Goal: Task Accomplishment & Management: Manage account settings

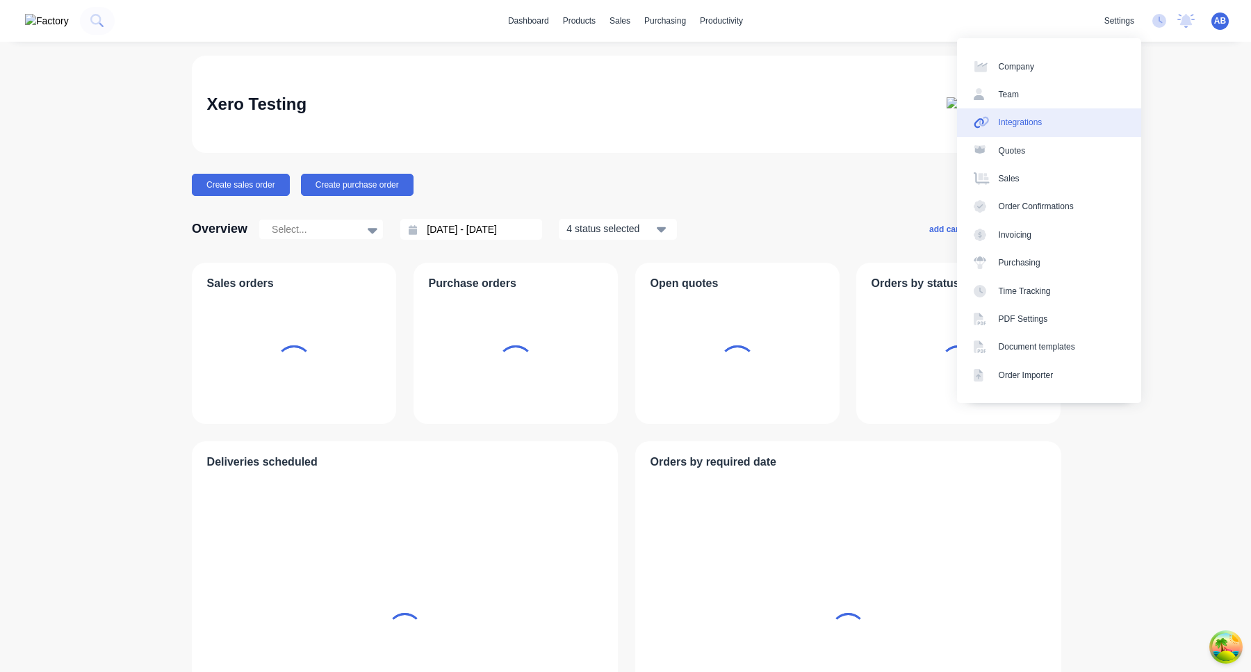
click at [1086, 121] on link "Integrations" at bounding box center [1049, 122] width 184 height 28
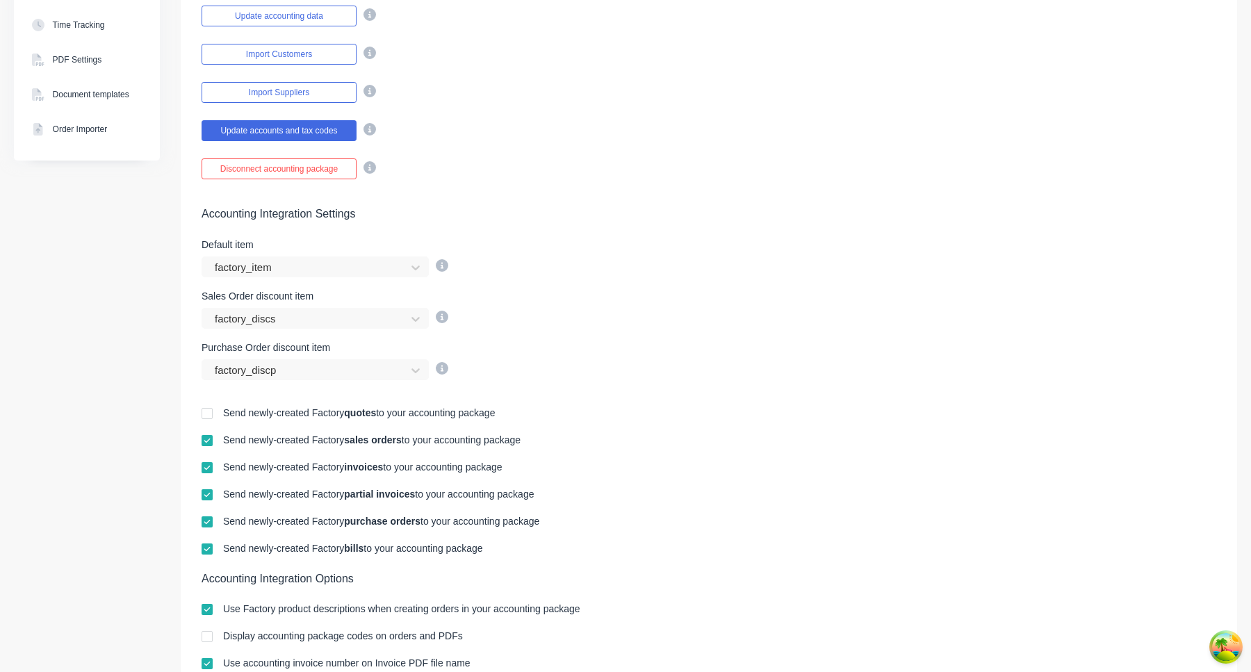
scroll to position [503, 0]
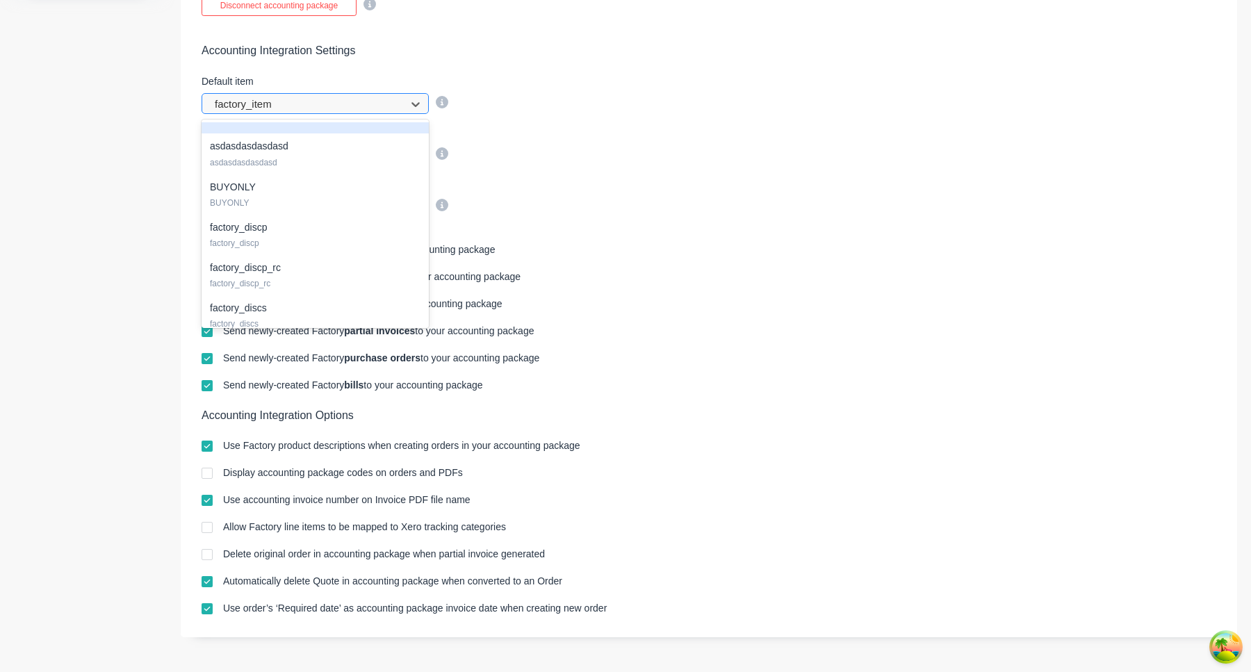
click at [389, 106] on div at bounding box center [306, 104] width 186 height 17
click at [737, 119] on div "Accounting Integration Settings Default item null, 1 of 22. 22 results availabl…" at bounding box center [709, 116] width 1056 height 201
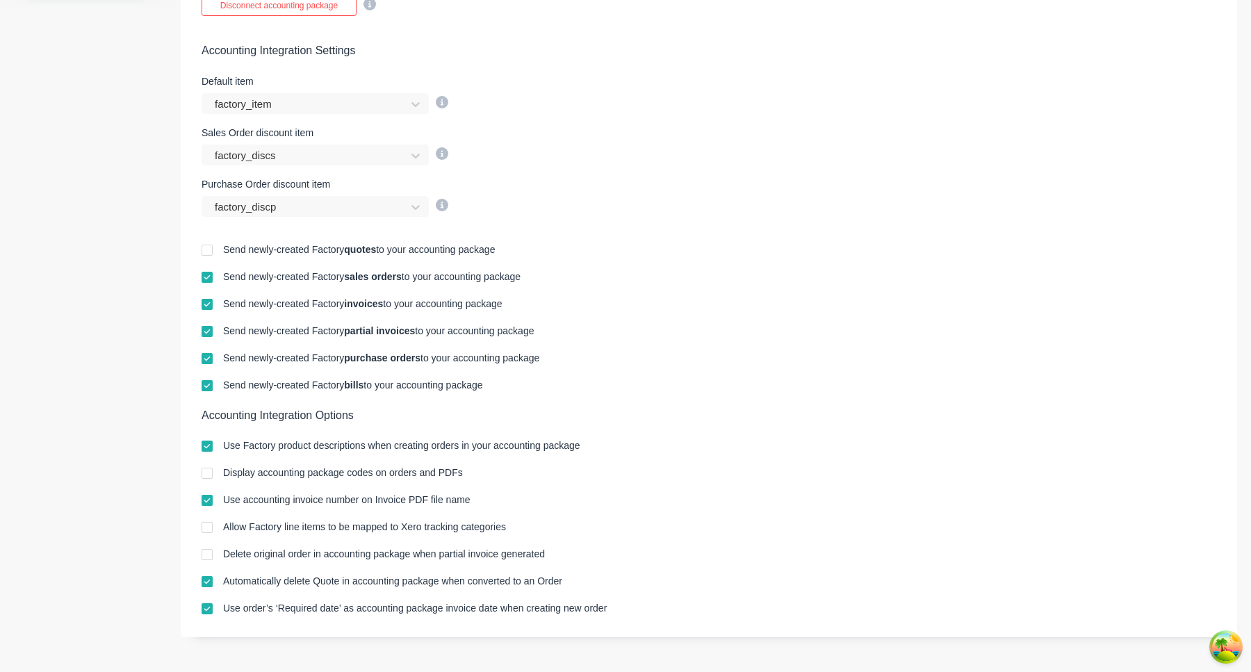
scroll to position [0, 0]
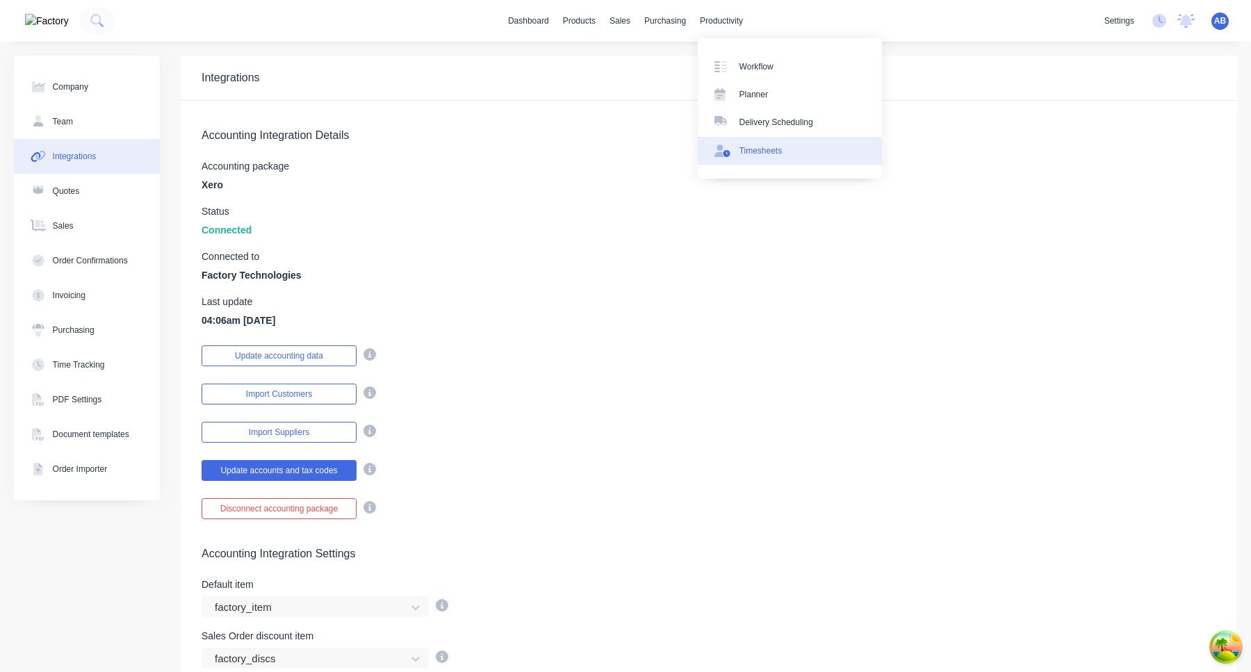
click at [781, 154] on div "Timesheets" at bounding box center [760, 151] width 43 height 13
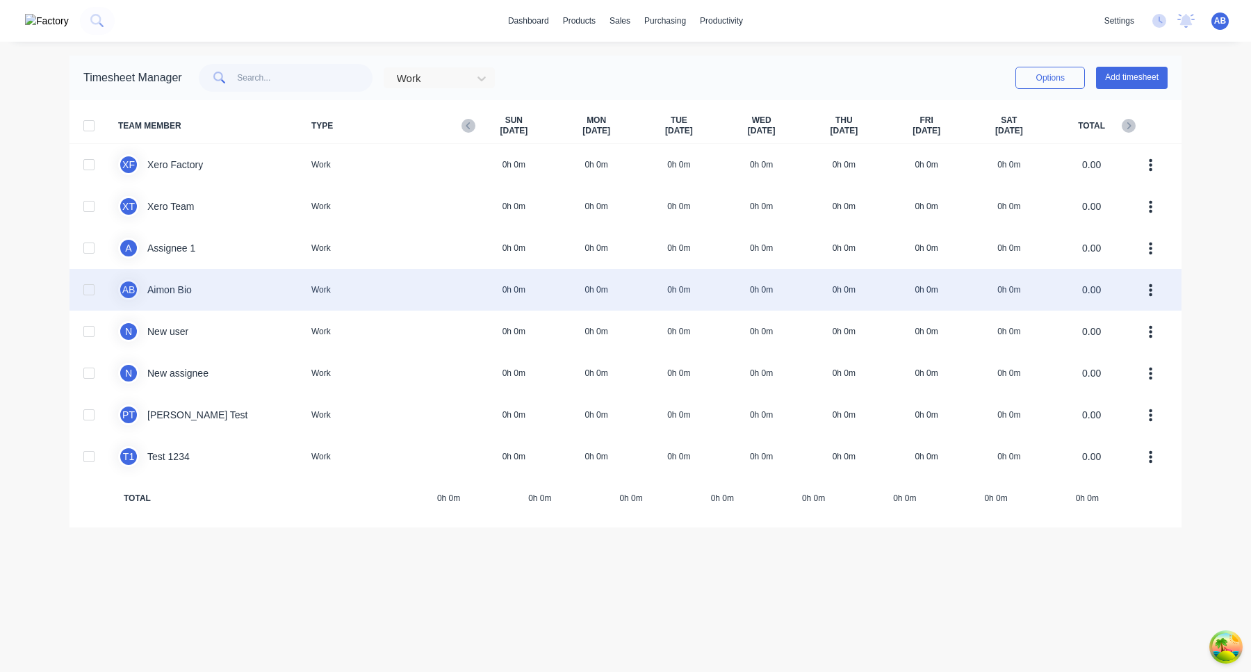
click at [799, 293] on div "A B Aimon Bio Work 0h 0m 0h 0m 0h 0m 0h 0m 0h 0m 0h 0m 0h 0m 0.00" at bounding box center [626, 290] width 1112 height 42
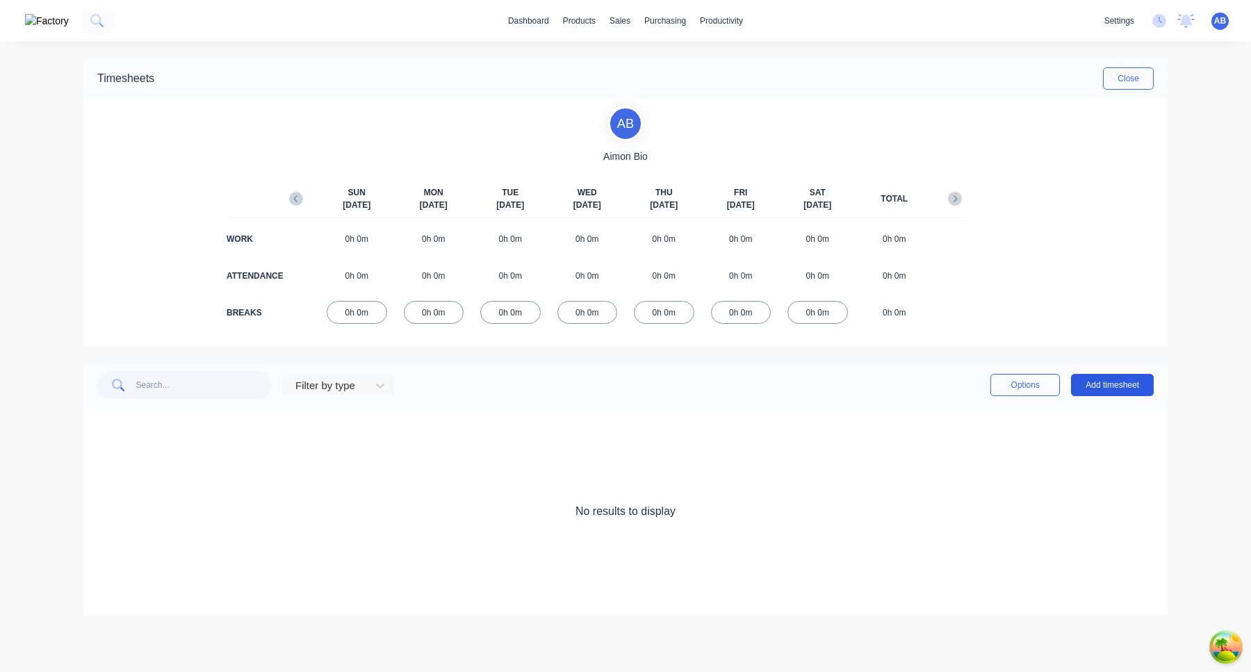
click at [1123, 389] on button "Add timesheet" at bounding box center [1112, 385] width 83 height 22
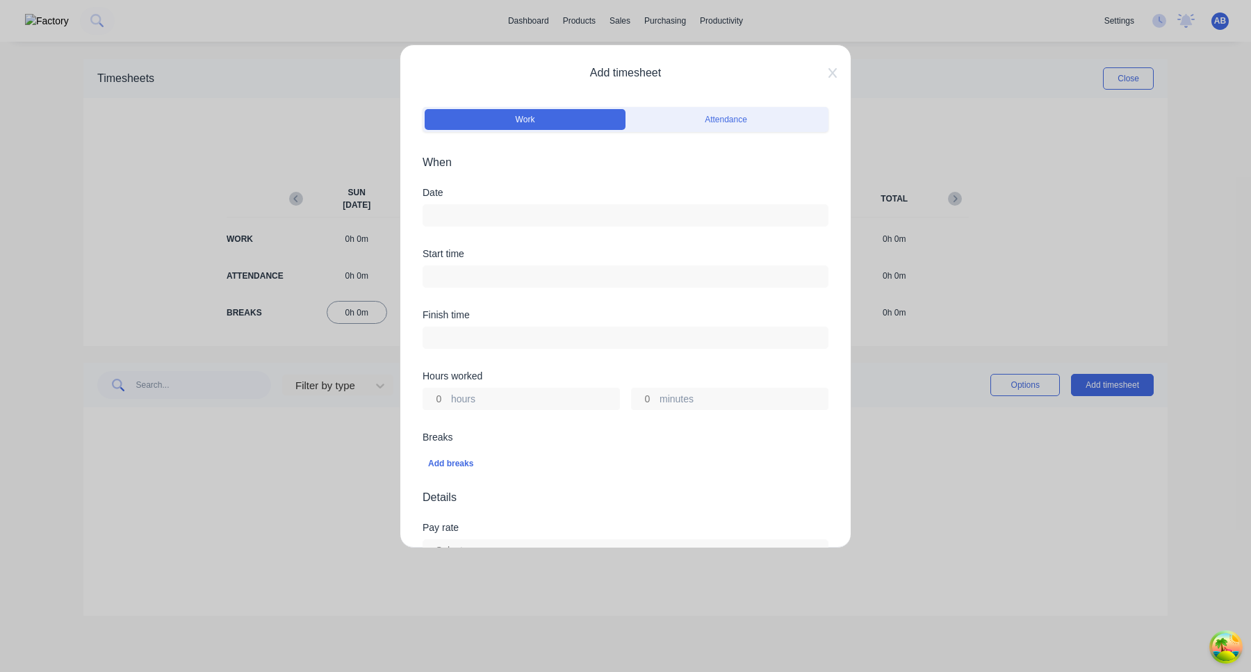
click at [601, 219] on input at bounding box center [625, 215] width 404 height 21
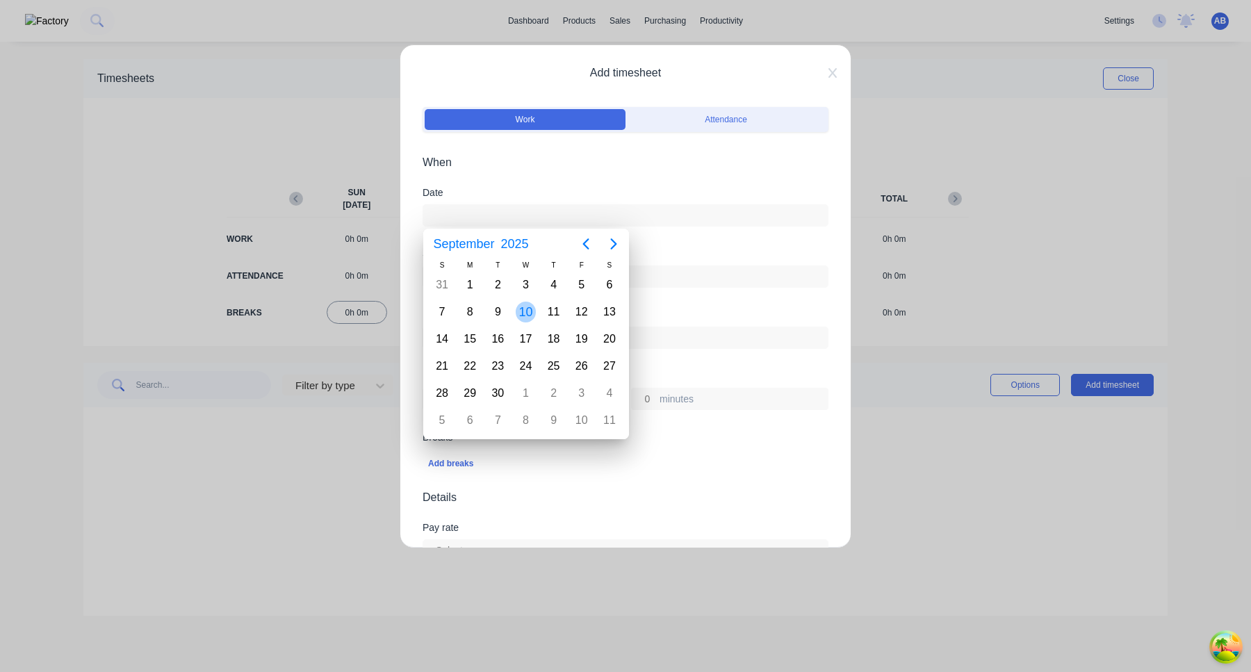
click at [528, 318] on div "10" at bounding box center [526, 312] width 21 height 21
type input "10/09/2025"
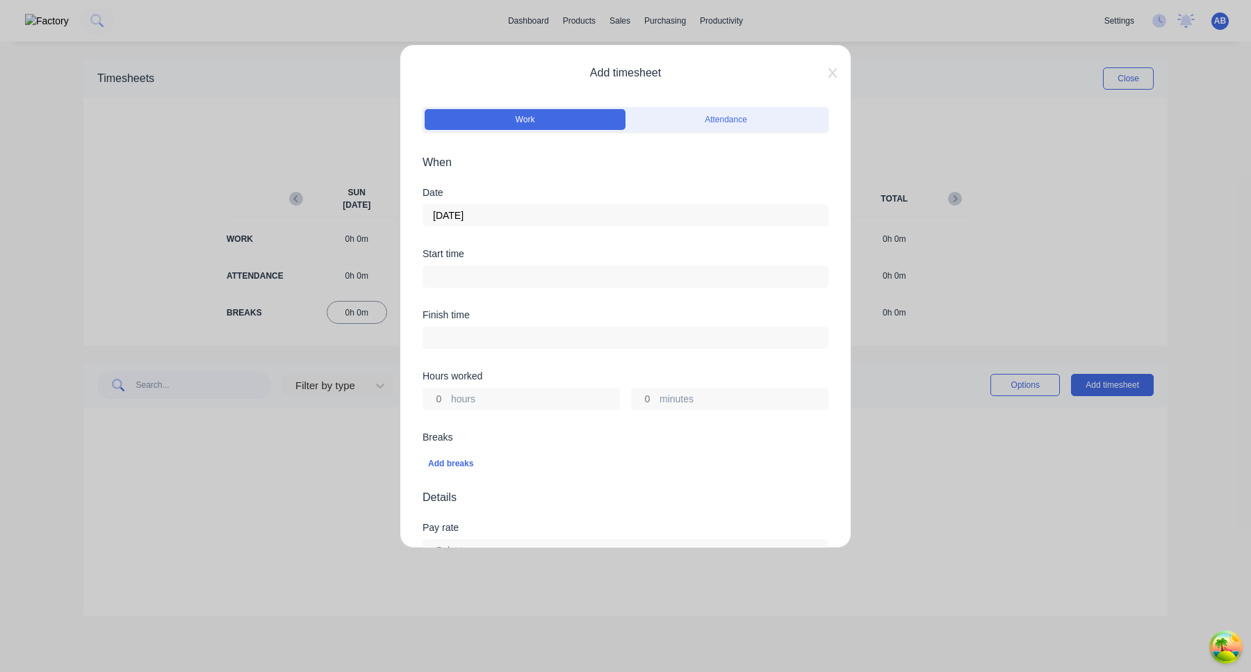
click at [550, 268] on input at bounding box center [625, 276] width 404 height 21
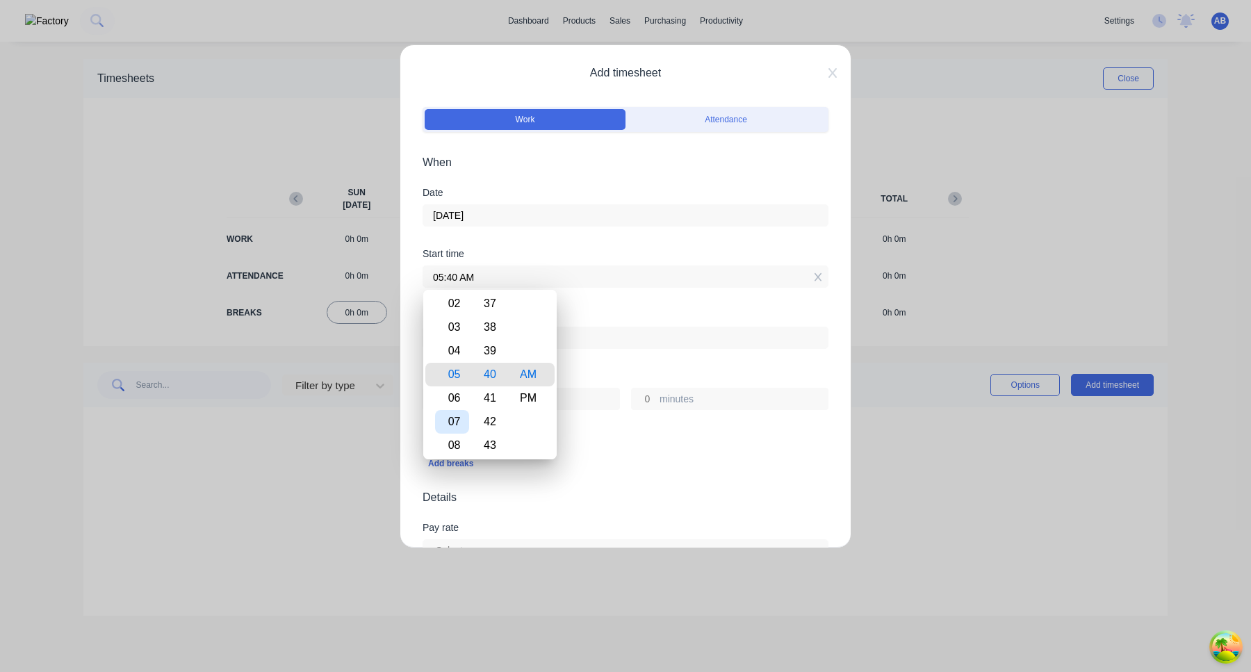
click at [455, 424] on div "07" at bounding box center [452, 422] width 34 height 24
type input "07:40 AM"
click at [609, 341] on input at bounding box center [625, 337] width 404 height 21
type input "05:40 AM"
type input "22"
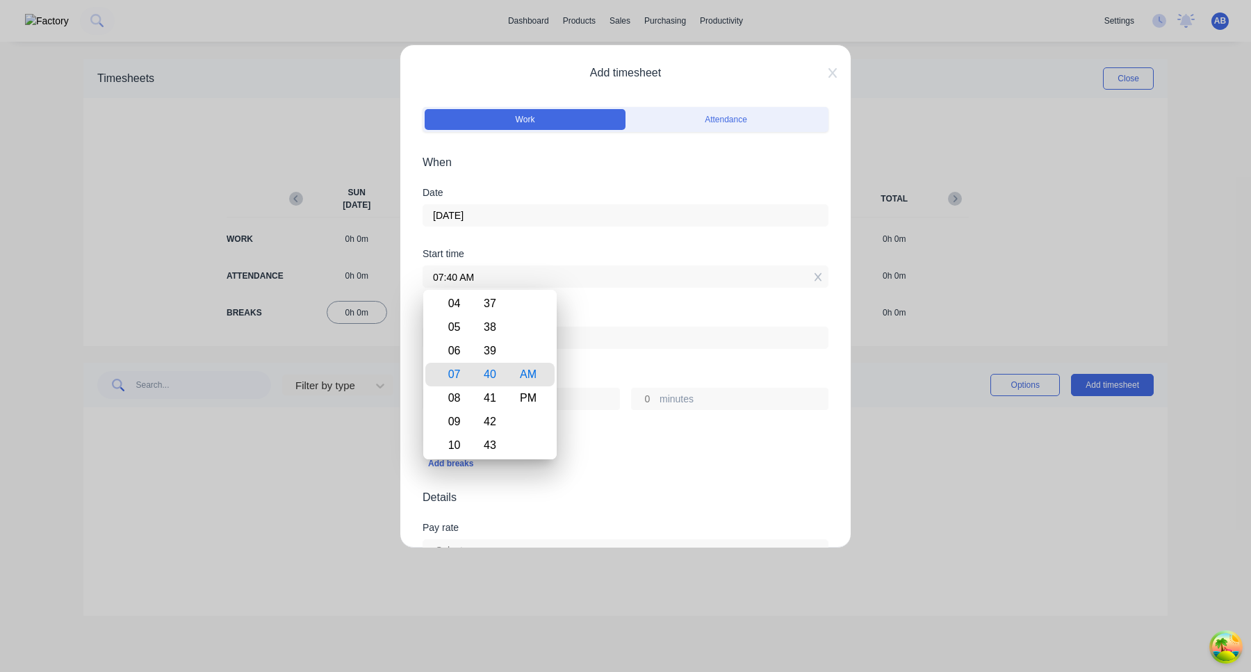
type input "0"
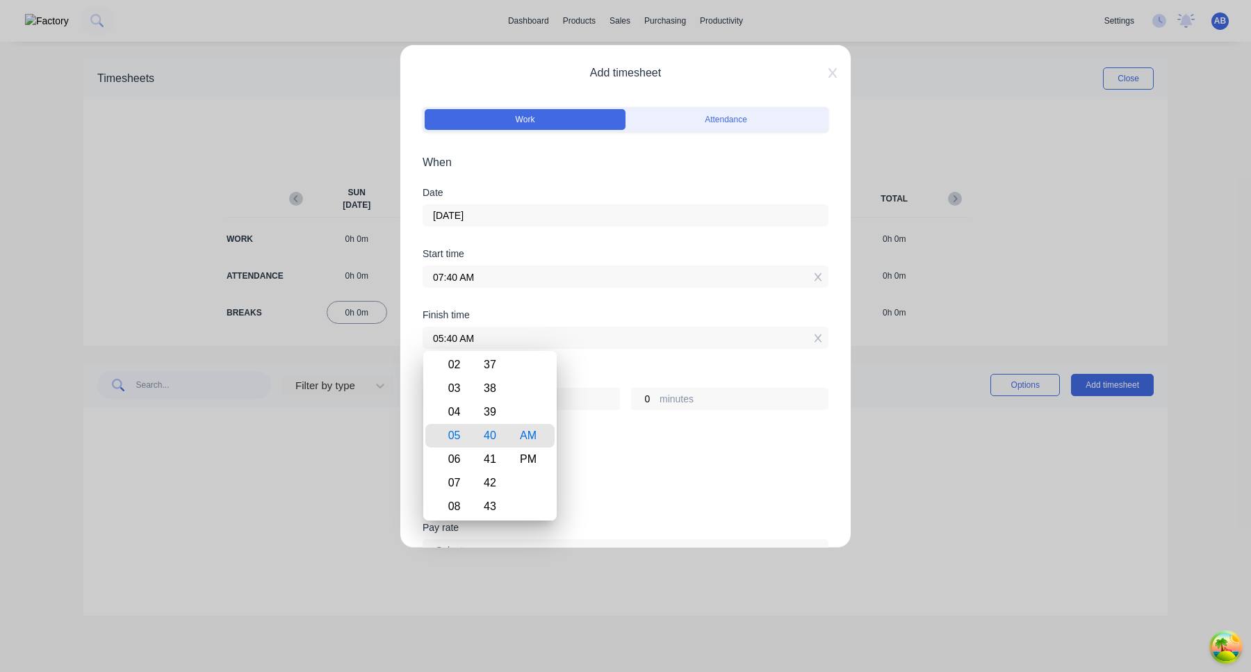
click at [714, 459] on div "Add breaks" at bounding box center [625, 464] width 395 height 18
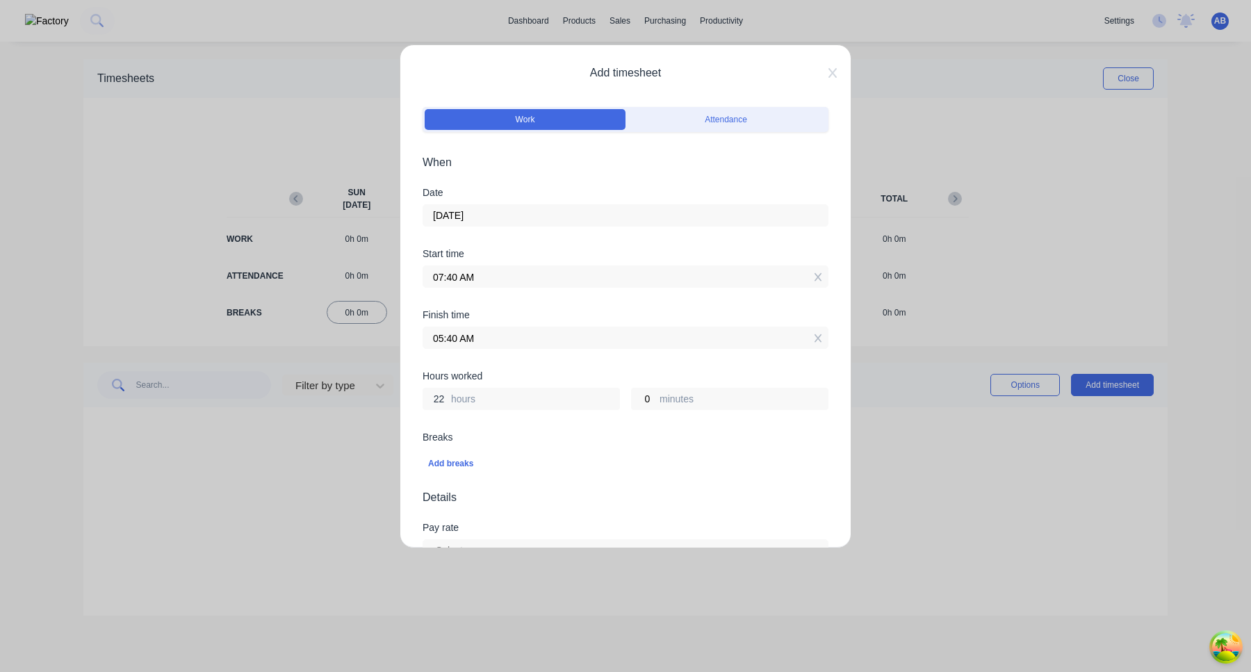
click at [443, 400] on input "22" at bounding box center [435, 399] width 24 height 21
type input "3"
type input "10:40 AM"
click at [550, 441] on div "Breaks" at bounding box center [626, 437] width 406 height 10
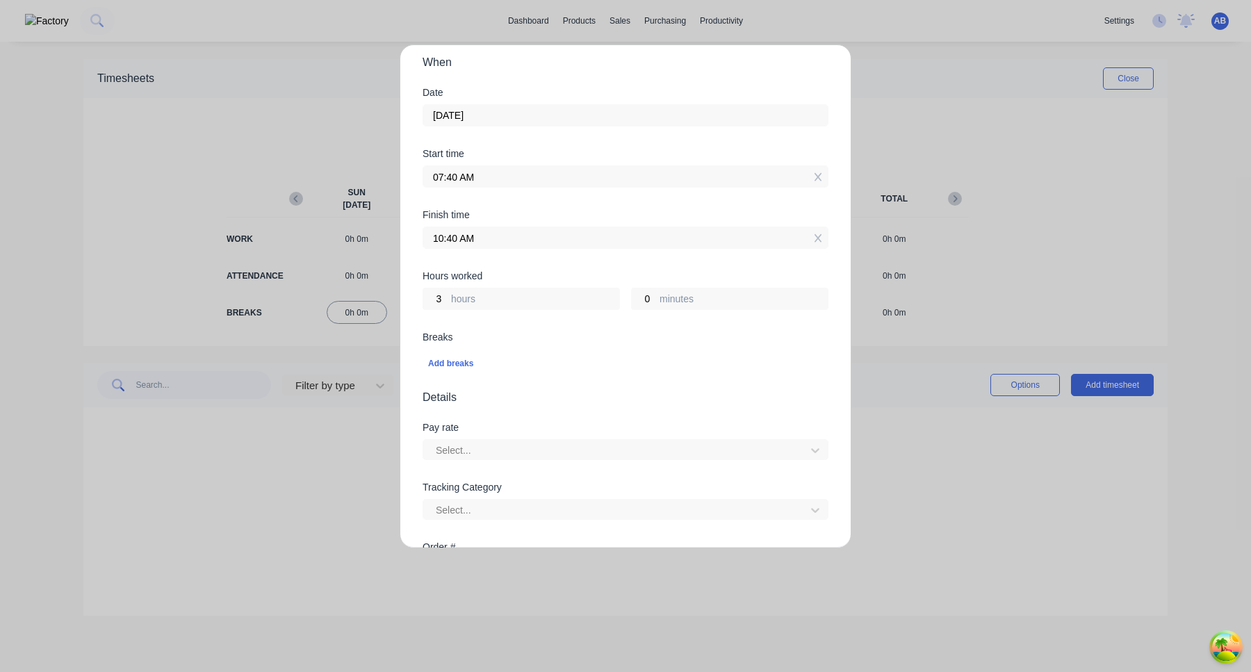
scroll to position [266, 0]
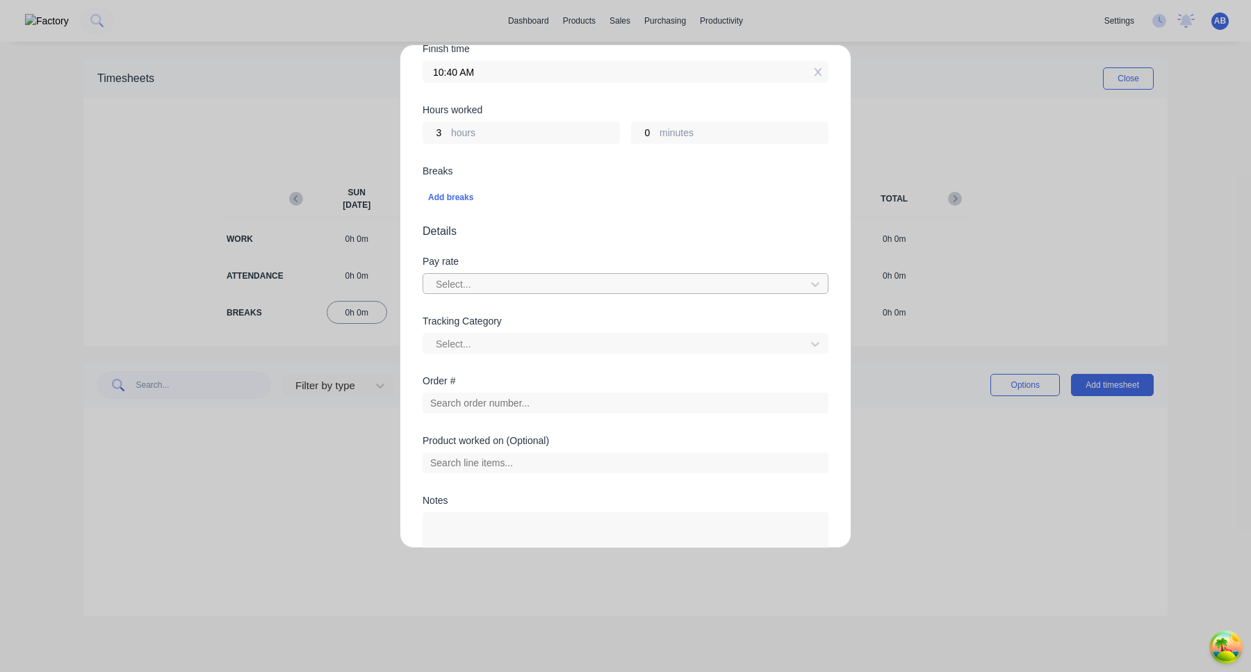
click at [539, 285] on div at bounding box center [616, 284] width 364 height 17
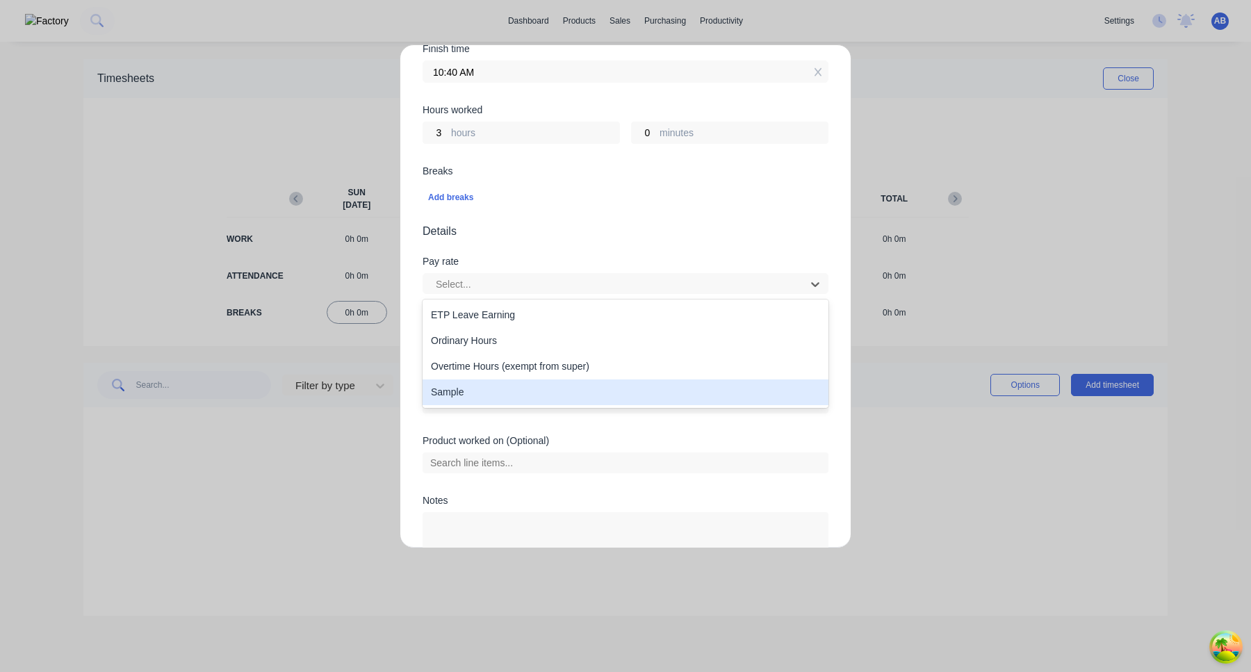
click at [539, 392] on div "Sample" at bounding box center [626, 392] width 406 height 26
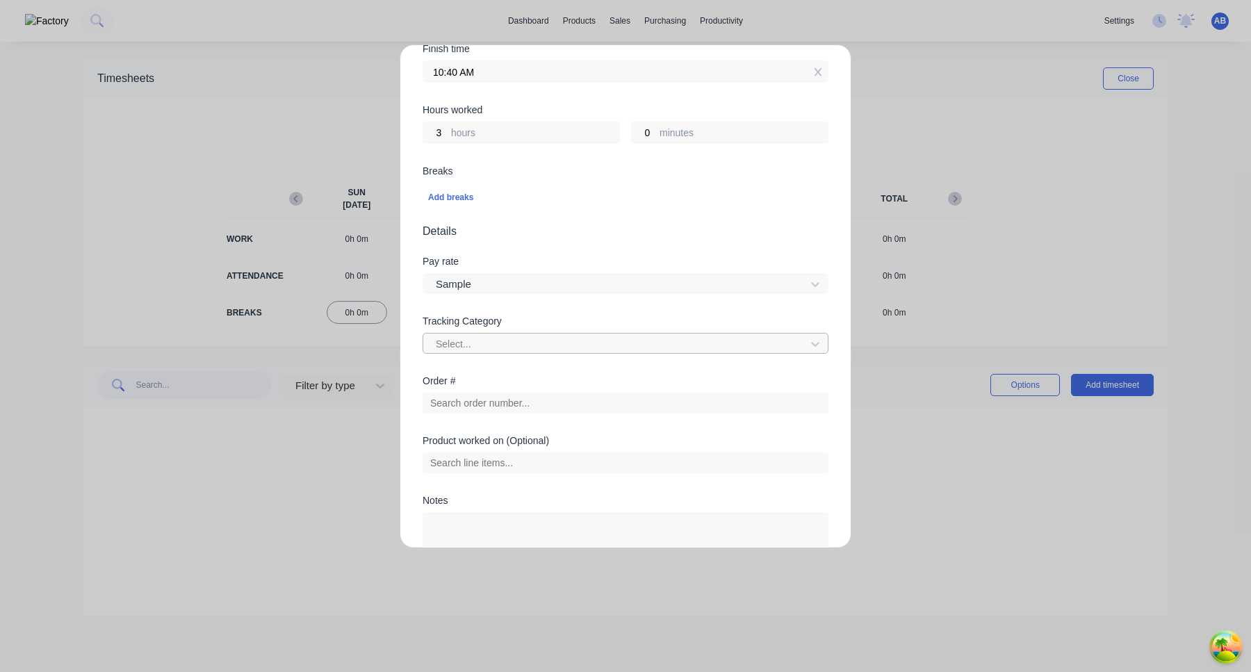
click at [543, 348] on div at bounding box center [616, 344] width 364 height 17
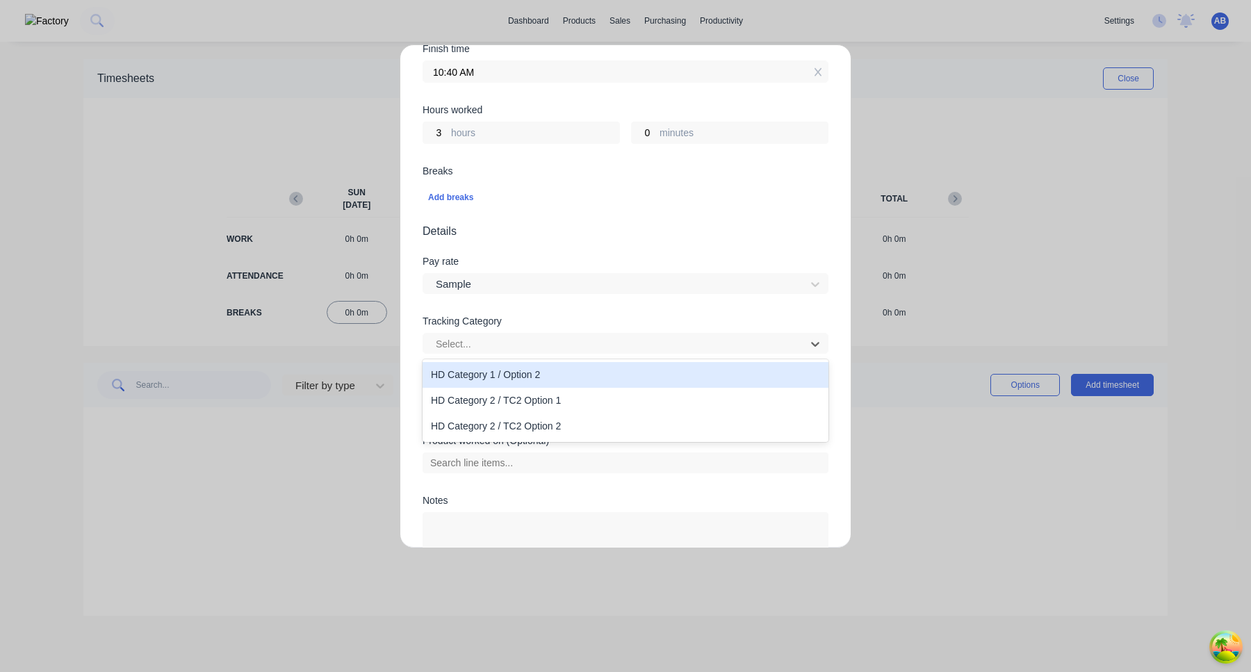
click at [541, 380] on div "HD Category 1 / Option 2" at bounding box center [626, 375] width 406 height 26
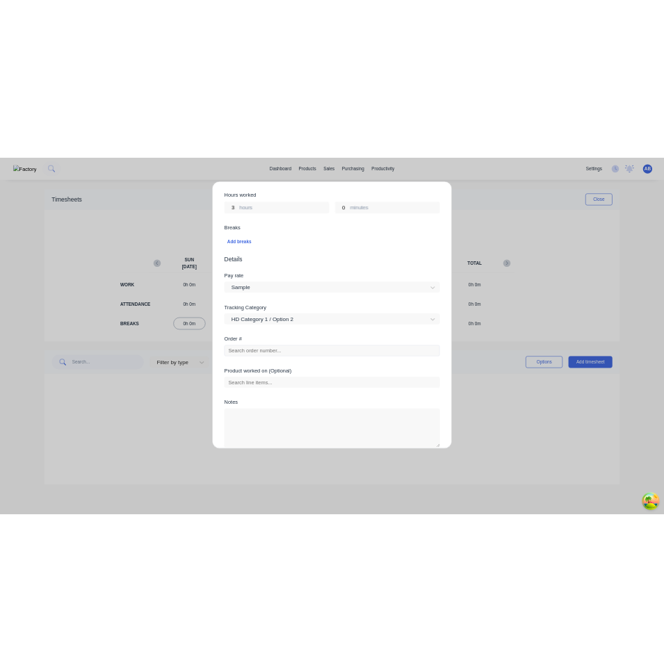
scroll to position [368, 0]
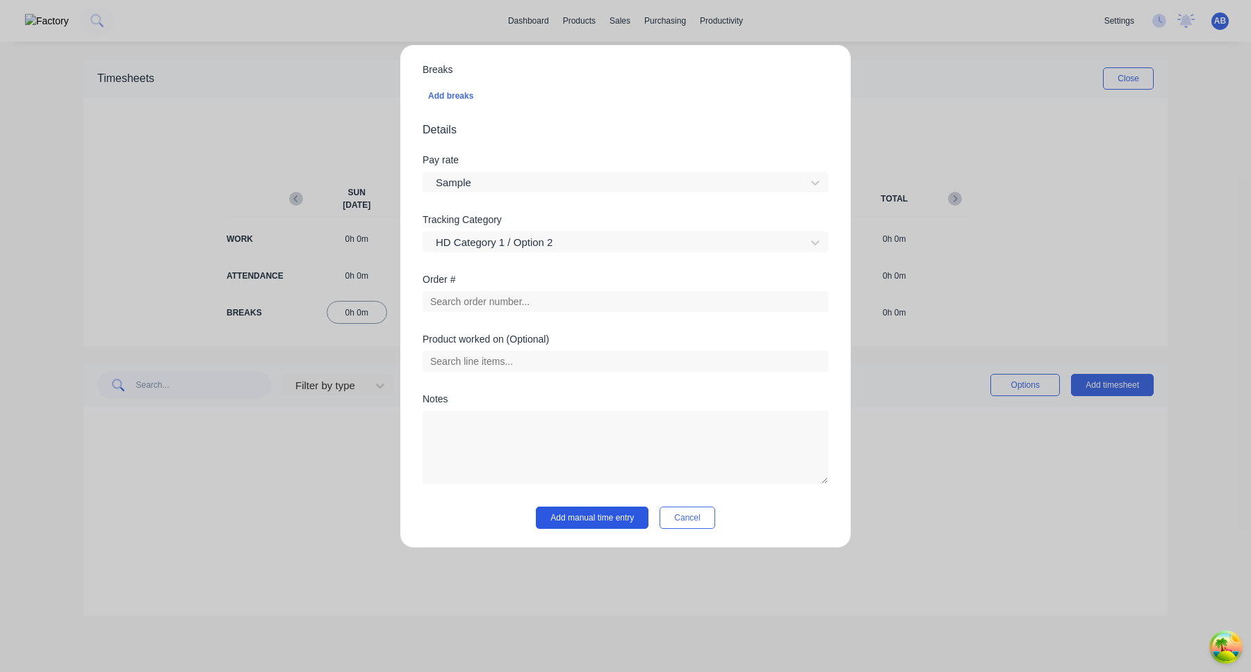
click at [607, 519] on button "Add manual time entry" at bounding box center [592, 518] width 113 height 22
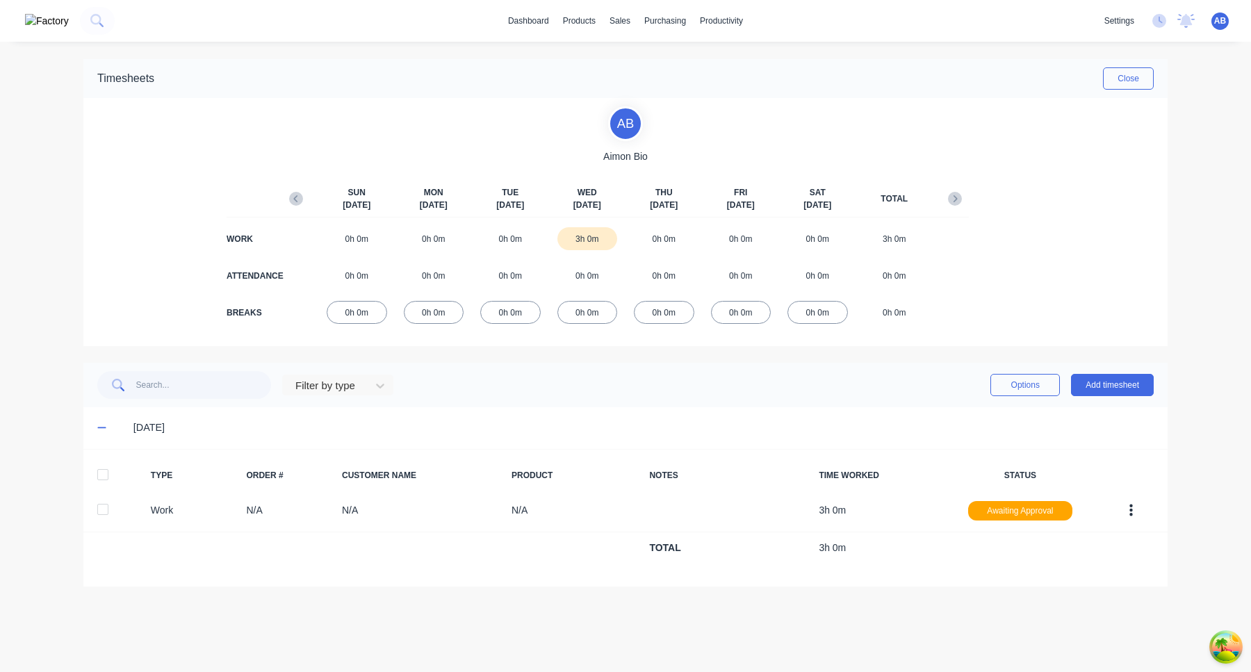
click at [100, 474] on div at bounding box center [103, 475] width 28 height 28
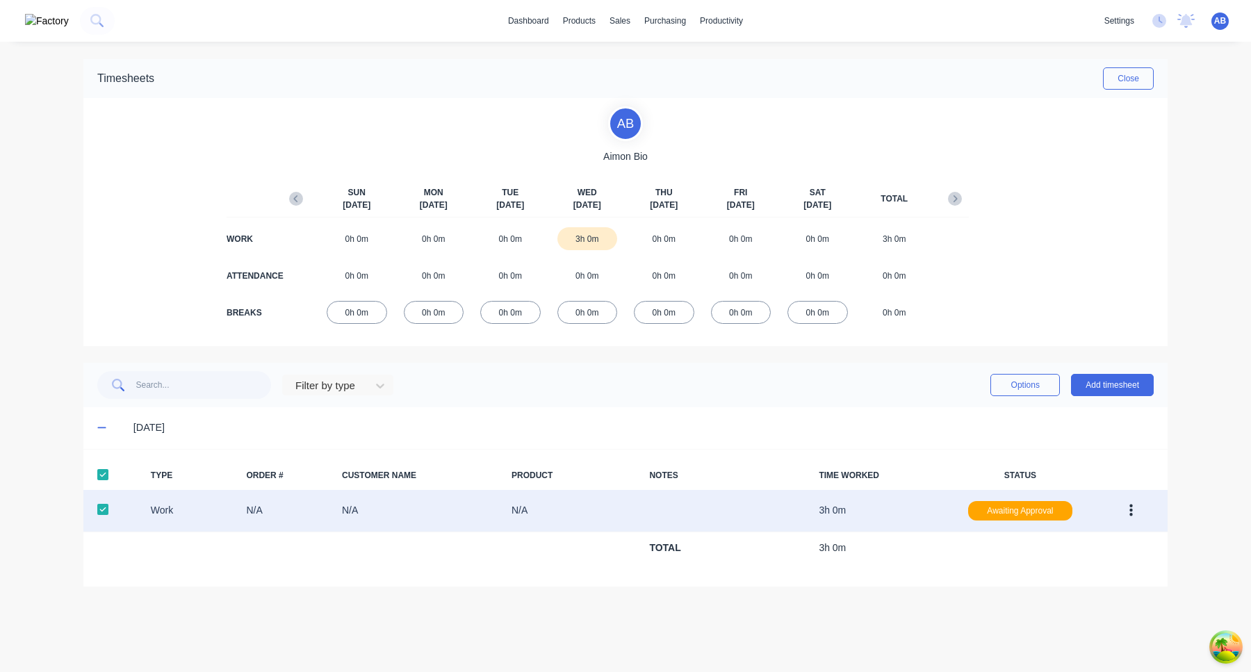
click at [1134, 512] on button "button" at bounding box center [1131, 510] width 33 height 25
click at [1134, 512] on div "Approve" at bounding box center [1081, 514] width 107 height 20
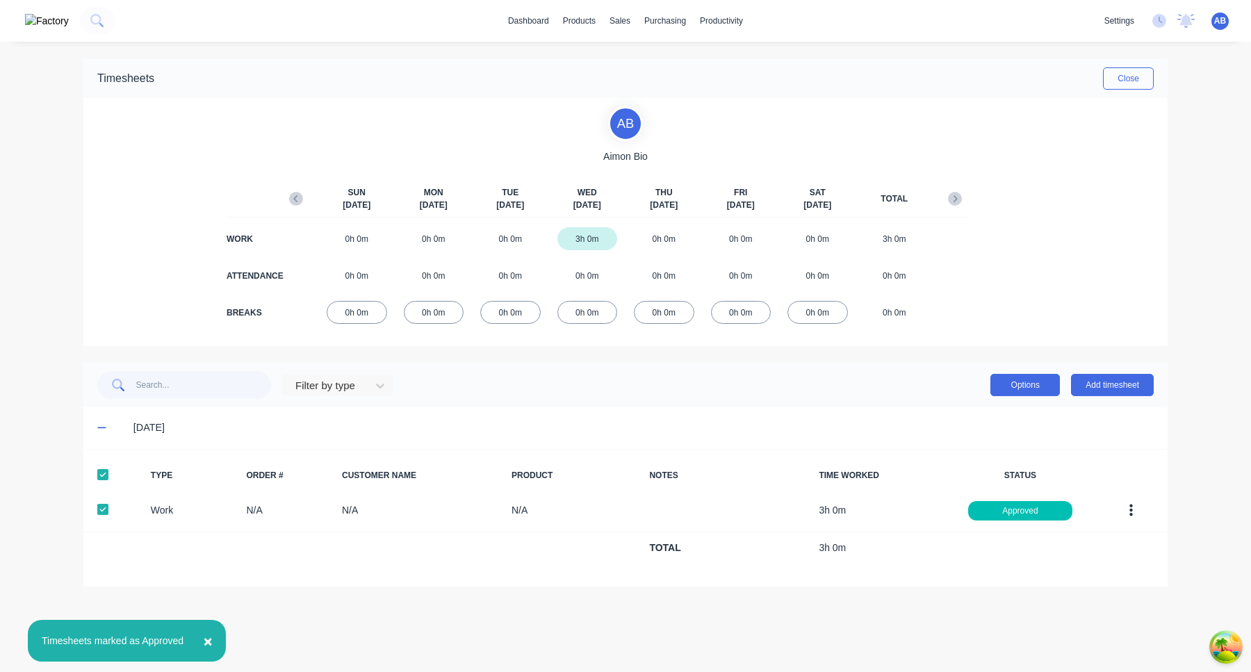
click at [1018, 378] on button "Options" at bounding box center [1025, 385] width 70 height 22
click at [954, 501] on div "Export" at bounding box center [993, 504] width 107 height 20
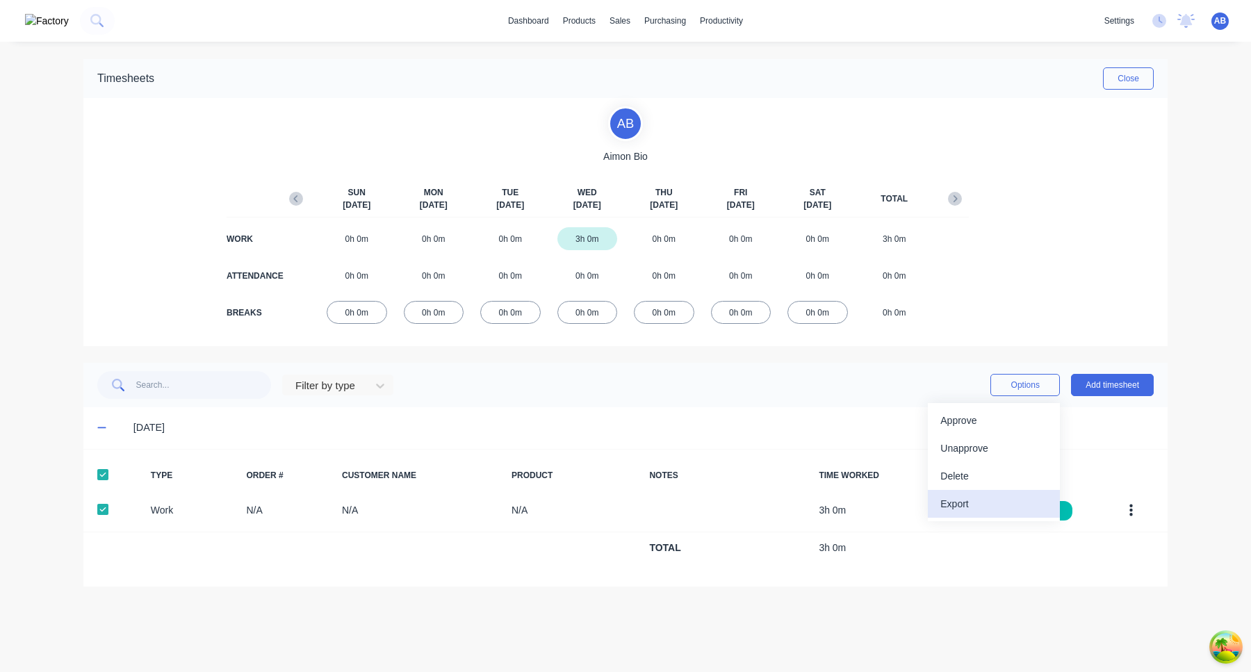
click at [995, 507] on div "Export" at bounding box center [993, 504] width 107 height 20
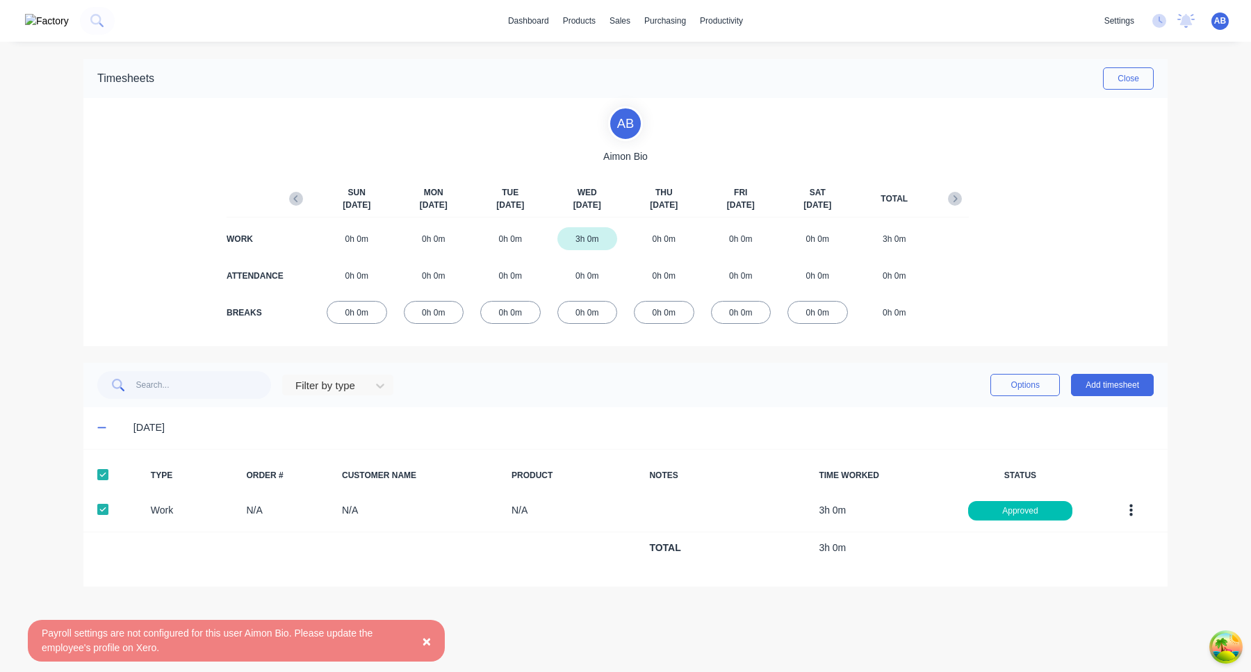
click at [325, 632] on div "Payroll settings are not configured for this user Aimon Bio. Please update the …" at bounding box center [222, 640] width 361 height 29
copy div "Payroll settings are not configured for this user Aimon Bio. Please update the …"
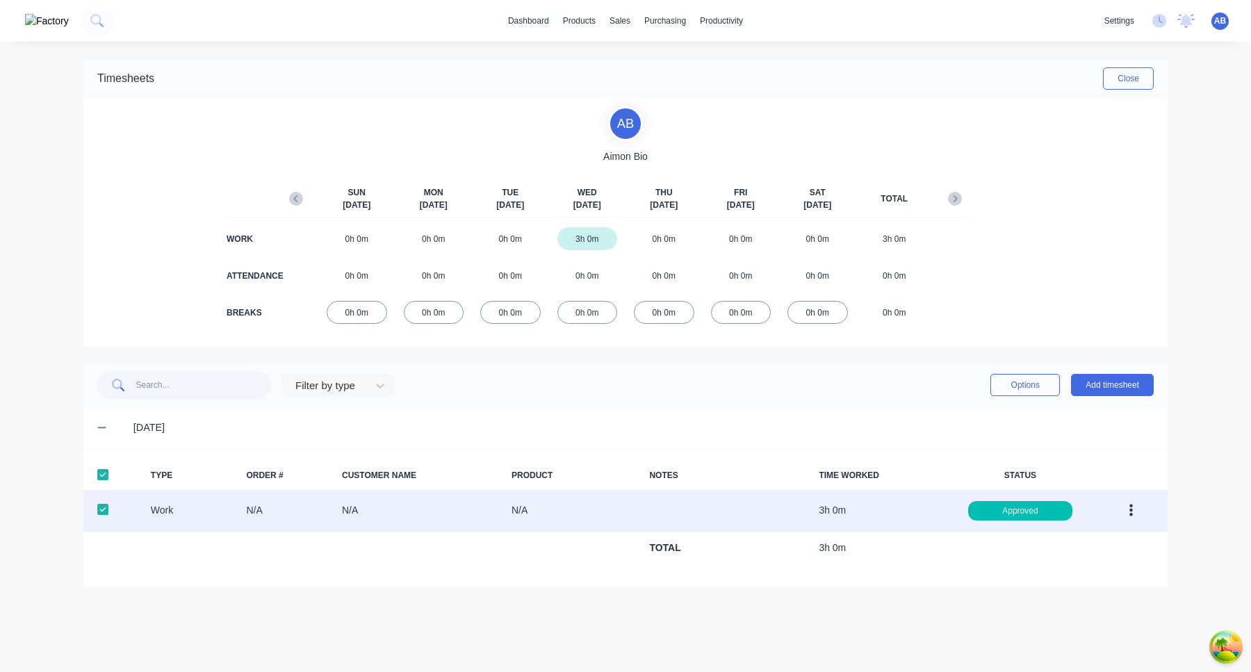
click at [1126, 509] on button "button" at bounding box center [1131, 510] width 33 height 25
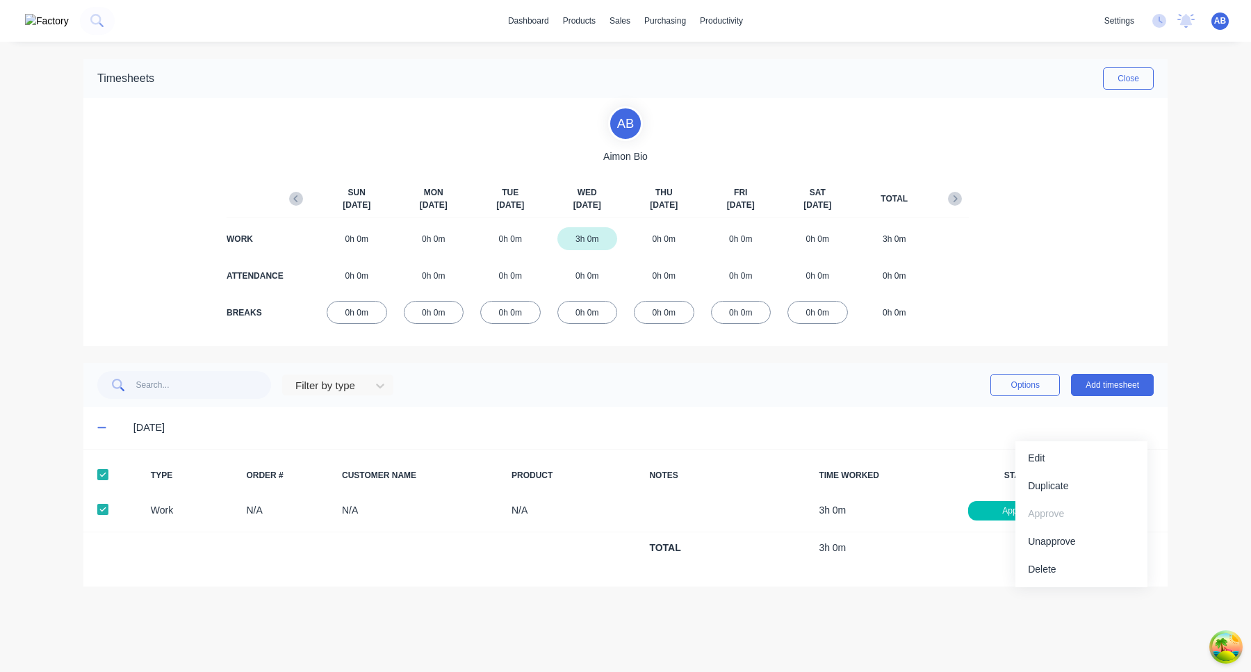
drag, startPoint x: 1080, startPoint y: 573, endPoint x: 882, endPoint y: 430, distance: 244.4
click at [882, 430] on div "10/09/25 TYPE ORDER # CUSTOMER NAME PRODUCT NOTES TIME WORKED STATUS Work N/A N…" at bounding box center [625, 496] width 1084 height 179
click at [882, 430] on div "10/09/25" at bounding box center [643, 427] width 1020 height 15
click at [1026, 383] on button "Options" at bounding box center [1025, 385] width 70 height 22
click at [990, 503] on div "Export" at bounding box center [993, 504] width 107 height 20
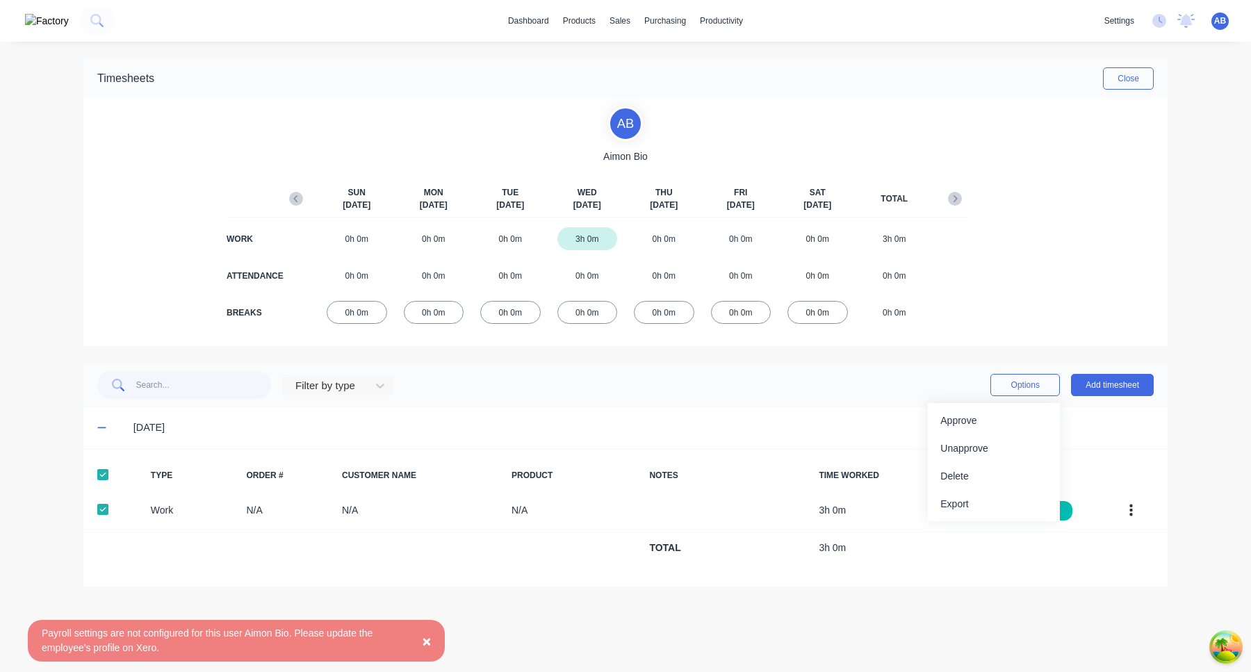
click at [147, 633] on div "Payroll settings are not configured for this user Aimon Bio. Please update the …" at bounding box center [222, 640] width 361 height 29
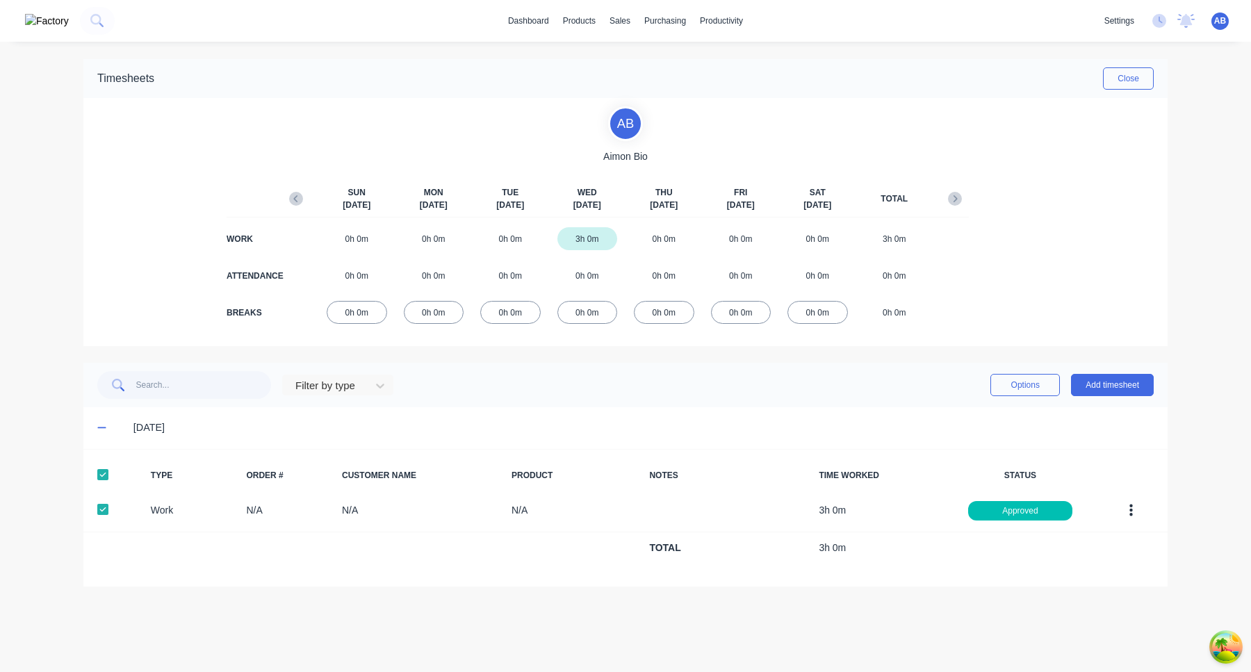
click at [43, 634] on div "dashboard products sales purchasing productivity dashboard products Product Cat…" at bounding box center [625, 336] width 1251 height 672
click at [990, 386] on button "Options" at bounding box center [1025, 385] width 70 height 22
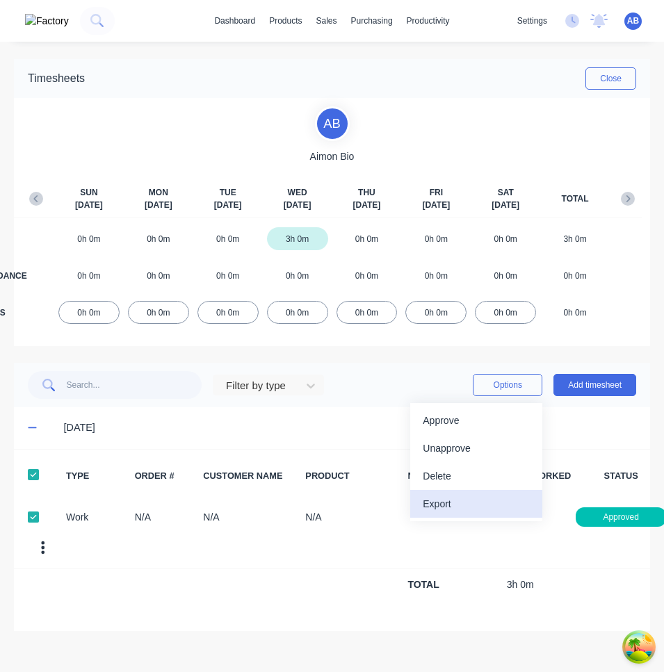
click at [487, 499] on div "Export" at bounding box center [476, 504] width 107 height 20
click at [632, 22] on span "AB" at bounding box center [633, 21] width 12 height 13
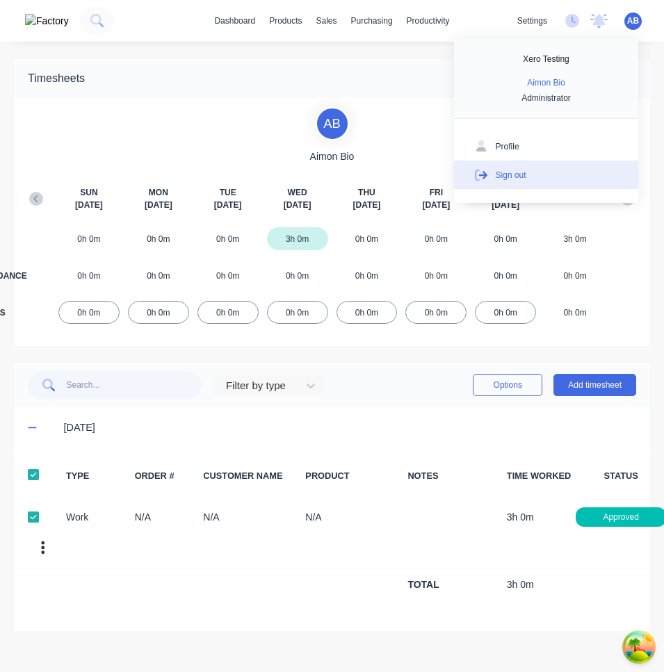
click at [551, 176] on button "Sign out" at bounding box center [546, 175] width 184 height 28
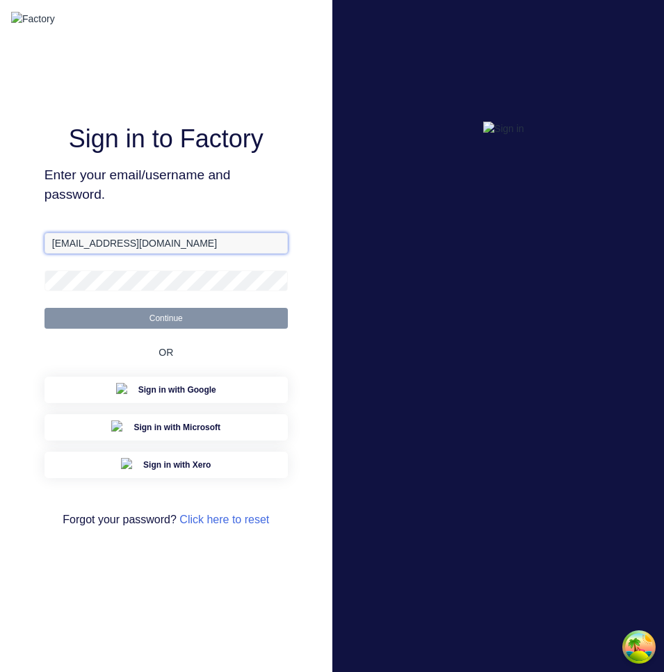
click at [197, 254] on input "aimon@factory.app" at bounding box center [165, 243] width 243 height 21
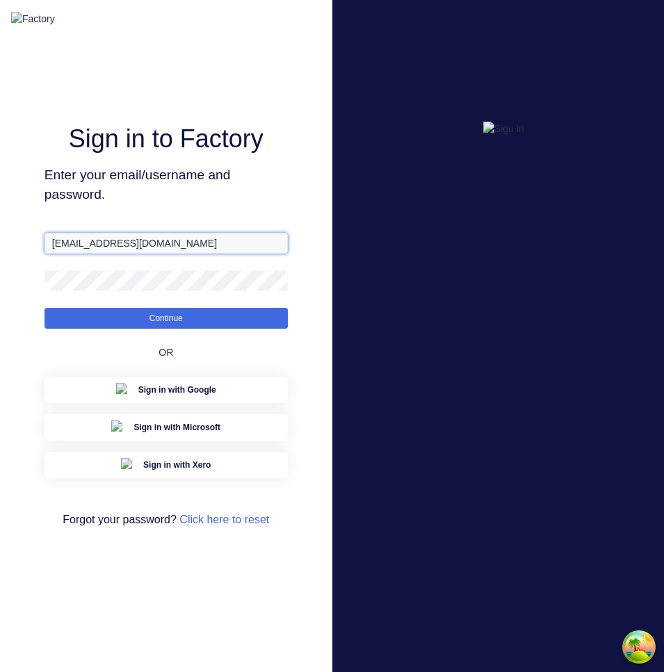
click at [197, 254] on input "[EMAIL_ADDRESS][DOMAIN_NAME]" at bounding box center [165, 243] width 243 height 21
paste input "time_tracking_type"
type input "aimon+3@factory.app"
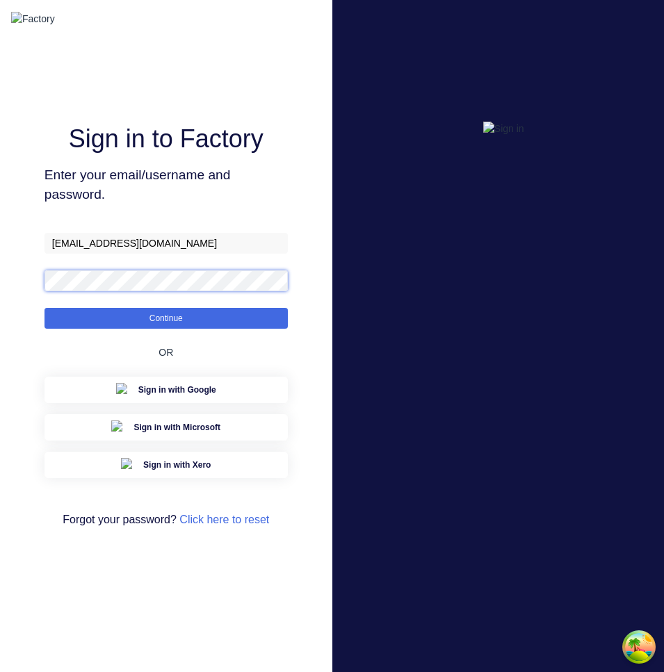
click at [44, 308] on button "Continue" at bounding box center [165, 318] width 243 height 21
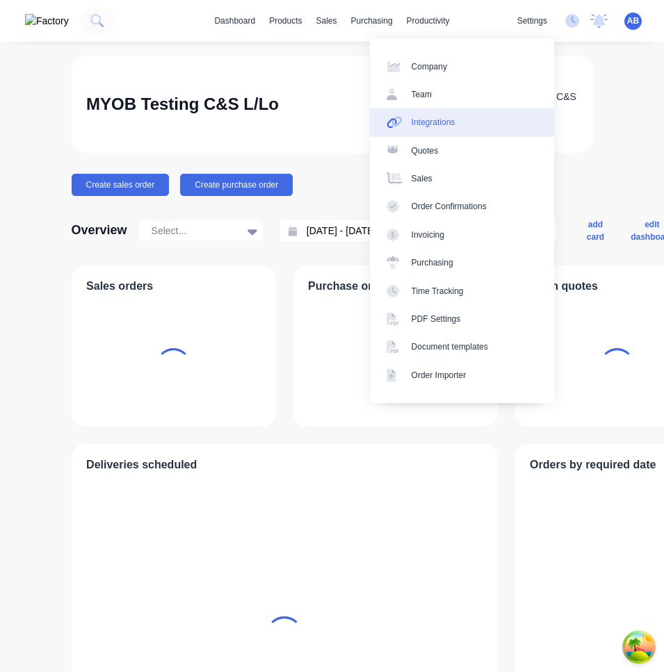
click at [518, 122] on link "Integrations" at bounding box center [462, 122] width 184 height 28
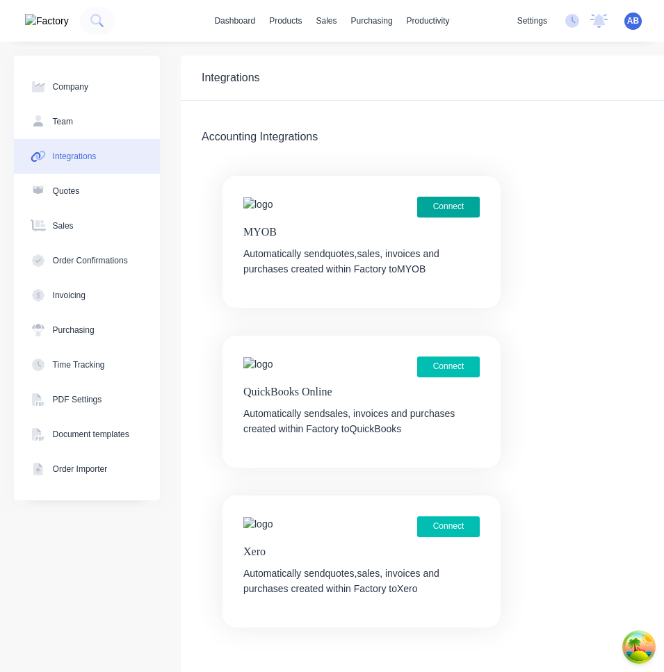
click at [461, 214] on button "Connect" at bounding box center [448, 207] width 63 height 21
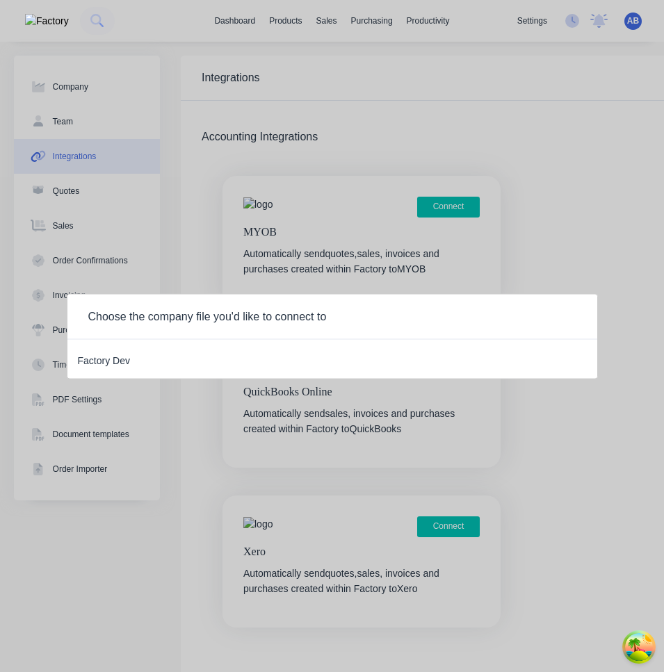
click at [104, 357] on div "Factory Dev" at bounding box center [104, 359] width 52 height 18
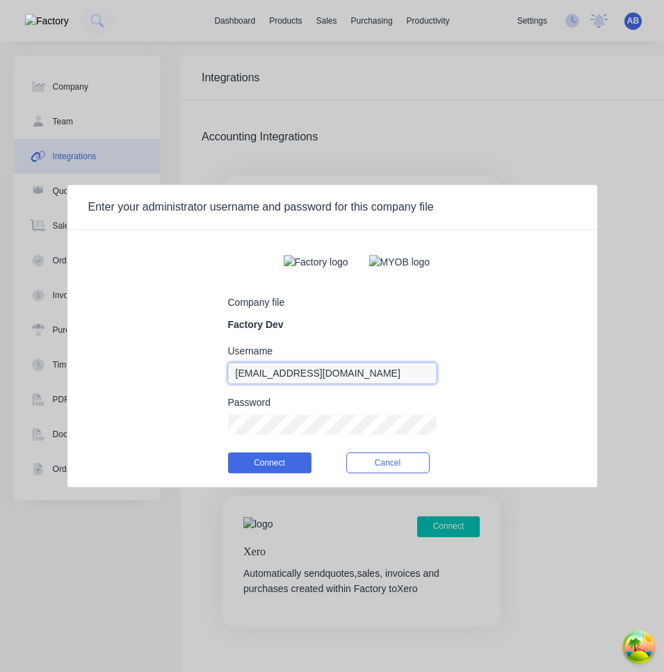
click at [282, 382] on input "[EMAIL_ADDRESS][DOMAIN_NAME]" at bounding box center [332, 373] width 209 height 21
type input "myob_admin"
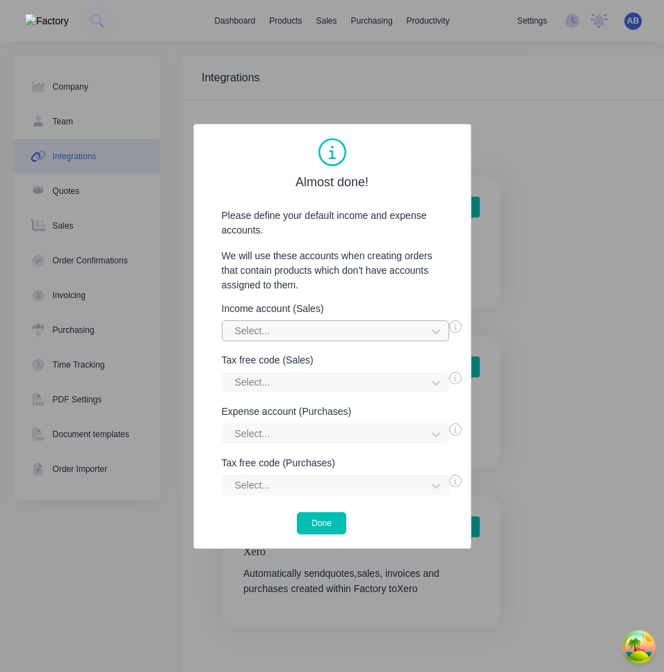
click at [369, 334] on div at bounding box center [327, 330] width 186 height 17
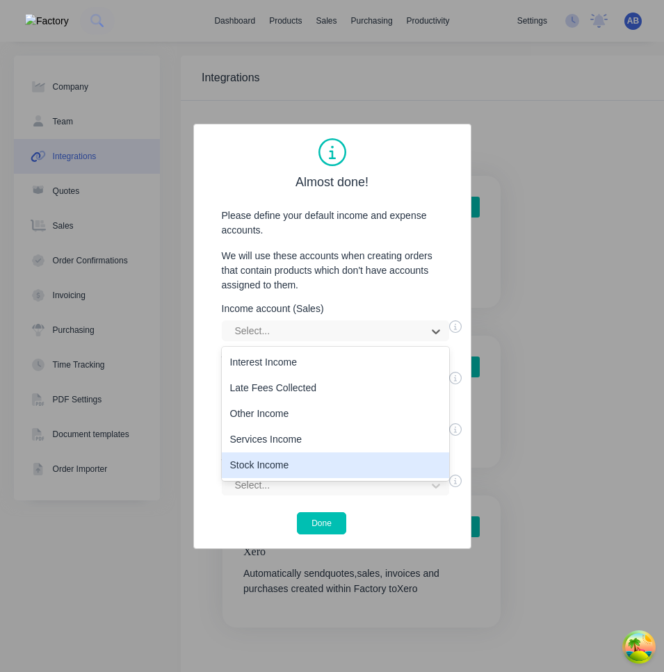
click at [338, 463] on div "Stock Income" at bounding box center [335, 465] width 227 height 26
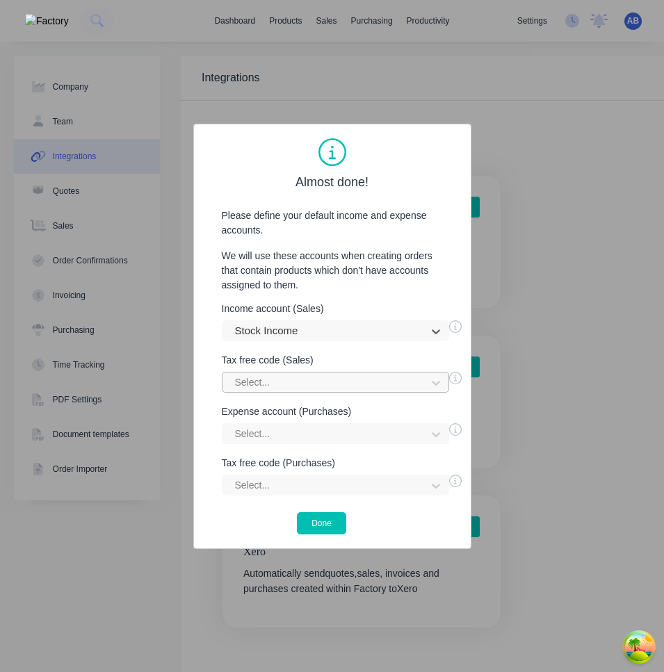
click at [352, 384] on div at bounding box center [327, 382] width 186 height 17
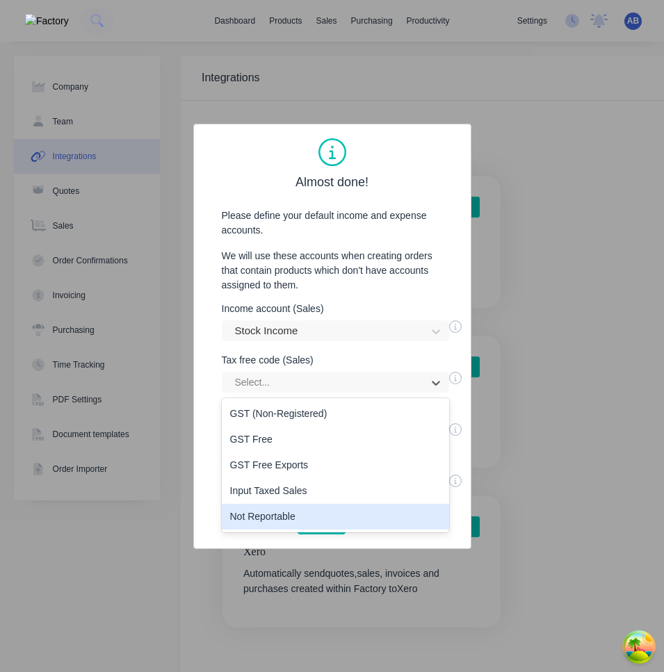
click at [339, 518] on div "Not Reportable" at bounding box center [335, 517] width 227 height 26
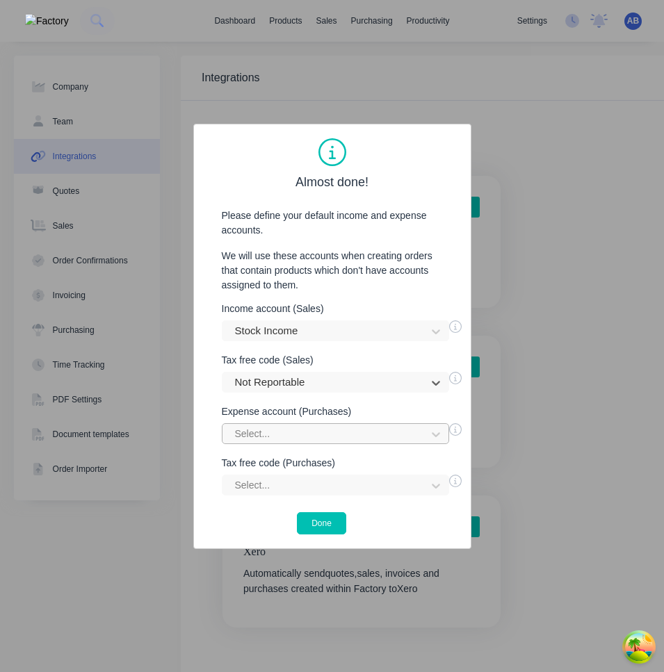
scroll to position [110, 0]
click at [354, 430] on div "Select..." at bounding box center [335, 433] width 227 height 21
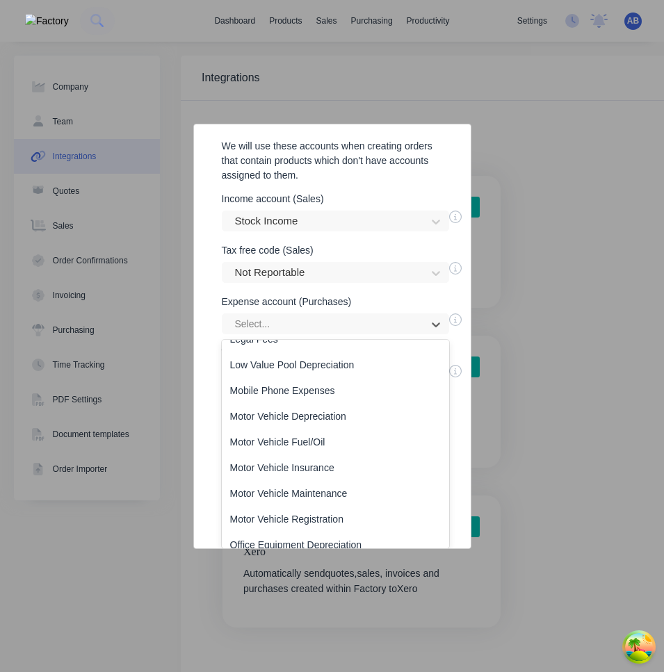
scroll to position [1028, 0]
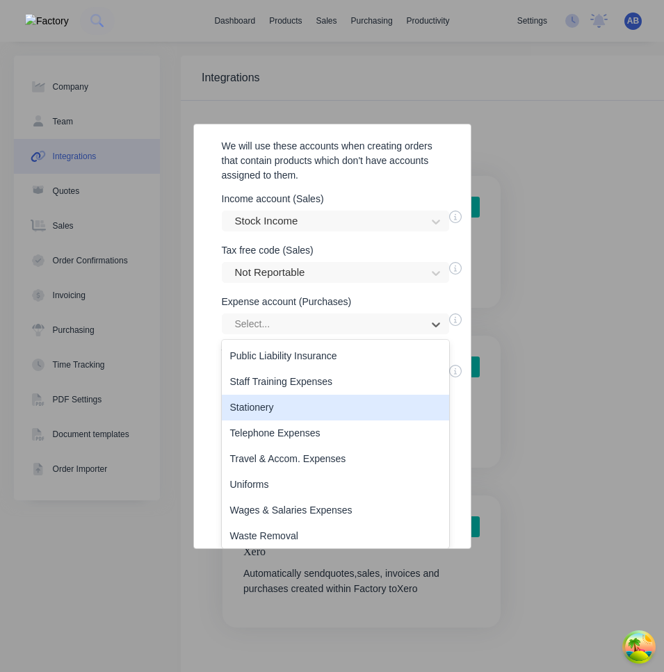
click at [343, 406] on div "Stationery" at bounding box center [335, 408] width 227 height 26
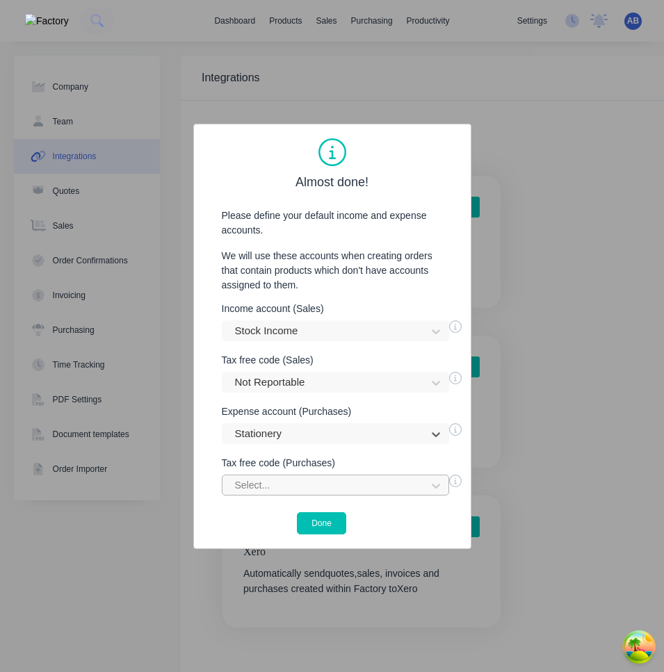
scroll to position [87, 0]
click at [336, 487] on div "Select..." at bounding box center [335, 485] width 227 height 21
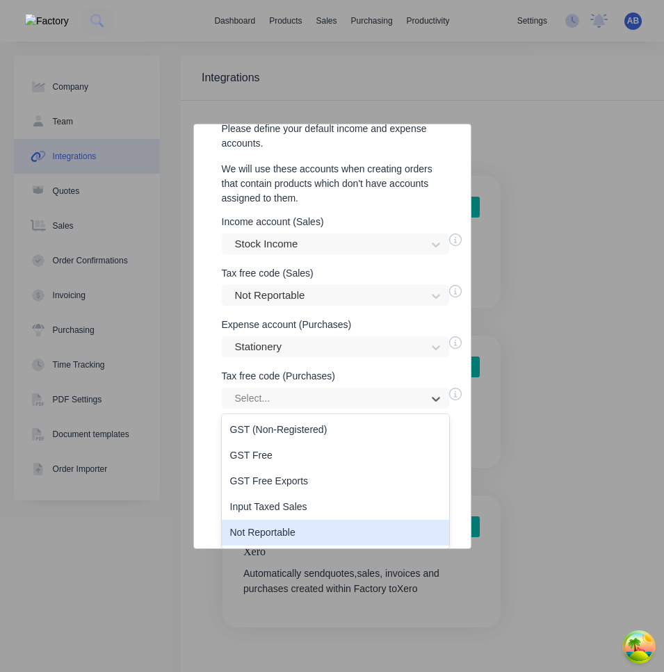
click at [329, 527] on div "Not Reportable" at bounding box center [335, 533] width 227 height 26
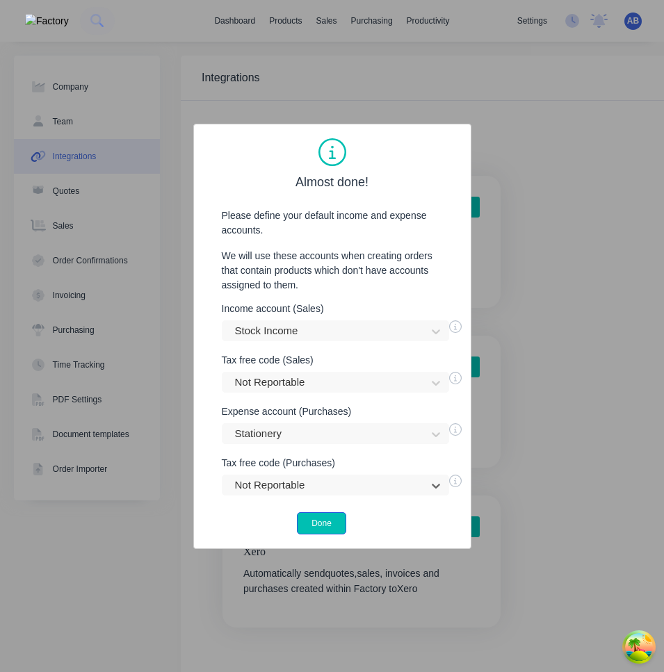
click at [328, 523] on button "Done" at bounding box center [321, 523] width 49 height 22
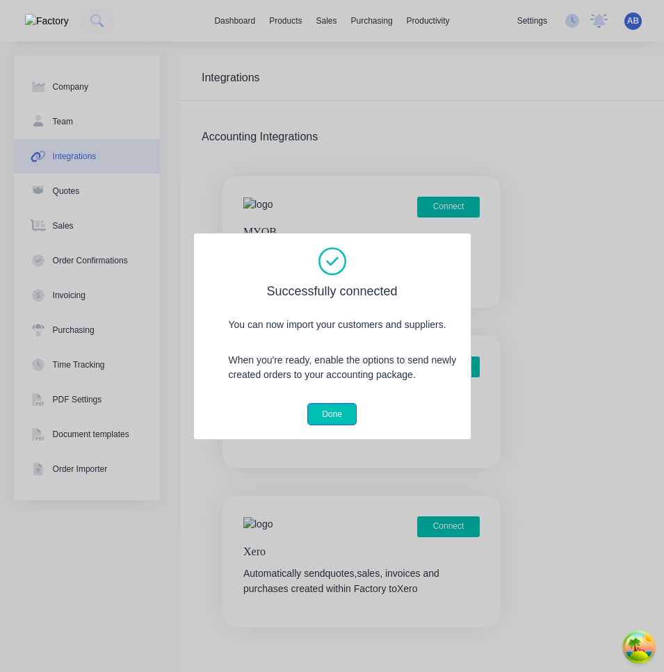
click at [328, 406] on button "Done" at bounding box center [331, 414] width 49 height 22
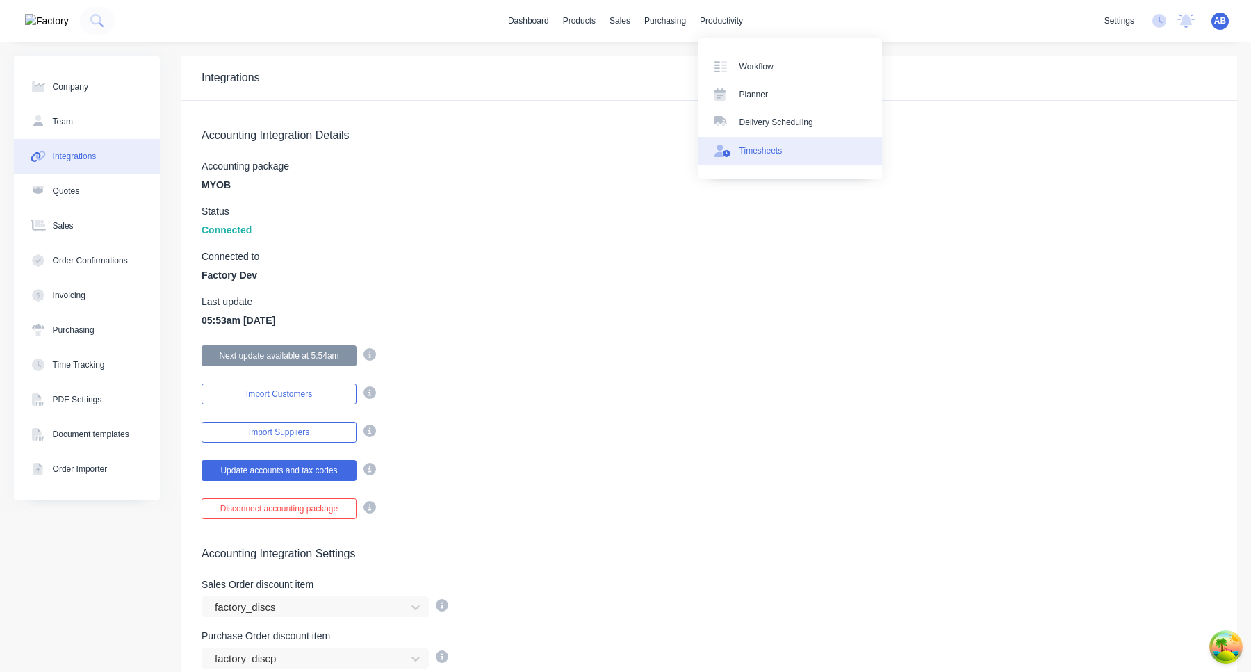
click at [663, 157] on link "Timesheets" at bounding box center [790, 151] width 184 height 28
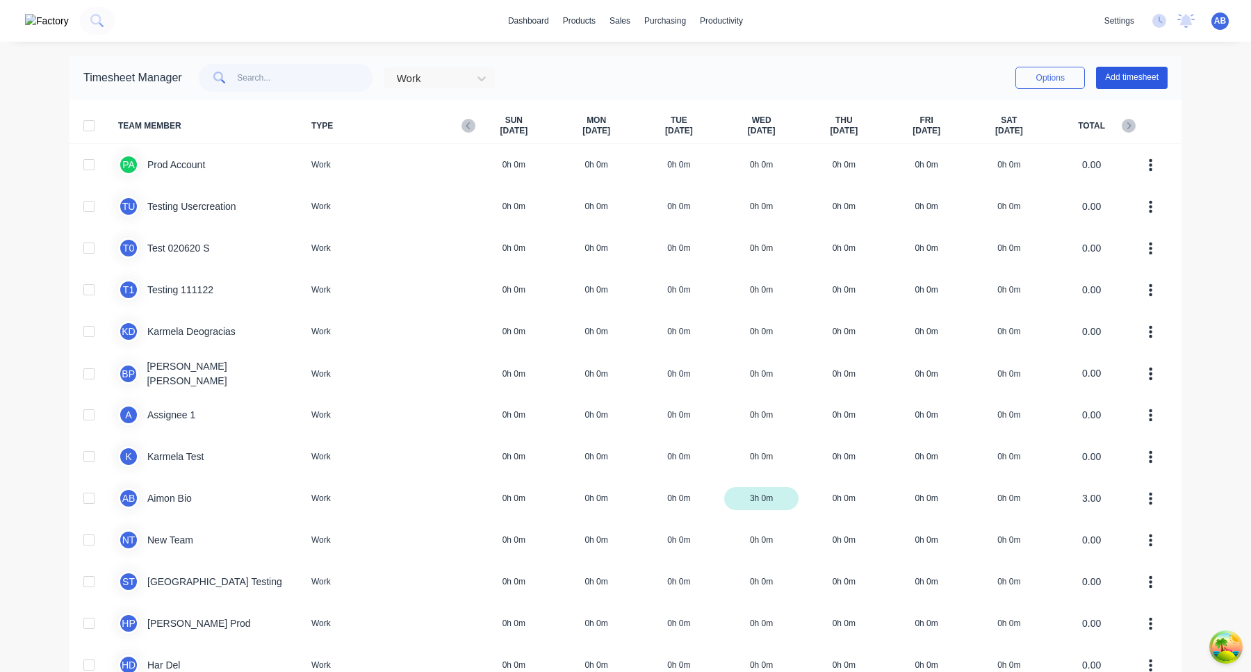
click at [663, 73] on button "Add timesheet" at bounding box center [1132, 78] width 72 height 22
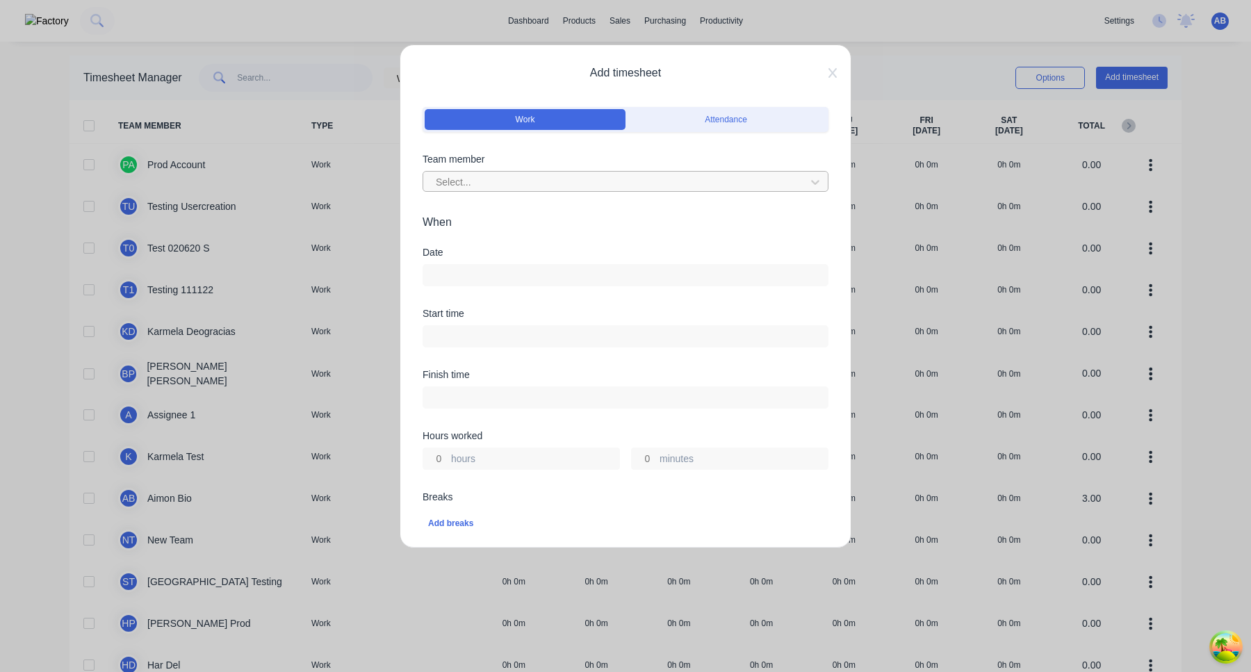
click at [588, 189] on div at bounding box center [616, 182] width 364 height 17
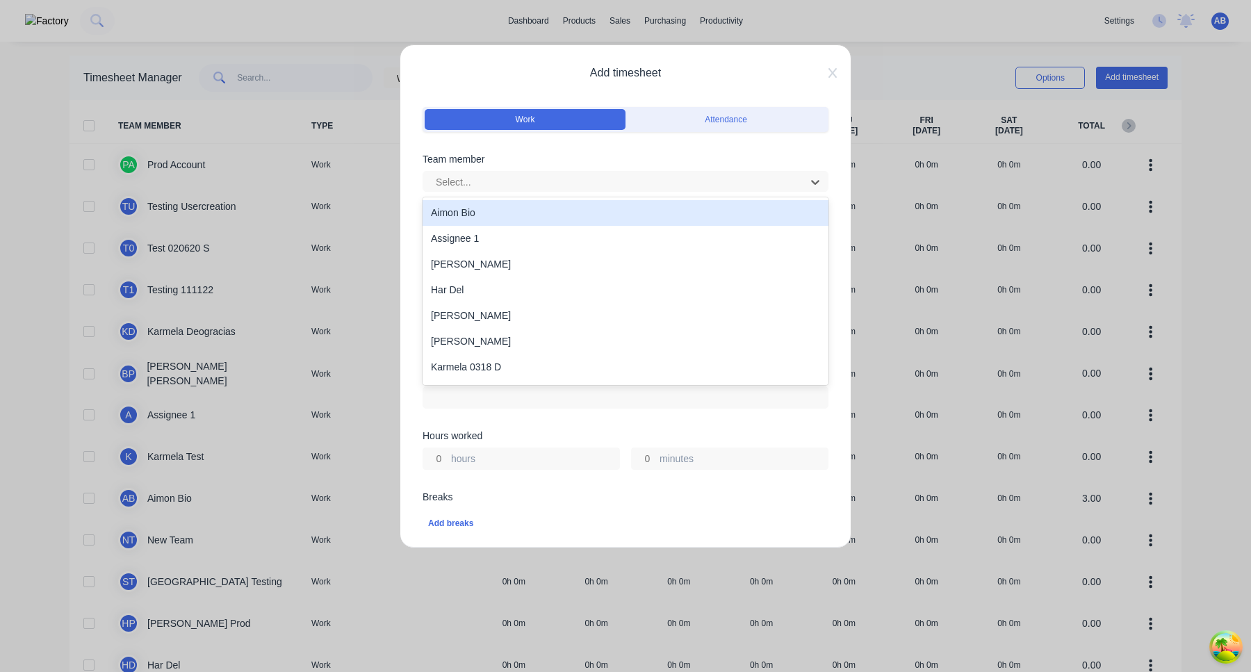
click at [581, 206] on div "Aimon Bio" at bounding box center [626, 213] width 406 height 26
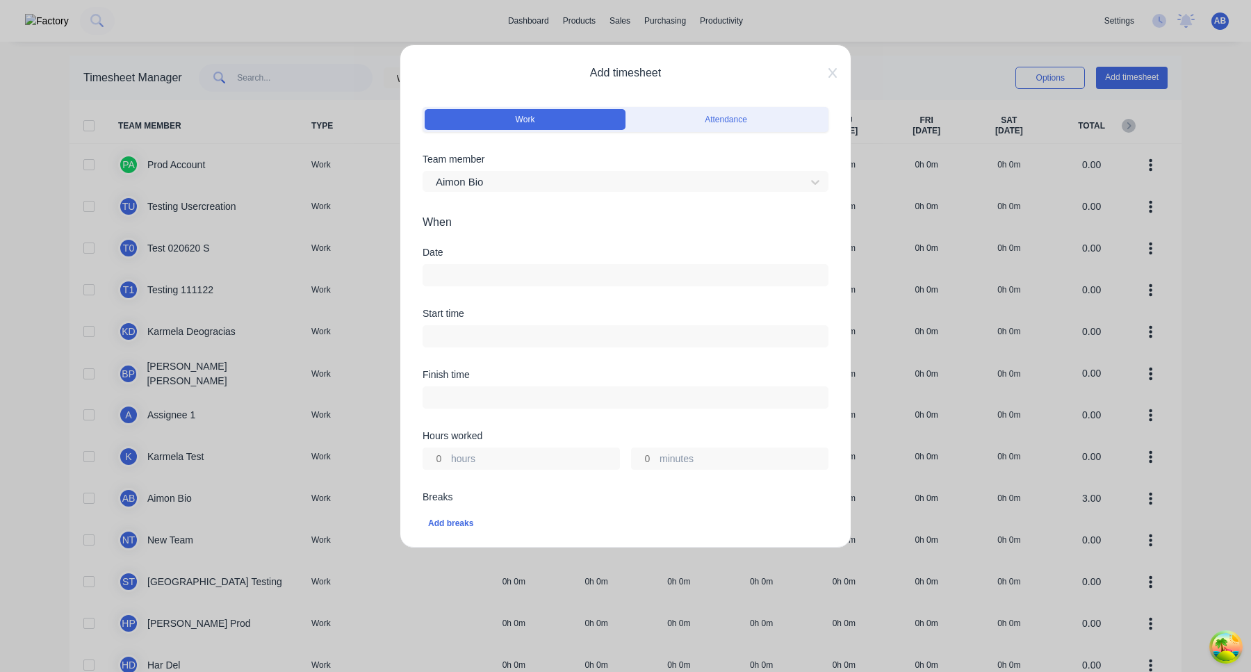
click at [571, 284] on input at bounding box center [625, 275] width 404 height 21
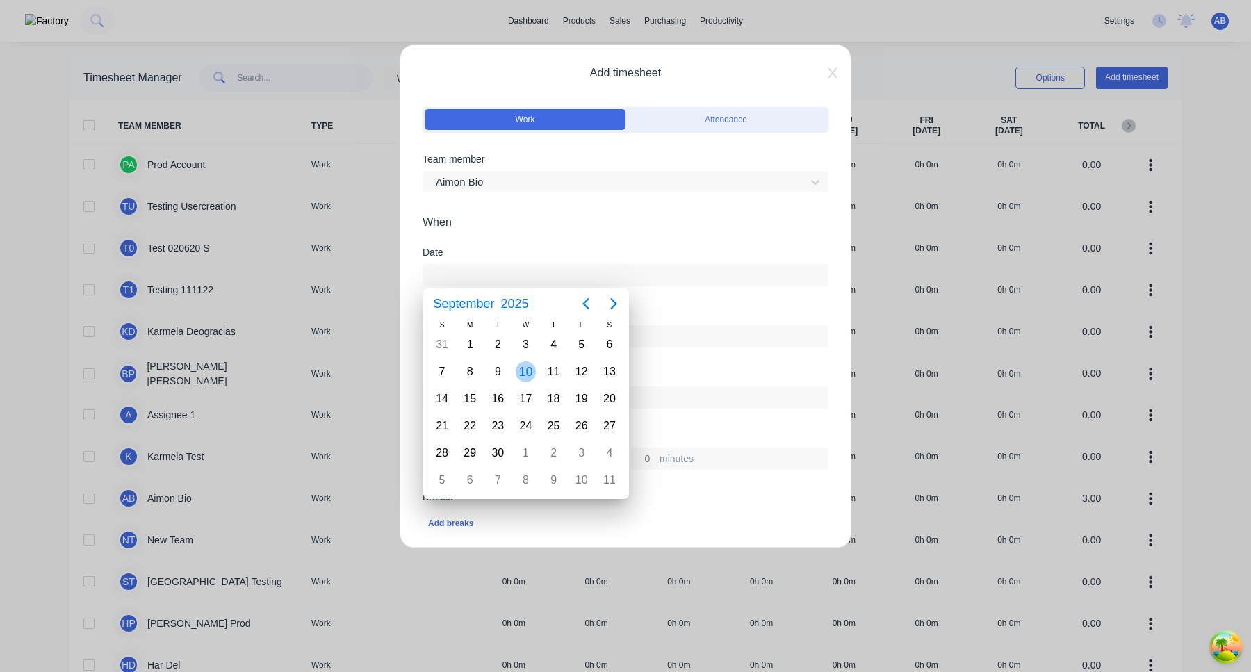
click at [532, 373] on div "10" at bounding box center [526, 371] width 21 height 21
type input "10/09/2025"
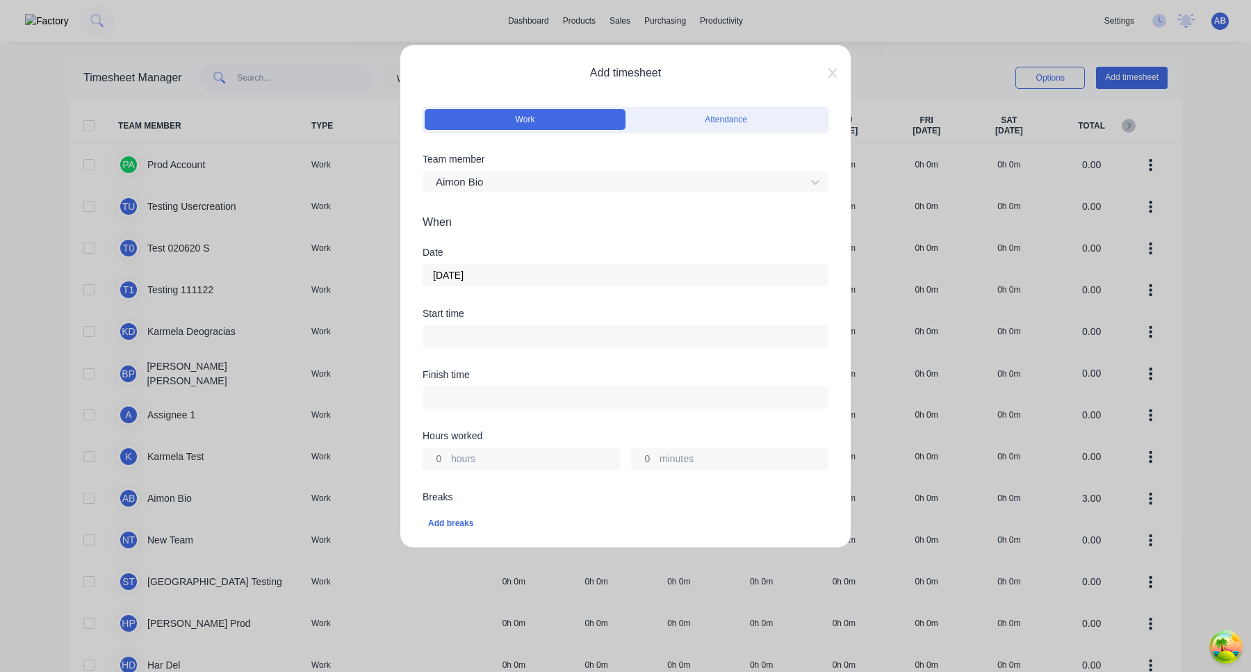
click at [480, 341] on input at bounding box center [625, 336] width 404 height 21
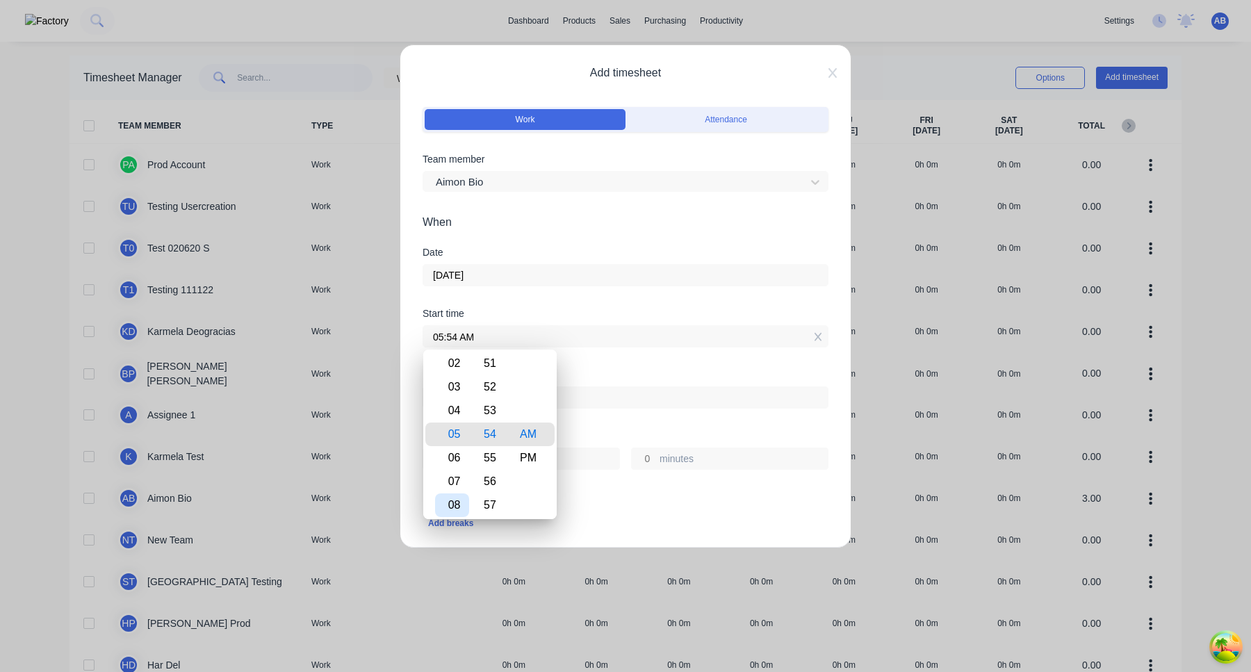
click at [461, 496] on div "08" at bounding box center [452, 505] width 34 height 24
type input "08:54 AM"
click at [594, 423] on div "Finish time" at bounding box center [626, 400] width 406 height 61
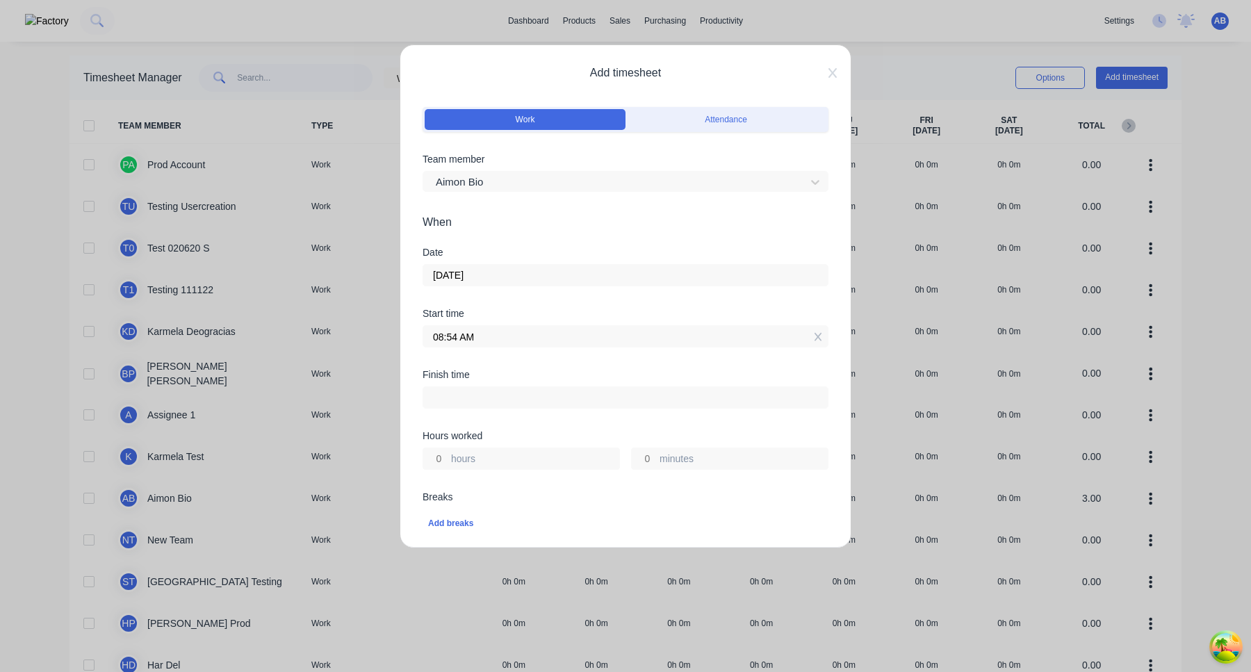
click at [439, 455] on input "hours" at bounding box center [435, 458] width 24 height 21
type input "5"
type input "01:54 PM"
type input "0"
click at [542, 436] on div "Hours worked" at bounding box center [626, 436] width 406 height 10
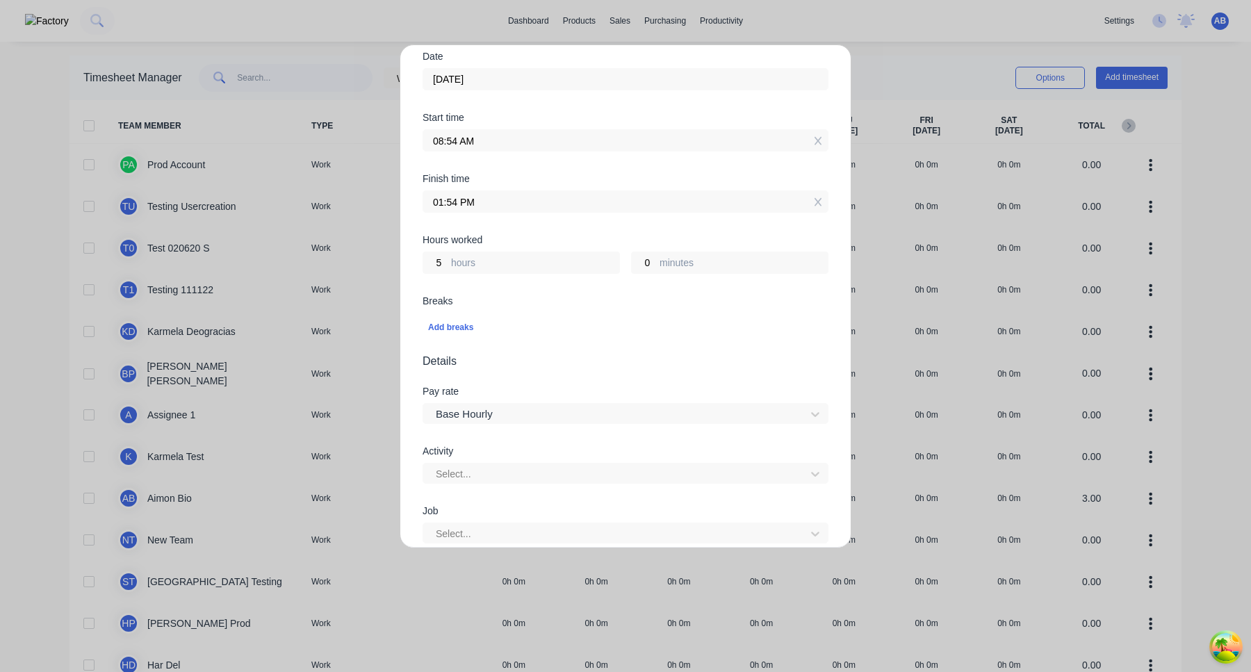
scroll to position [332, 0]
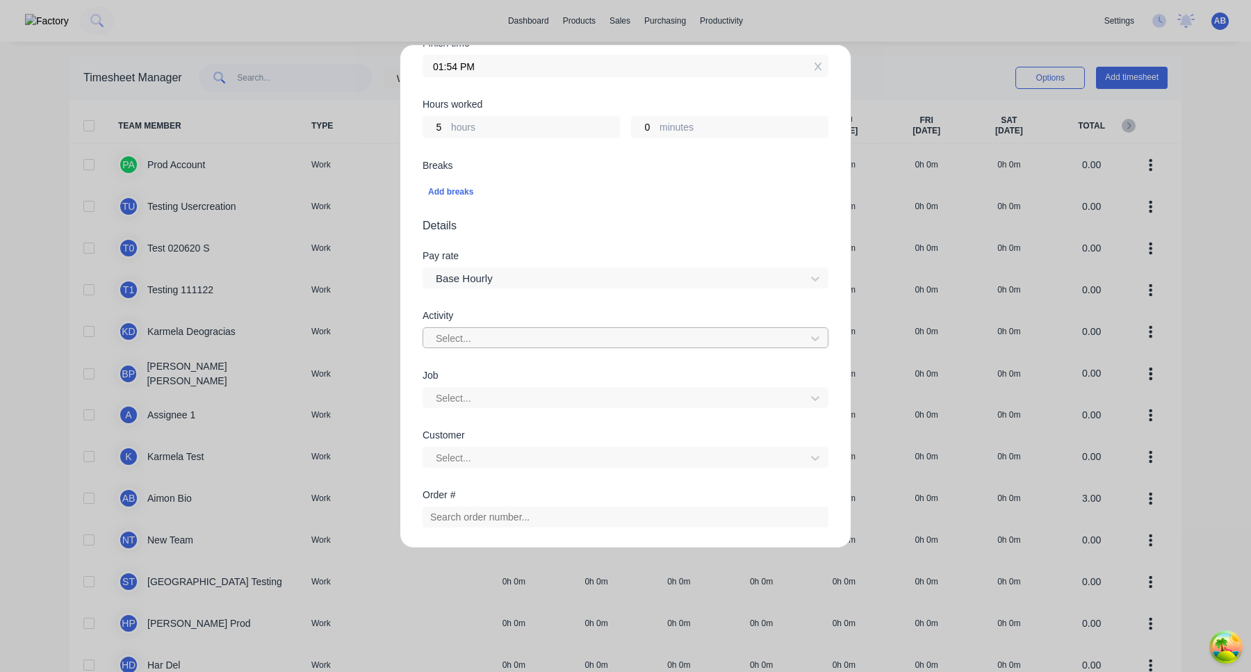
click at [502, 344] on div at bounding box center [616, 338] width 364 height 17
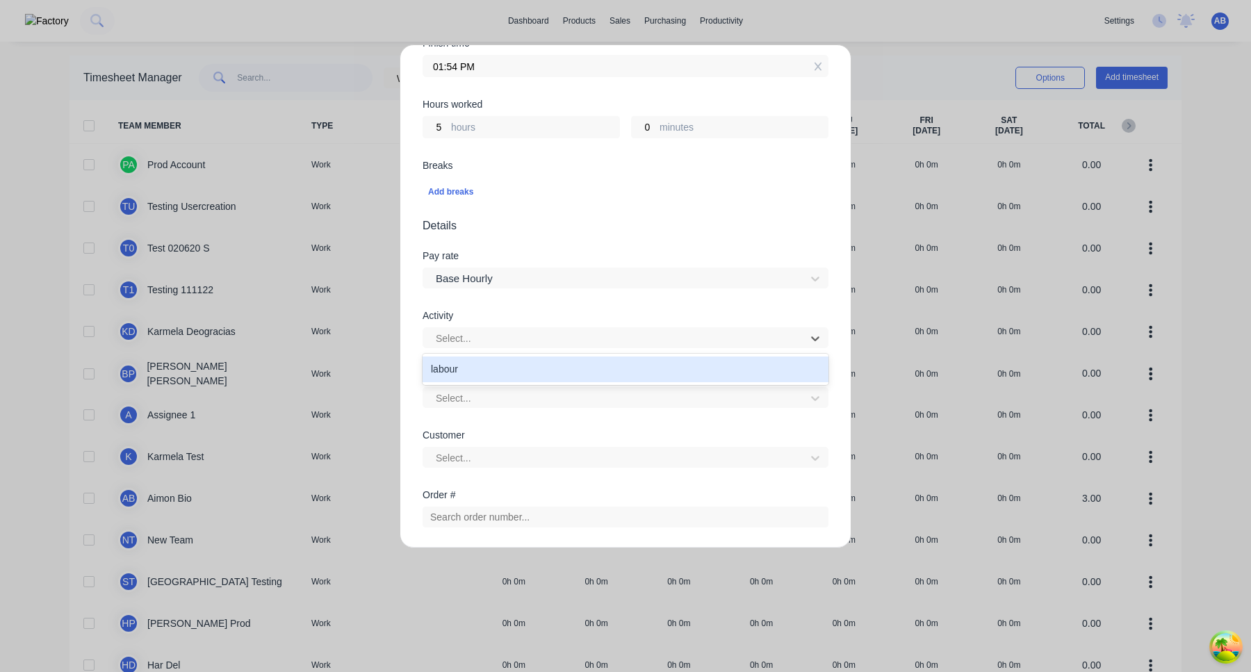
click at [500, 374] on div "labour" at bounding box center [626, 370] width 406 height 26
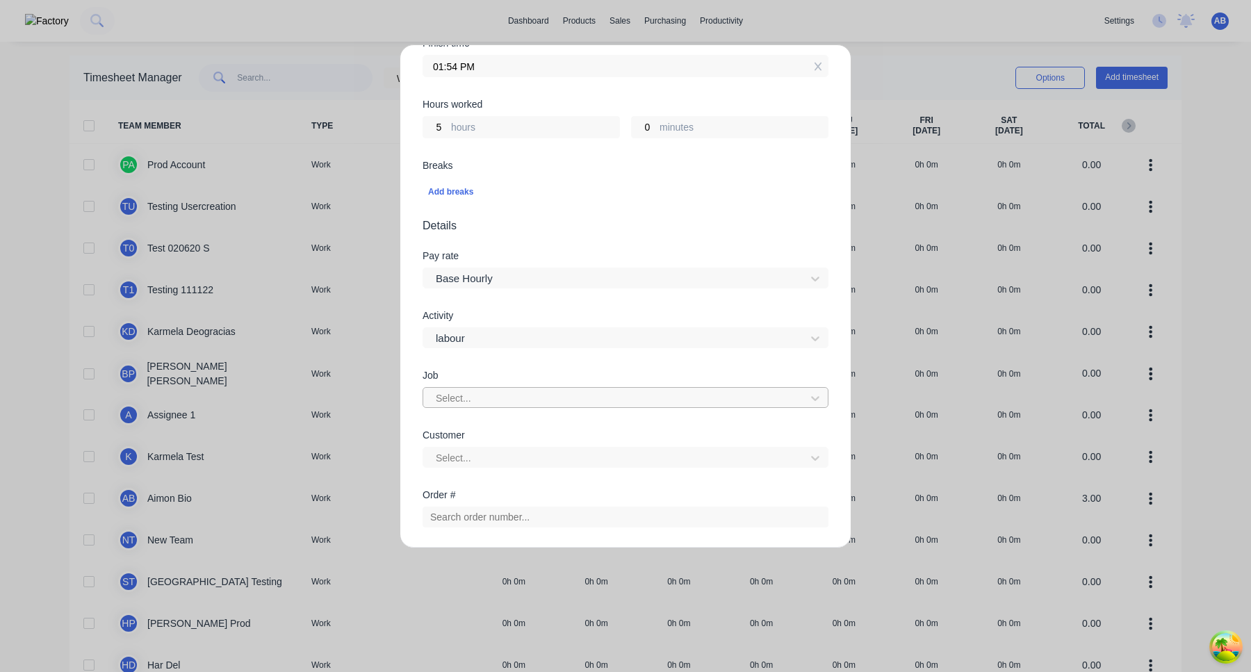
click at [498, 408] on div "Select..." at bounding box center [616, 398] width 373 height 21
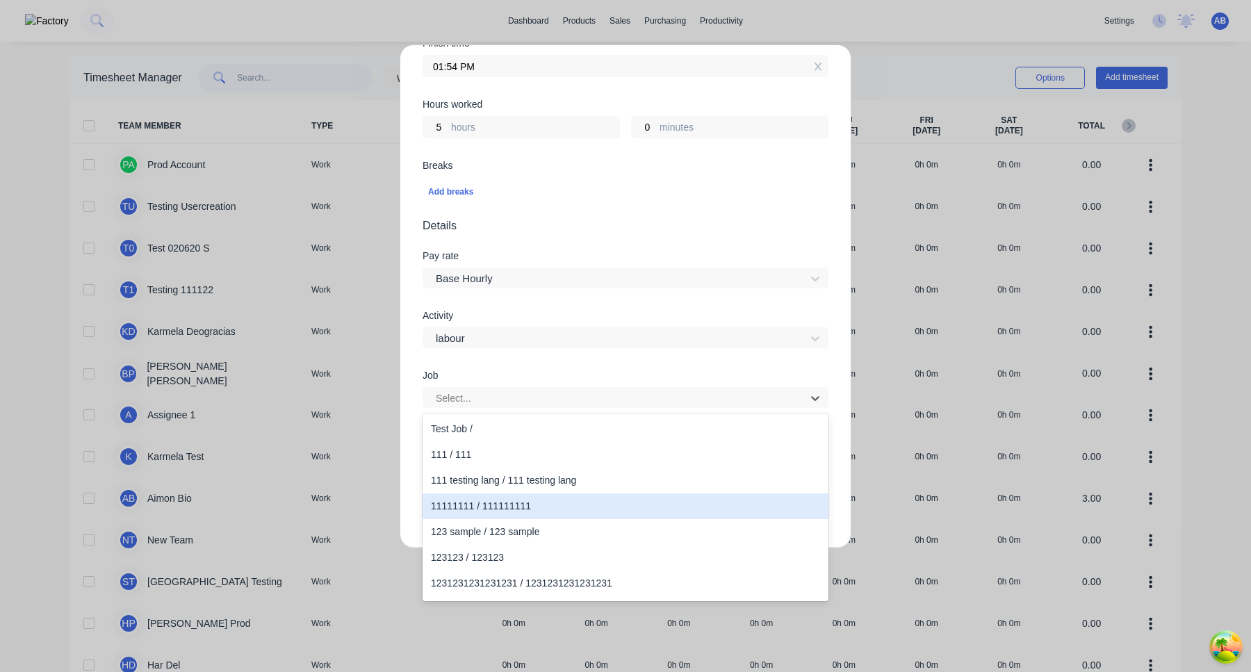
click at [497, 509] on div "11111111 / 111111111" at bounding box center [626, 506] width 406 height 26
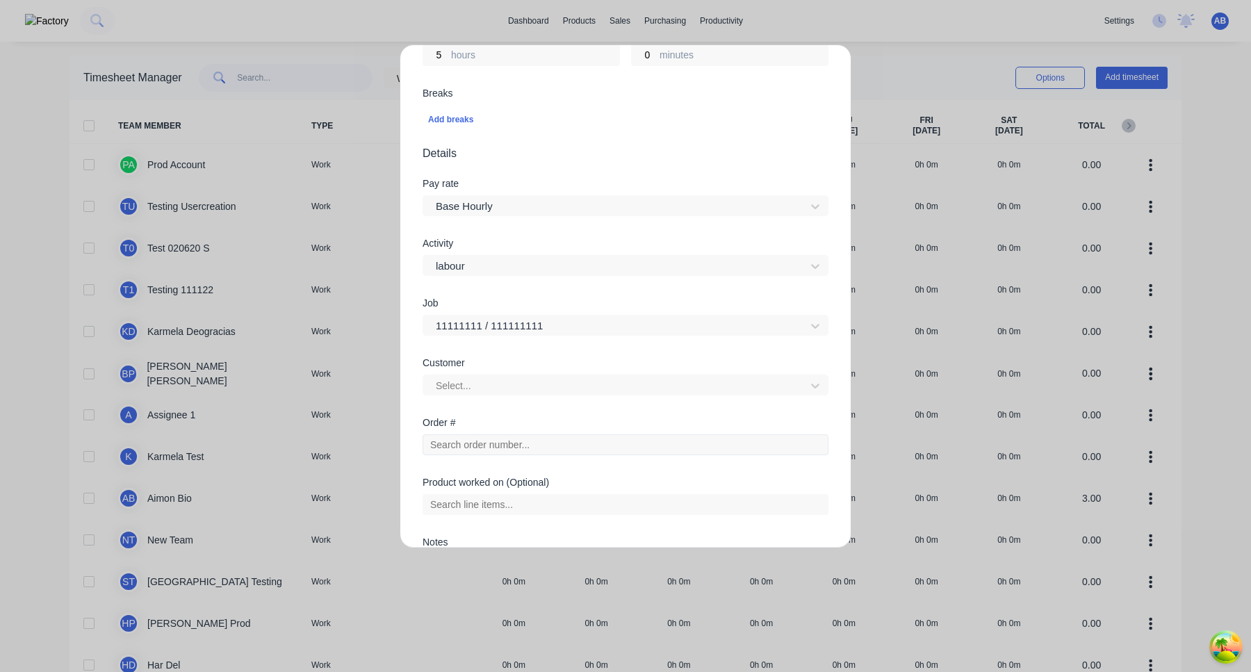
scroll to position [547, 0]
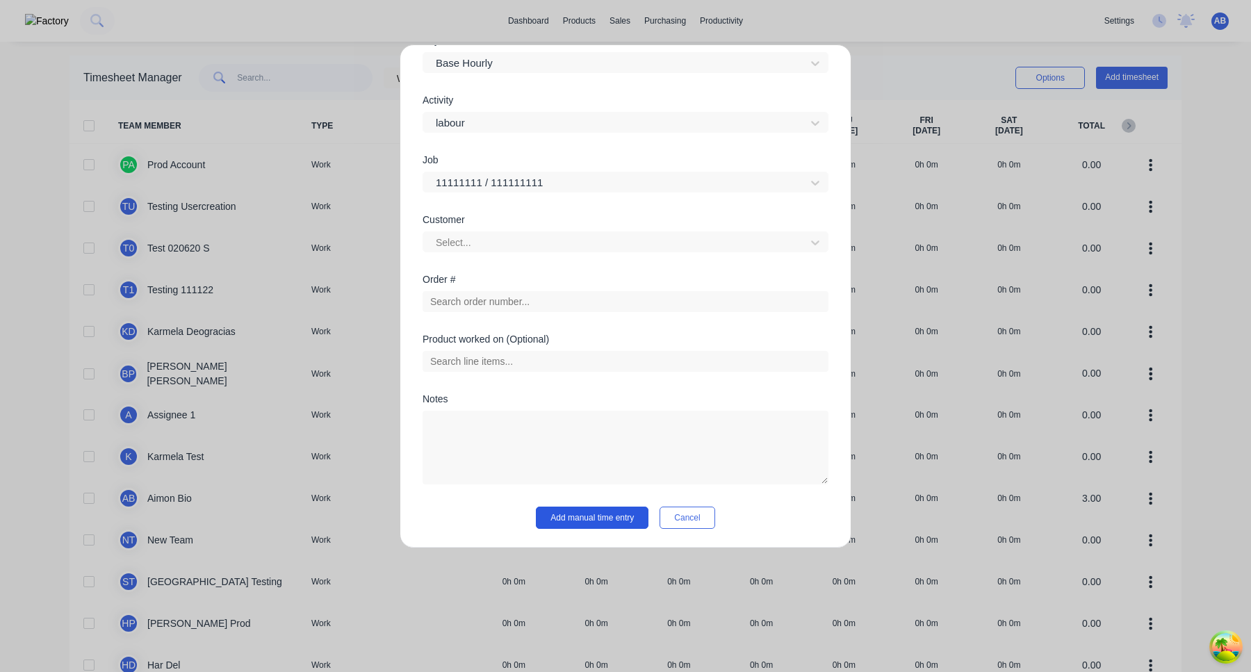
click at [591, 518] on button "Add manual time entry" at bounding box center [592, 518] width 113 height 22
click at [563, 247] on div at bounding box center [616, 242] width 364 height 17
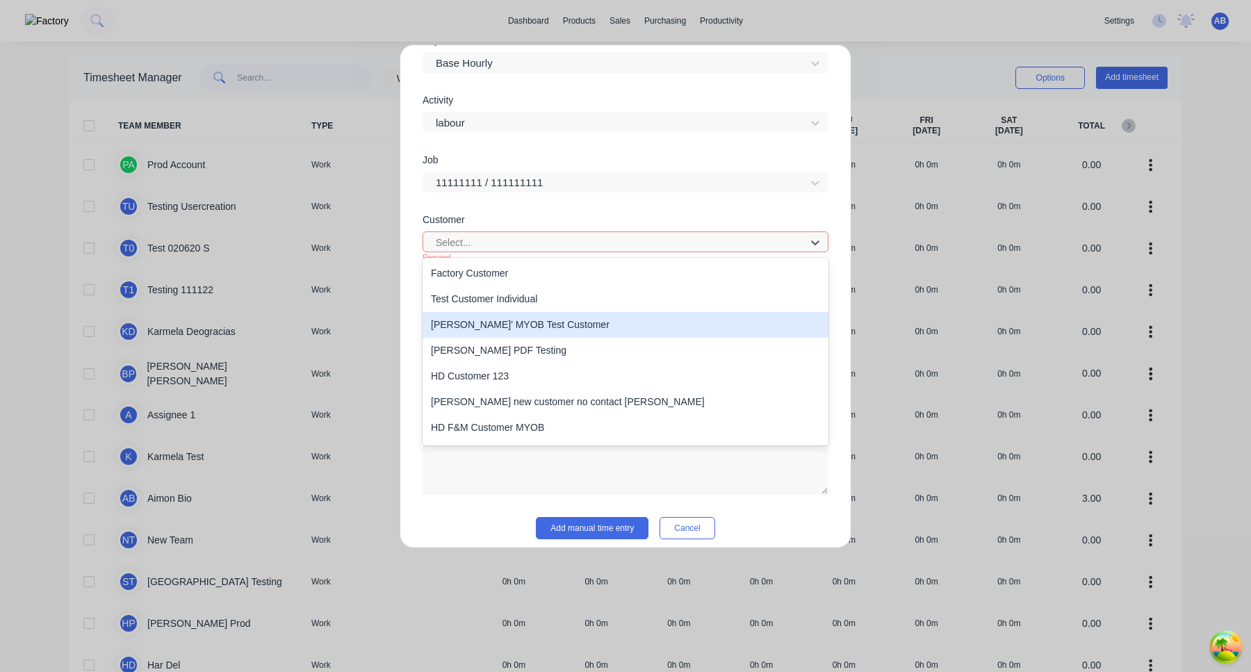
click at [555, 324] on div "Cathys' MYOB Test Customer" at bounding box center [626, 325] width 406 height 26
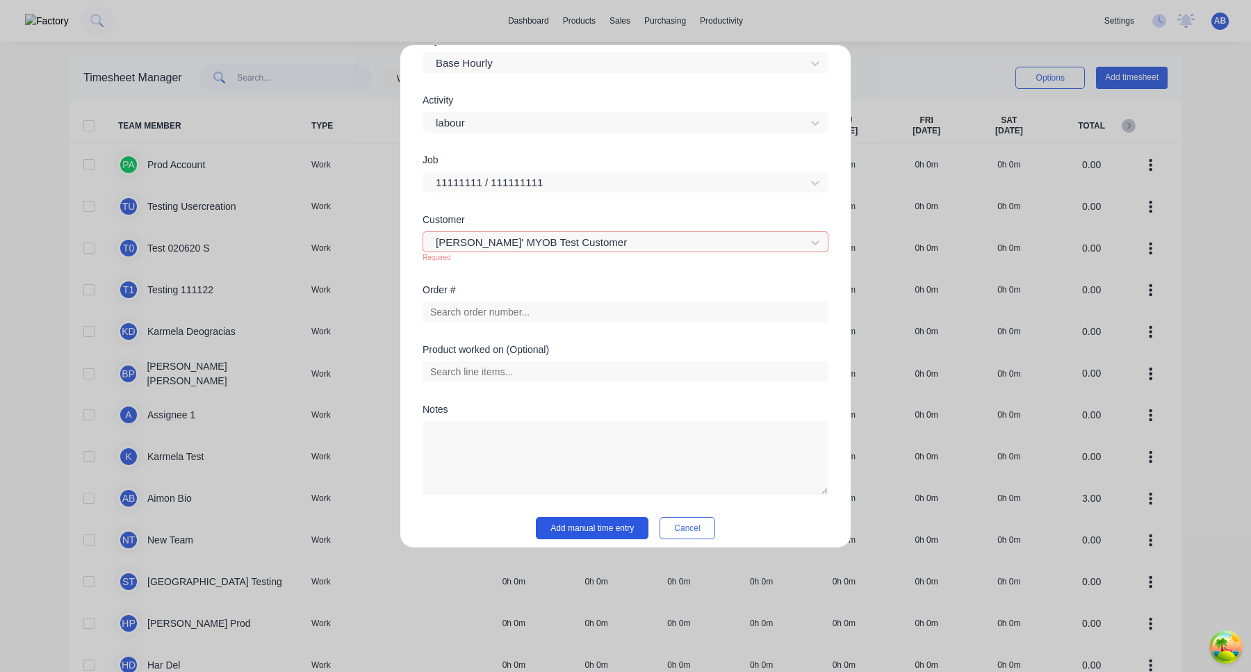
click at [600, 537] on button "Add manual time entry" at bounding box center [592, 528] width 113 height 22
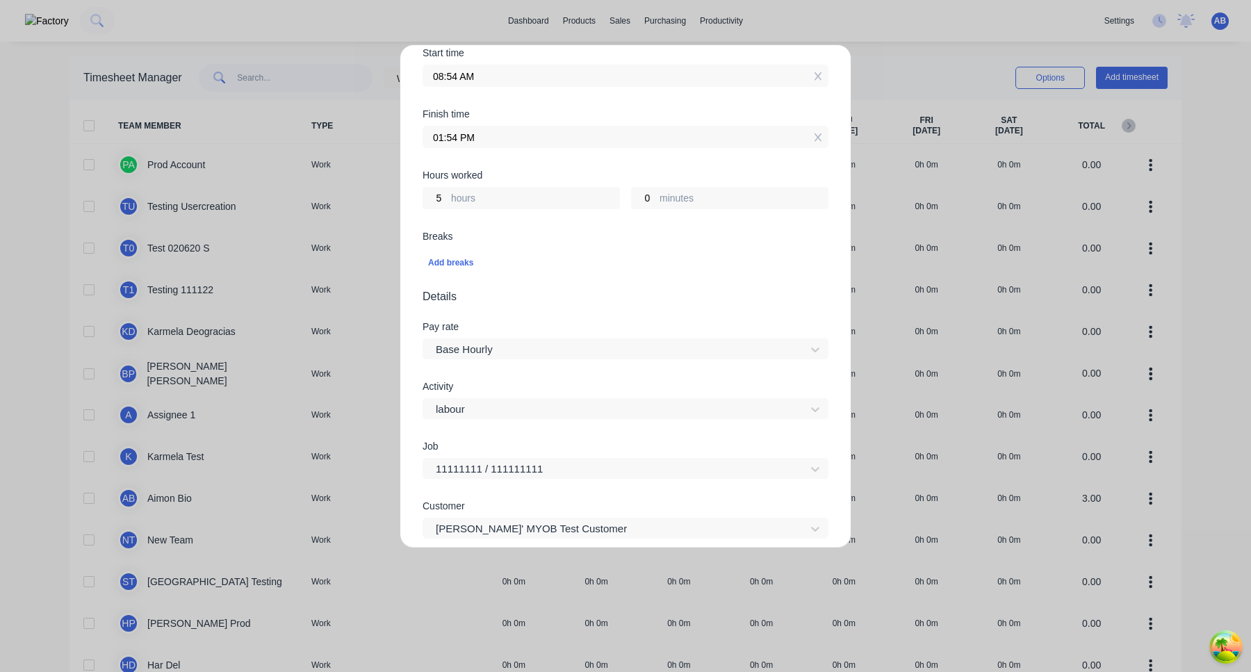
scroll to position [211, 0]
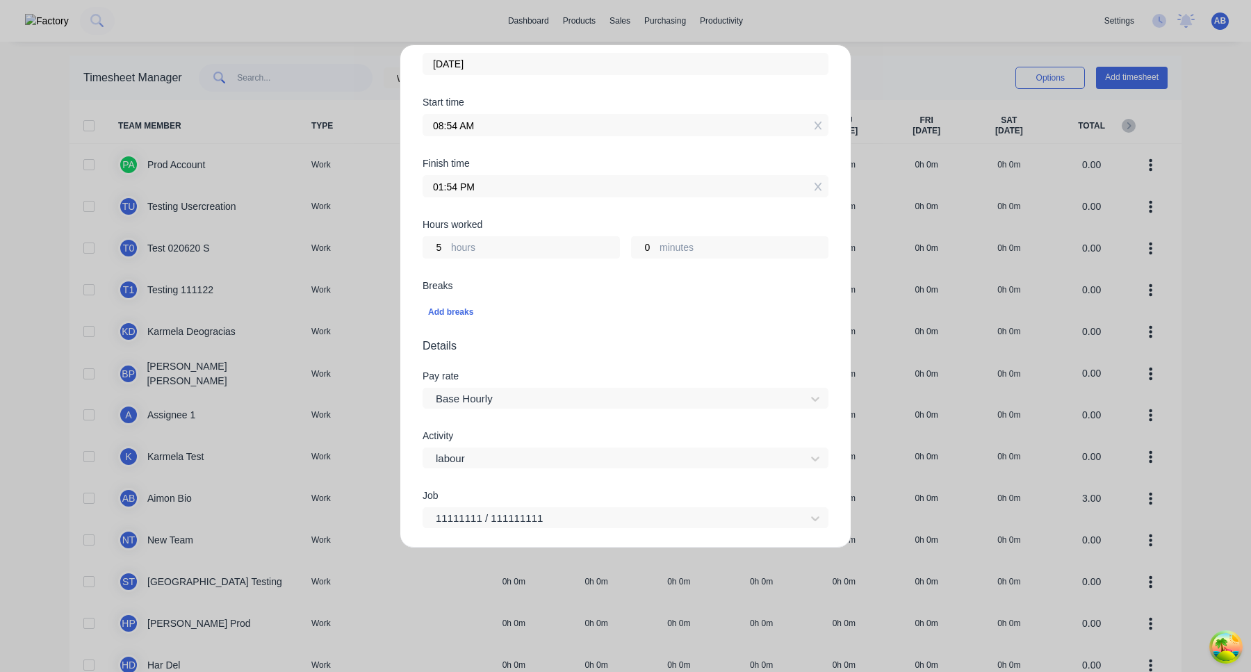
click at [457, 126] on input "08:54 AM" at bounding box center [625, 125] width 404 height 21
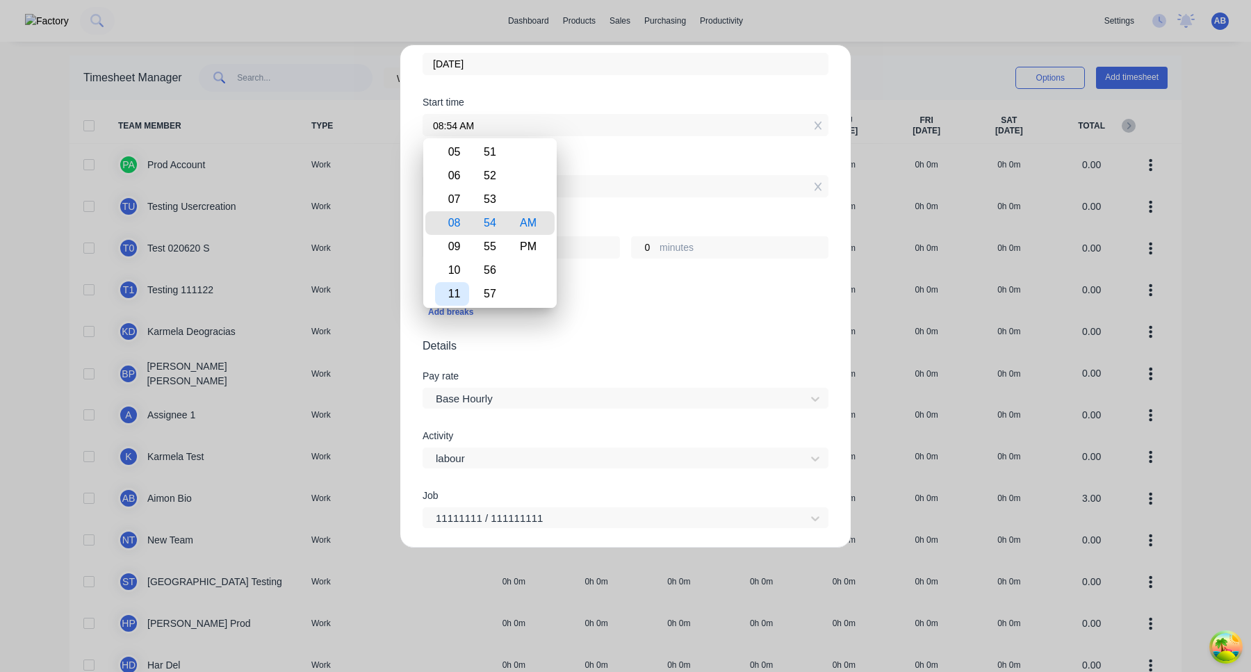
click at [462, 282] on div "11" at bounding box center [452, 294] width 34 height 24
type input "11:54 AM"
type input "2"
click at [594, 311] on div "Add breaks" at bounding box center [625, 312] width 395 height 18
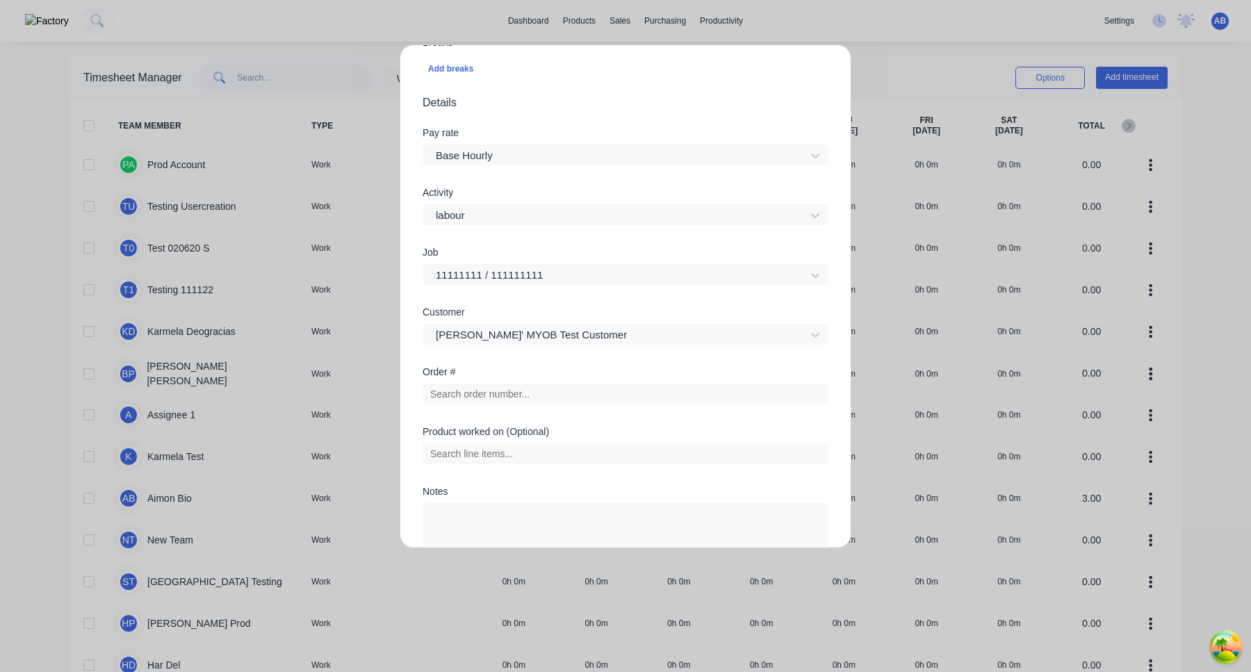
scroll to position [547, 0]
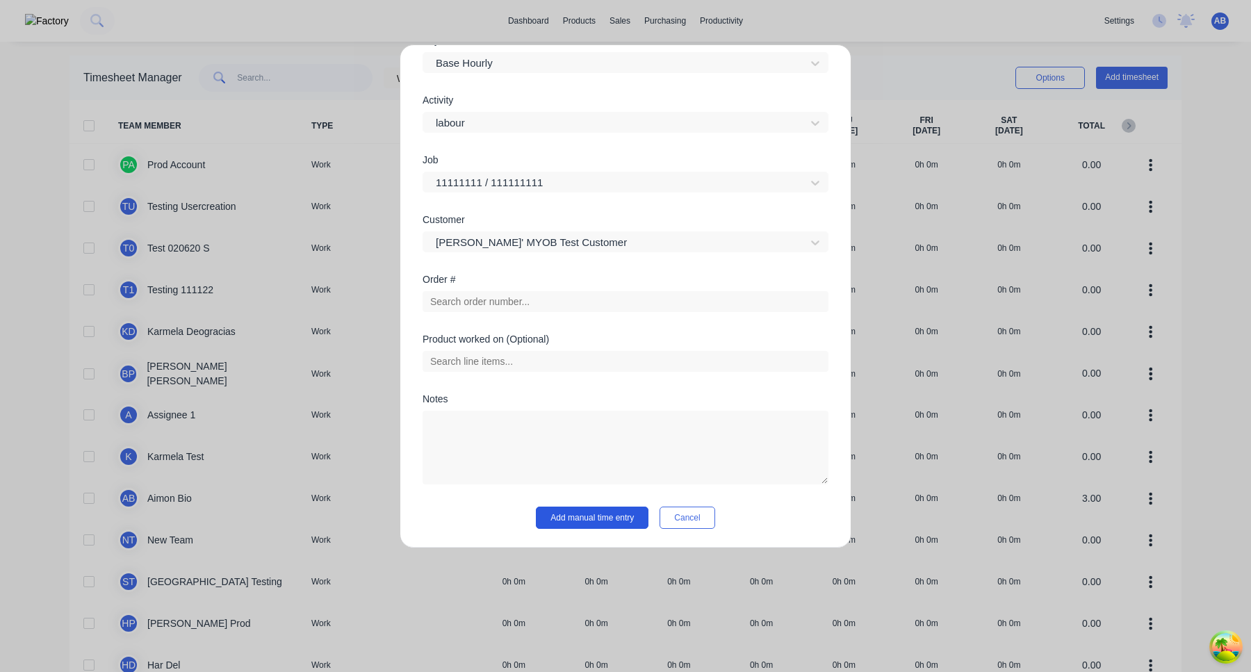
click at [588, 521] on button "Add manual time entry" at bounding box center [592, 518] width 113 height 22
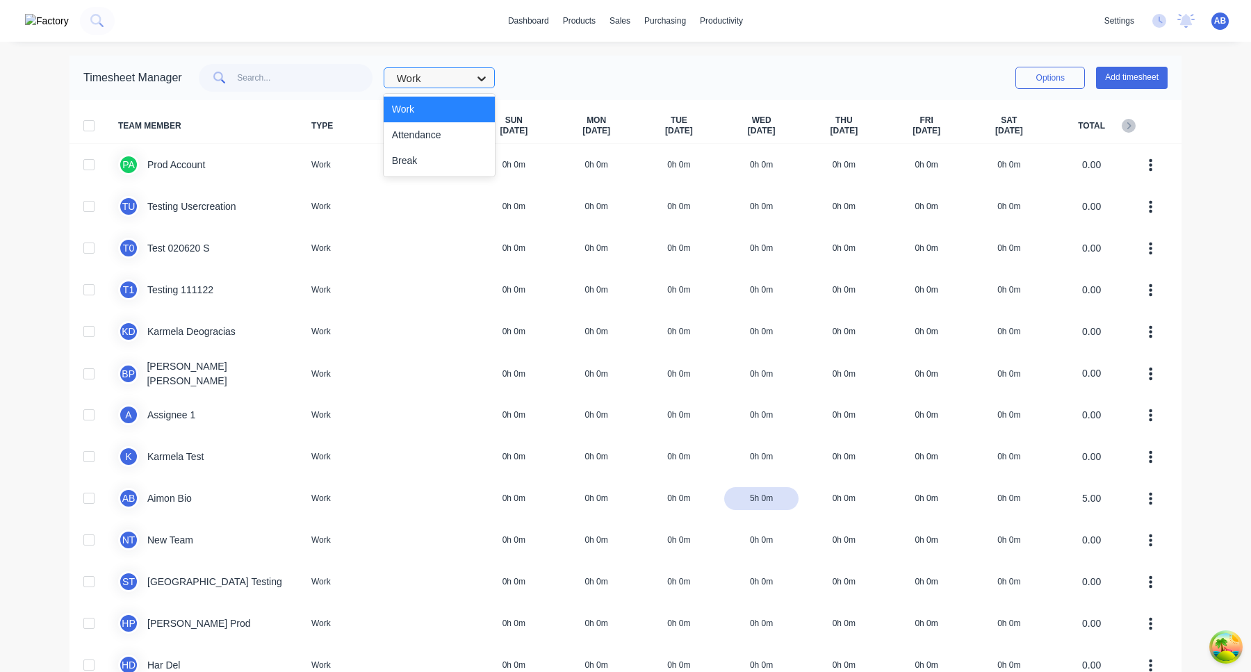
click at [489, 81] on icon at bounding box center [482, 79] width 14 height 14
click at [484, 144] on div "Attendance" at bounding box center [439, 135] width 111 height 26
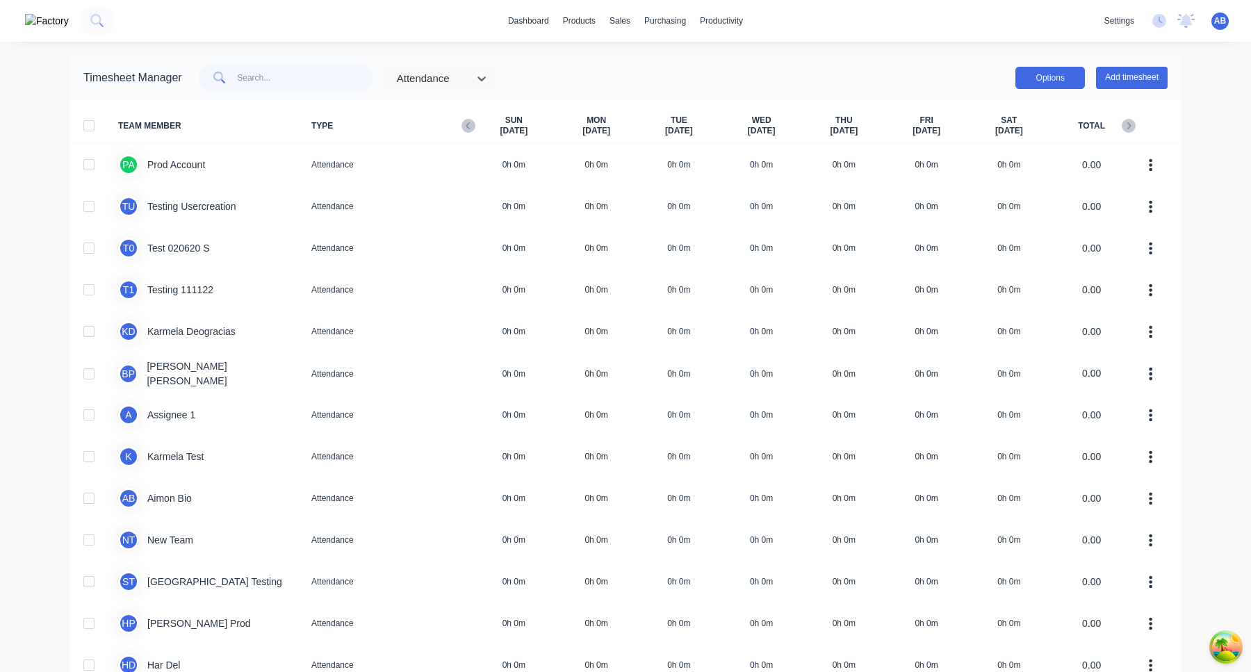
click at [663, 79] on button "Options" at bounding box center [1050, 78] width 70 height 22
click at [663, 70] on div "Attendance Options Approve Unapprove Download Export Add timesheet" at bounding box center [675, 78] width 986 height 28
click at [663, 75] on button "Add timesheet" at bounding box center [1132, 78] width 72 height 22
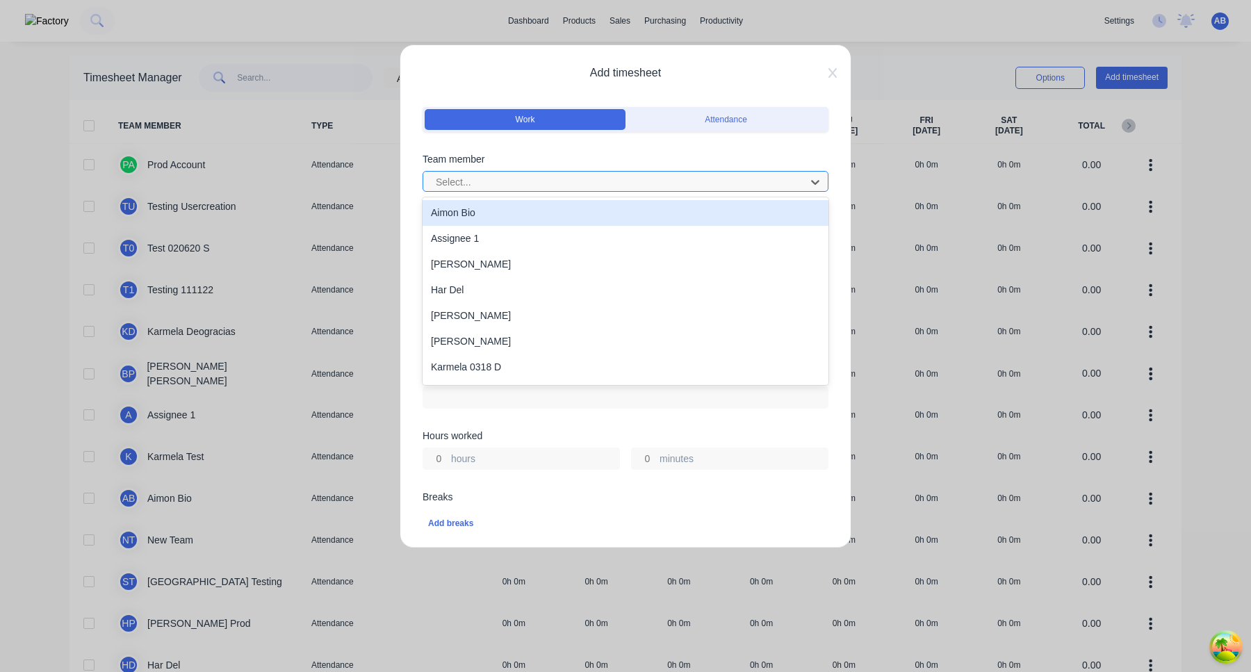
click at [572, 177] on div at bounding box center [616, 182] width 364 height 17
click at [561, 218] on div "Aimon Bio" at bounding box center [626, 213] width 406 height 26
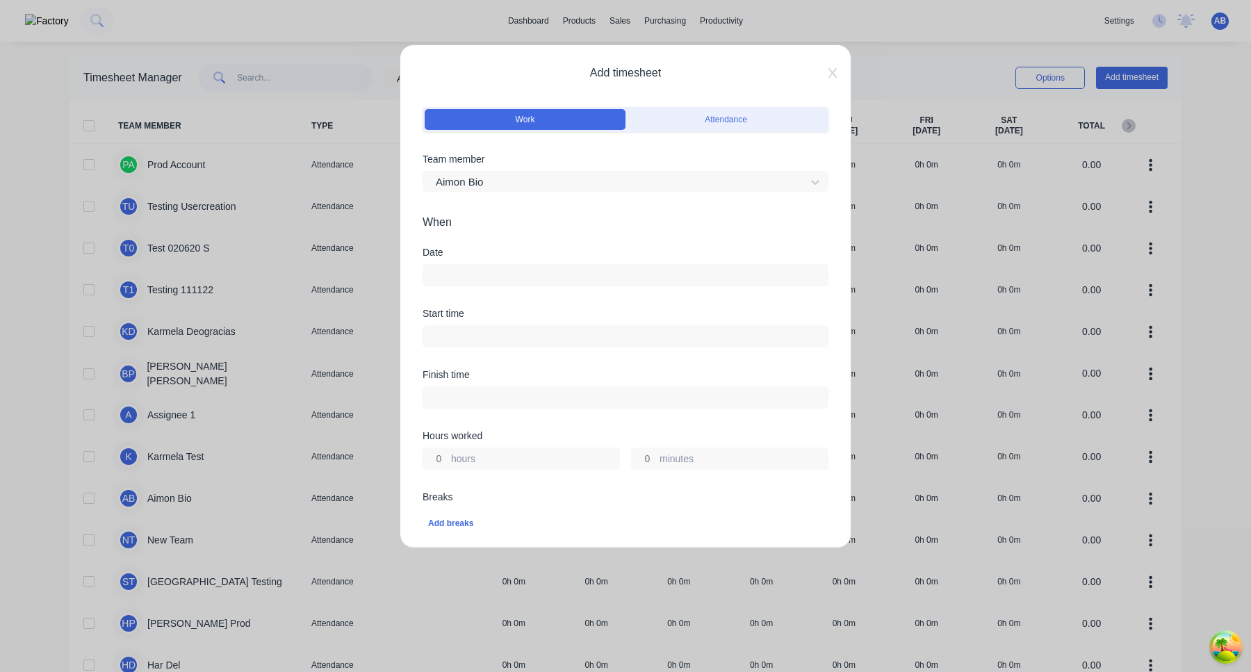
click at [539, 265] on label at bounding box center [626, 275] width 406 height 22
click at [539, 265] on input at bounding box center [625, 275] width 404 height 21
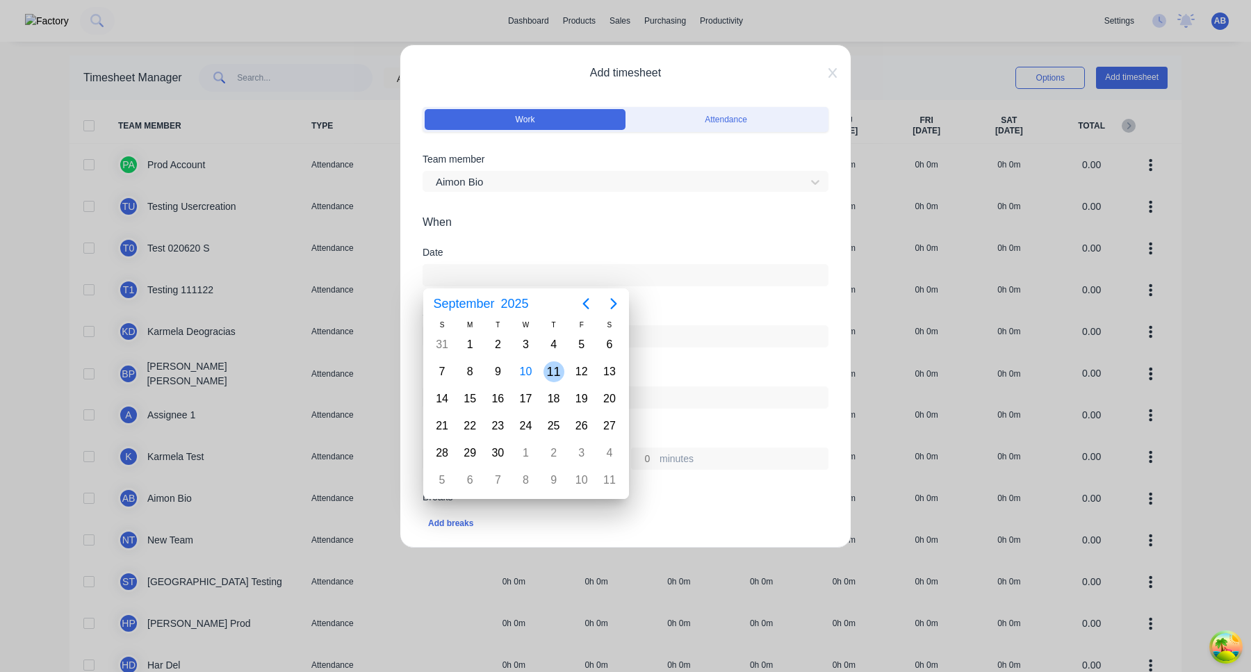
click at [550, 370] on div "11" at bounding box center [554, 371] width 21 height 21
type input "11/09/2025"
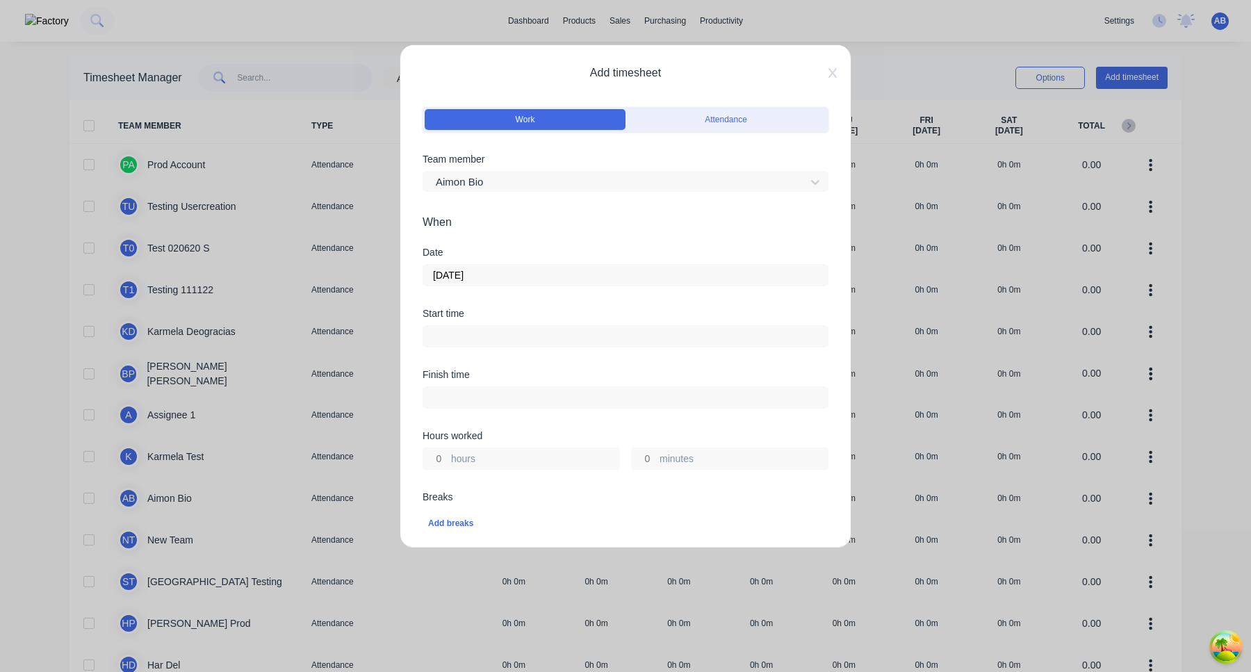
click at [587, 318] on div "Start time" at bounding box center [626, 314] width 406 height 10
click at [663, 125] on button "Attendance" at bounding box center [726, 119] width 201 height 21
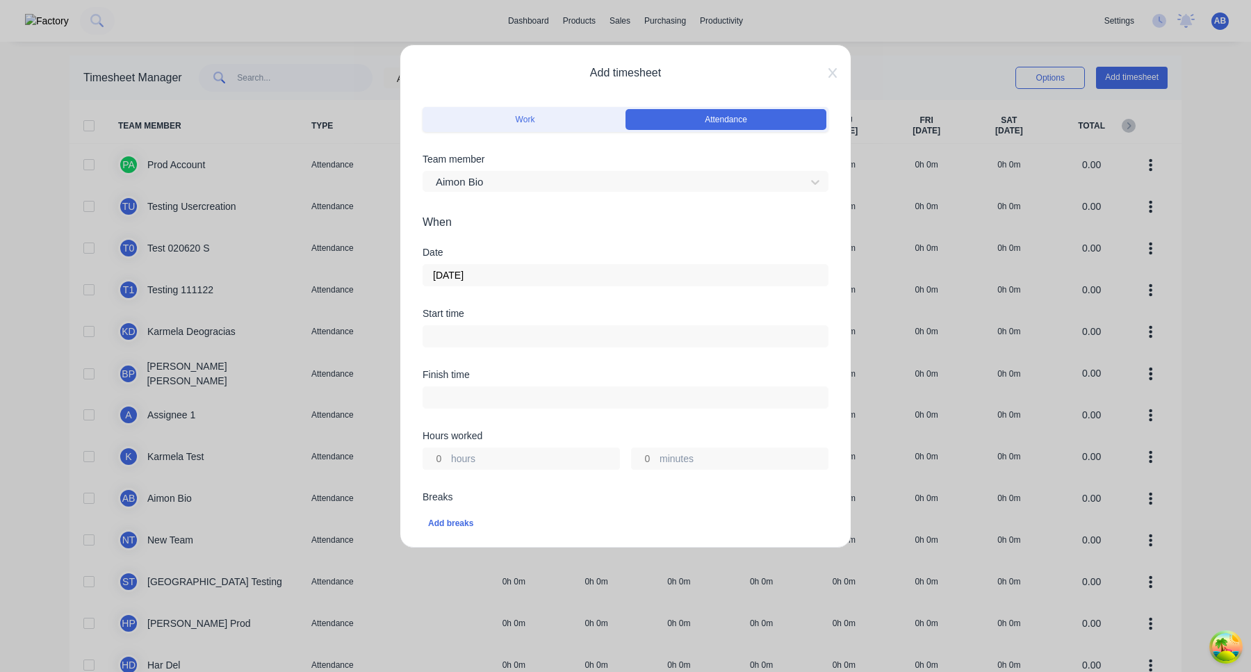
click at [493, 327] on input at bounding box center [625, 336] width 404 height 21
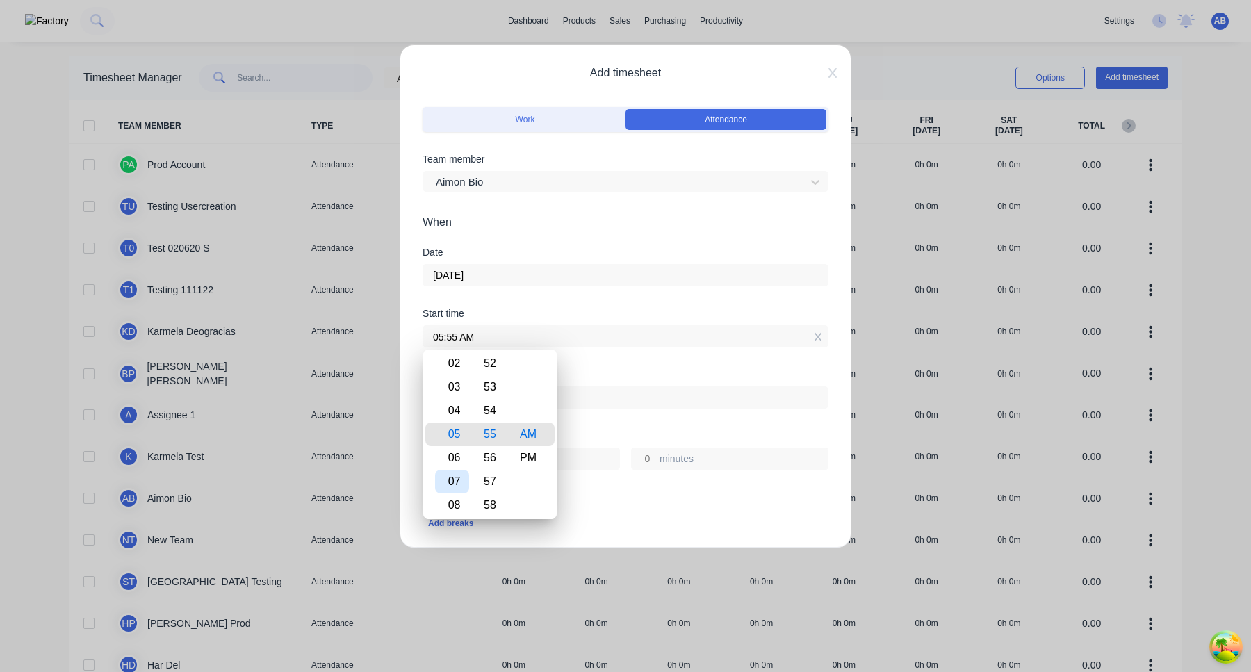
click at [458, 493] on div "07" at bounding box center [452, 482] width 34 height 24
type input "07:55 AM"
click at [617, 383] on div at bounding box center [626, 396] width 406 height 26
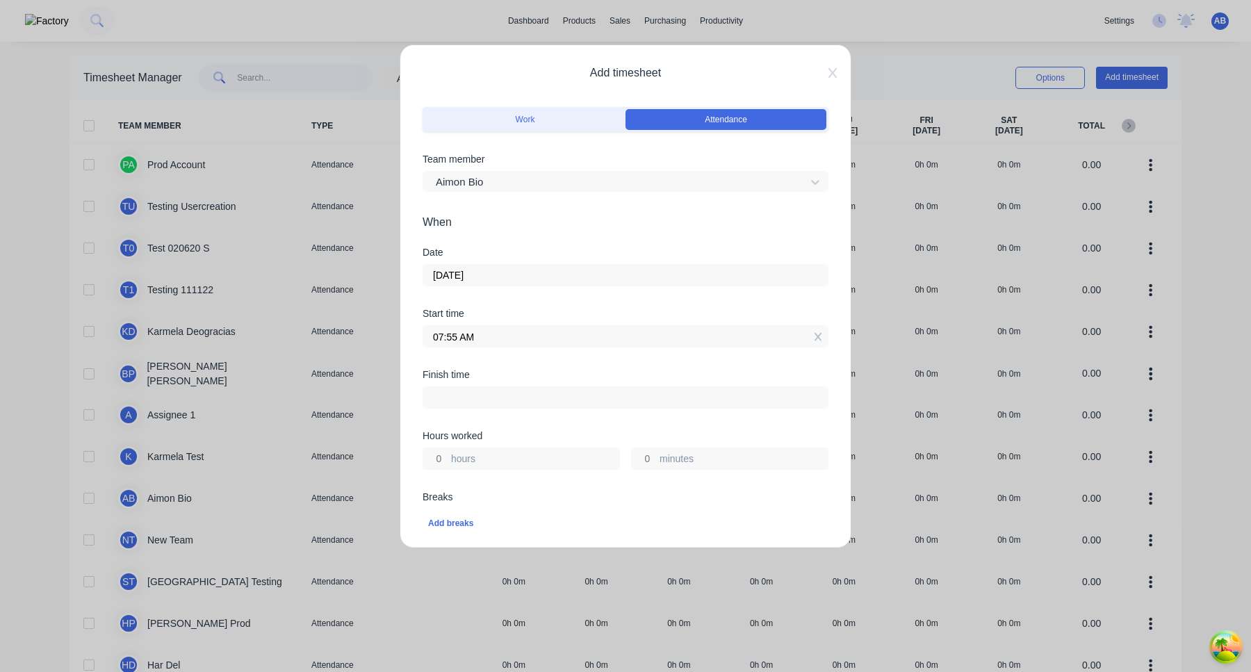
click at [441, 467] on input "hours" at bounding box center [435, 458] width 24 height 21
type input "5"
type input "12:55 PM"
type input "0"
click at [503, 486] on div "Hours worked 5 hours 0 minutes" at bounding box center [626, 461] width 406 height 61
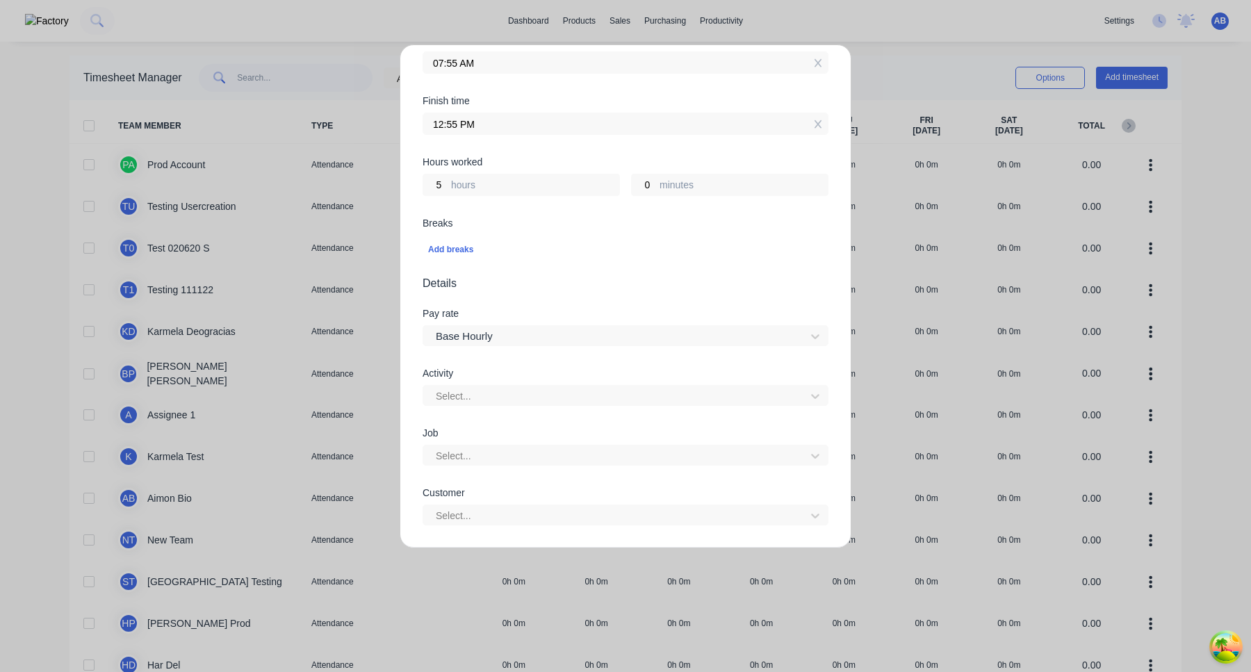
scroll to position [275, 0]
click at [502, 58] on input "07:55 AM" at bounding box center [625, 61] width 404 height 21
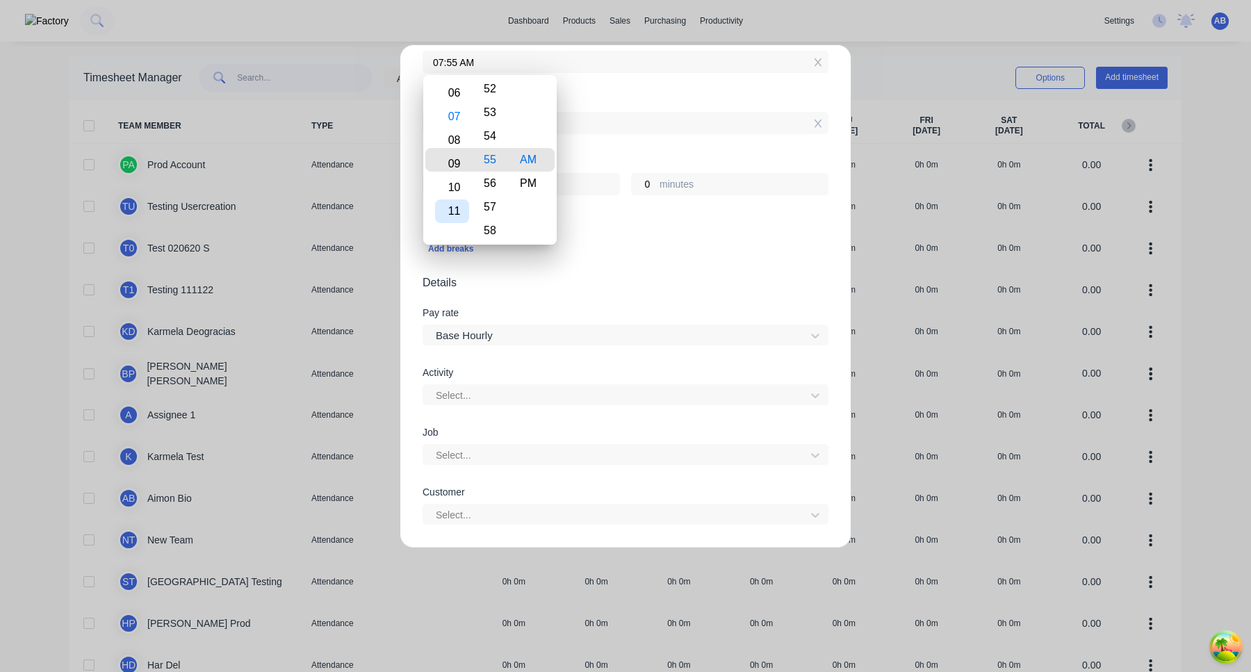
type input "09:55 AM"
type input "3"
click at [458, 199] on div "11" at bounding box center [452, 207] width 34 height 24
type input "11:55 AM"
type input "1"
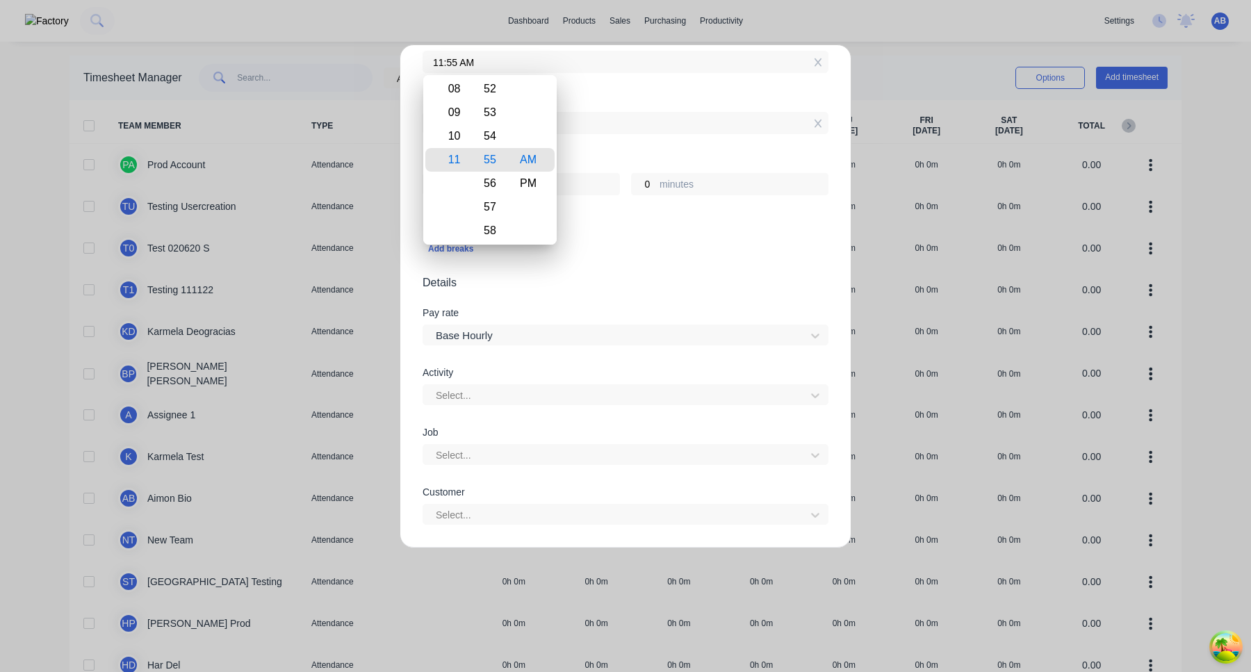
click at [585, 238] on div "Add breaks" at bounding box center [626, 248] width 406 height 29
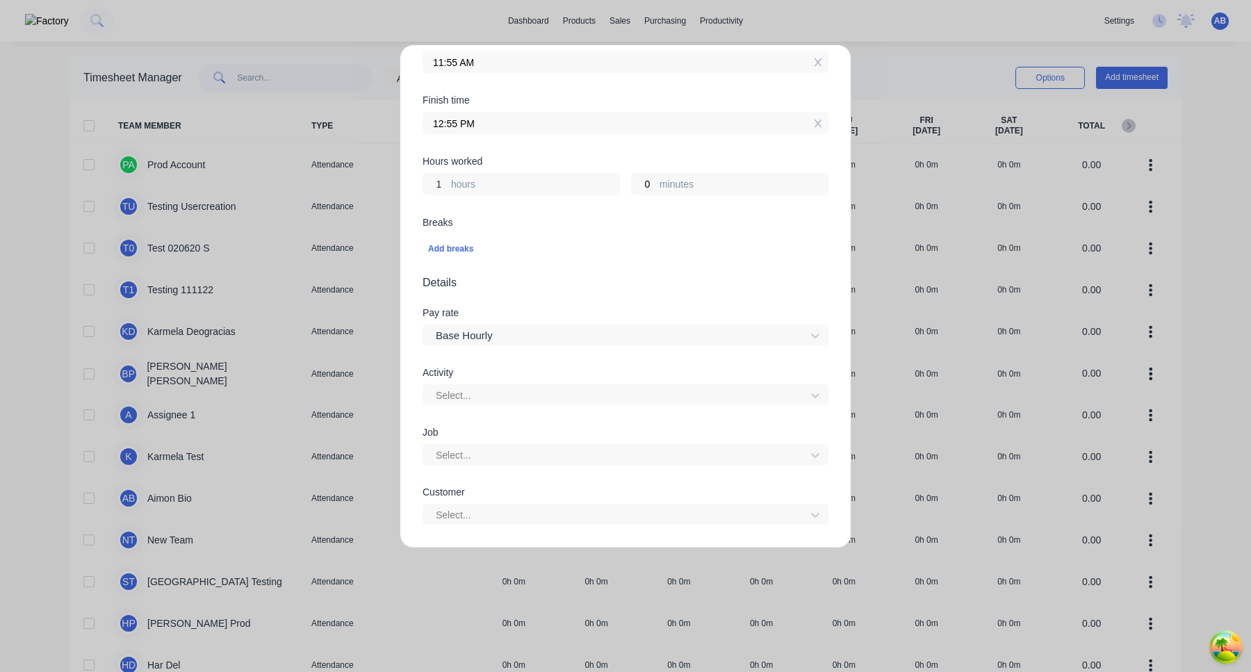
click at [440, 184] on input "1" at bounding box center [435, 184] width 24 height 21
click at [439, 184] on input "1" at bounding box center [435, 184] width 24 height 21
type input "5"
type input "04:55 PM"
click at [627, 250] on div "Add breaks" at bounding box center [625, 249] width 395 height 18
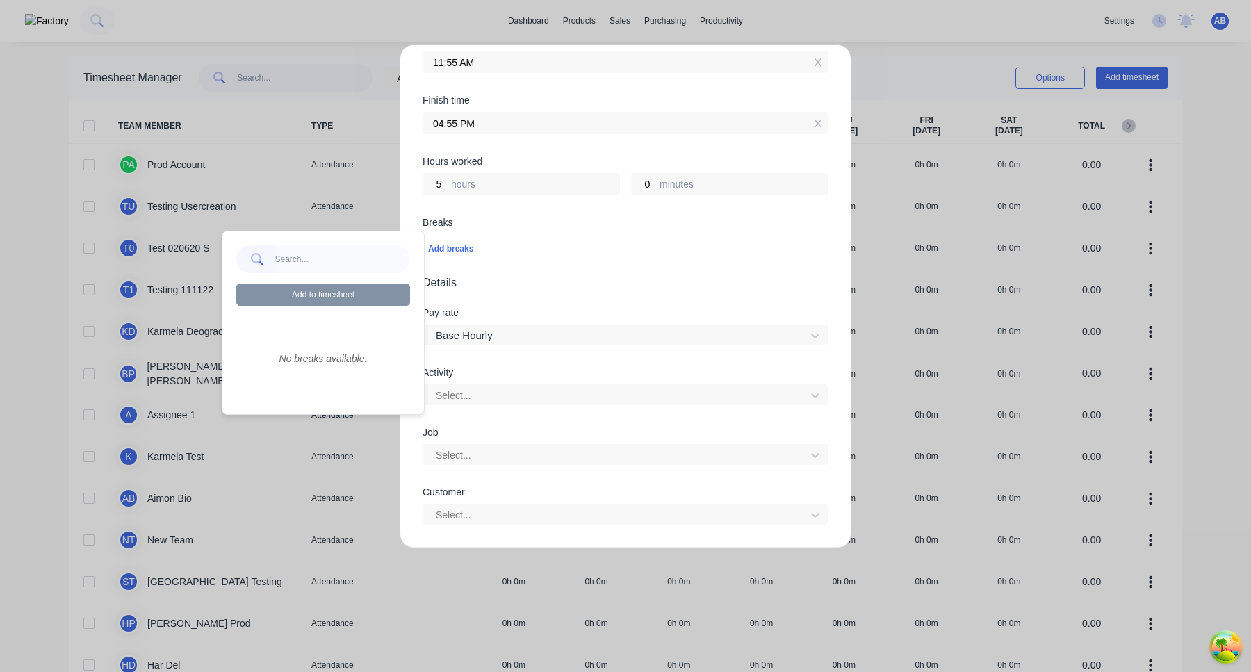
scroll to position [293, 0]
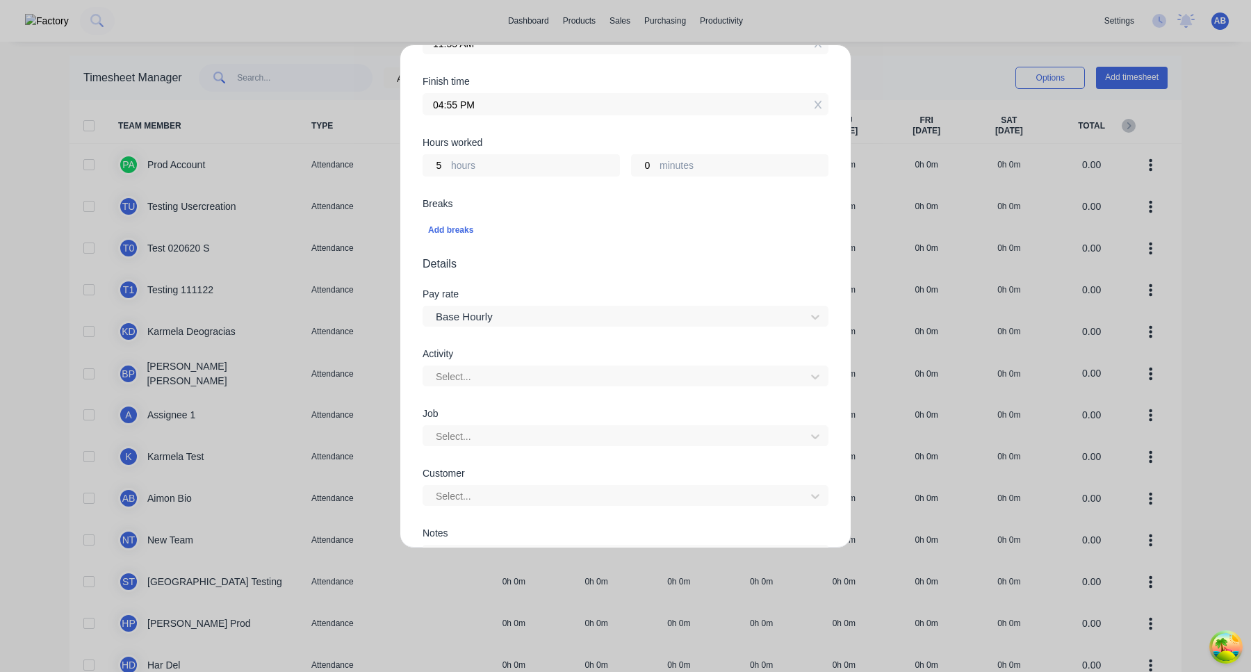
click at [600, 265] on span "Details" at bounding box center [626, 264] width 406 height 17
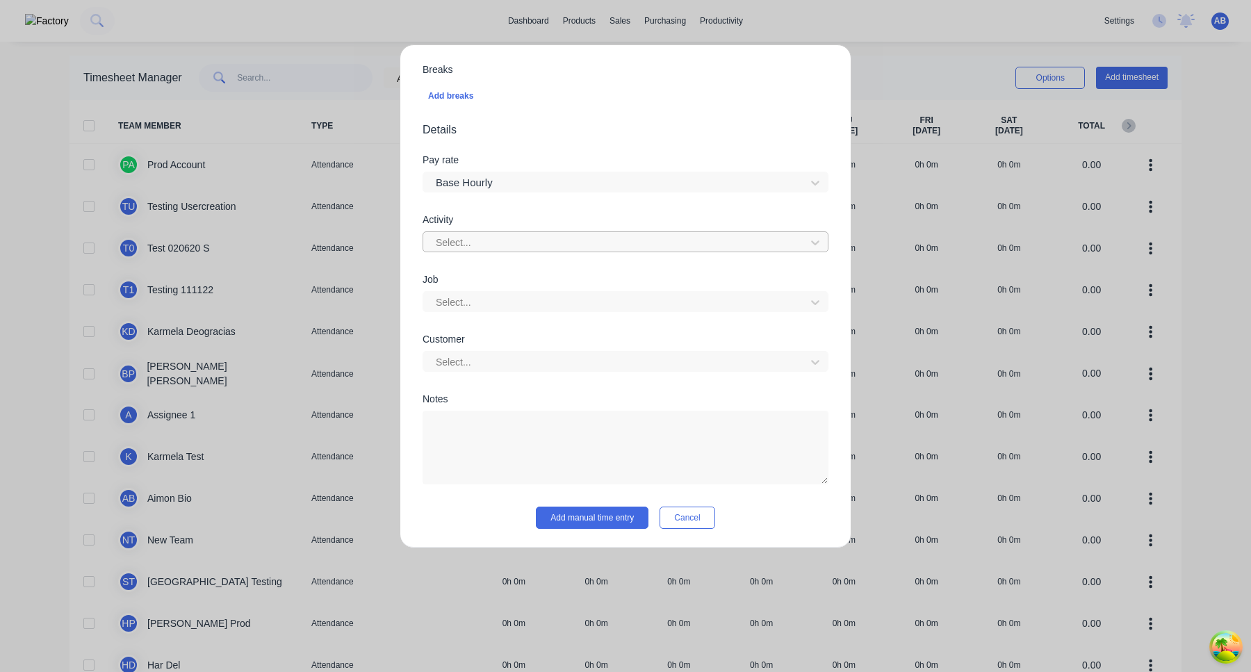
click at [565, 247] on div at bounding box center [616, 242] width 364 height 17
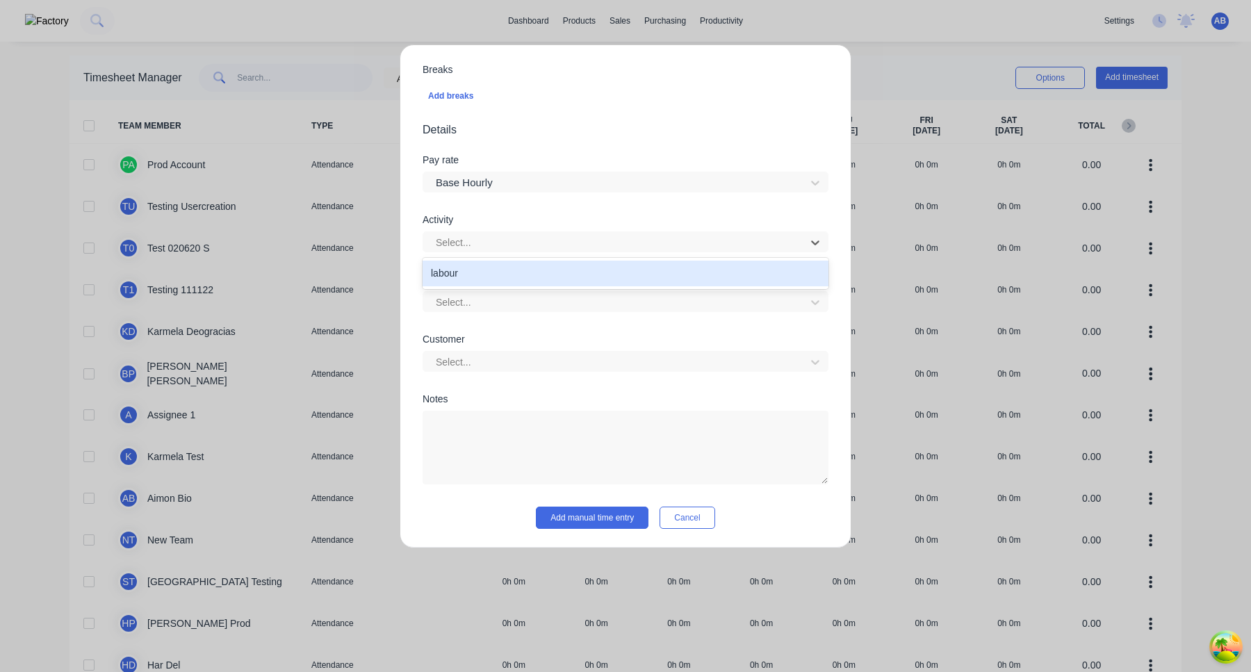
click at [559, 273] on div "labour" at bounding box center [626, 274] width 406 height 26
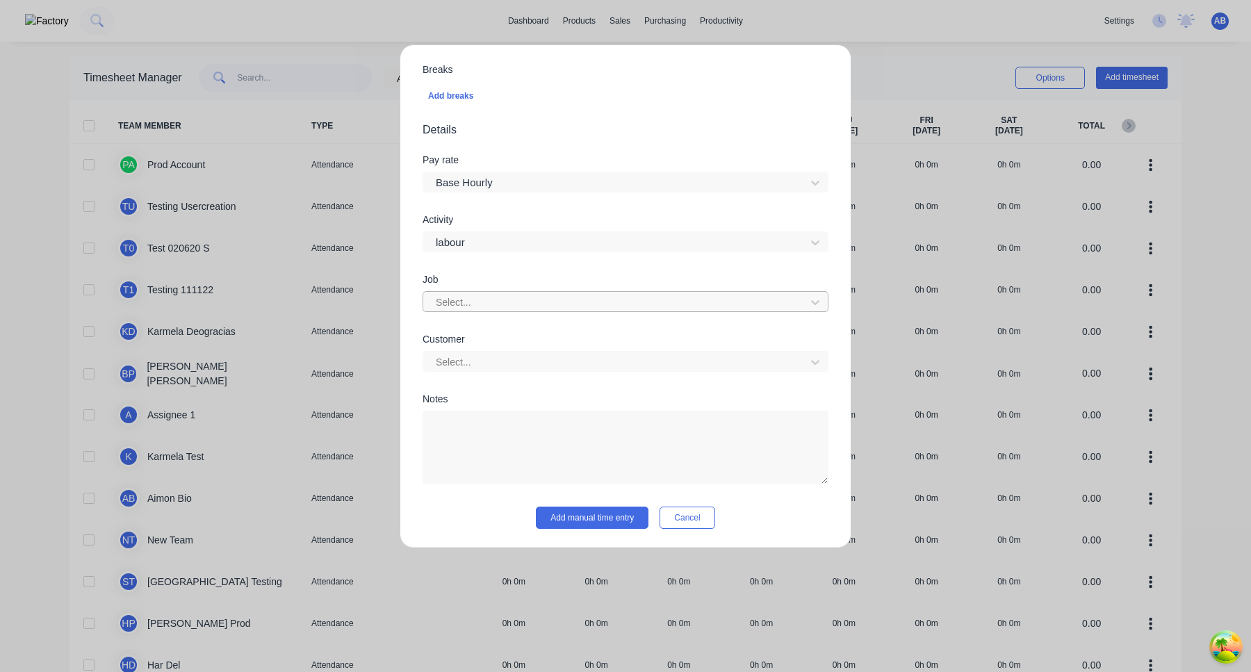
click at [553, 300] on div at bounding box center [616, 302] width 364 height 17
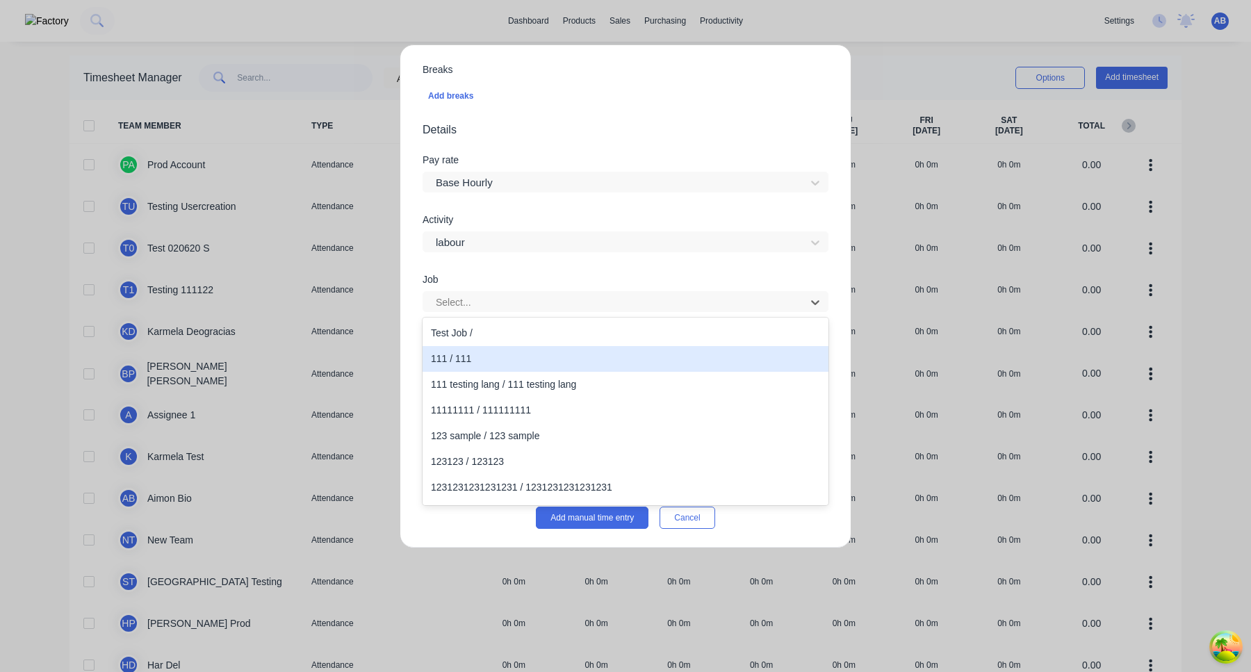
click at [521, 438] on div "123 sample / 123 sample" at bounding box center [626, 436] width 406 height 26
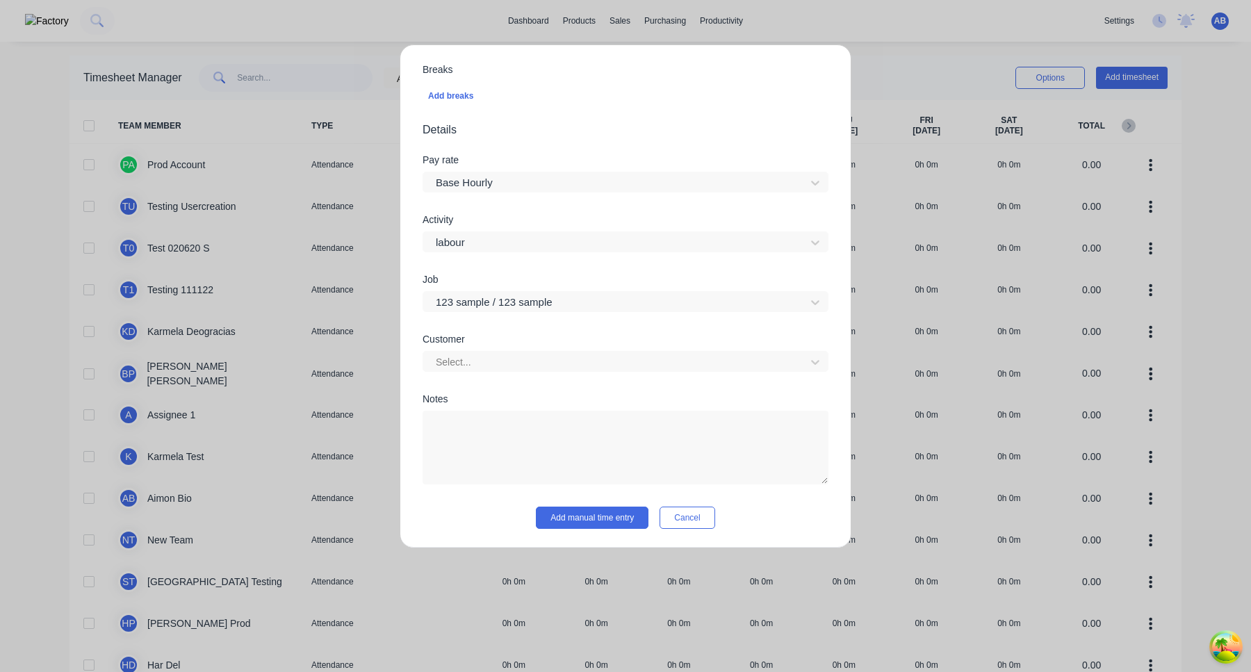
click at [614, 328] on div "Job 123 sample / 123 sample" at bounding box center [626, 305] width 406 height 60
click at [573, 519] on button "Add manual time entry" at bounding box center [592, 518] width 113 height 22
click at [584, 366] on div at bounding box center [616, 362] width 364 height 17
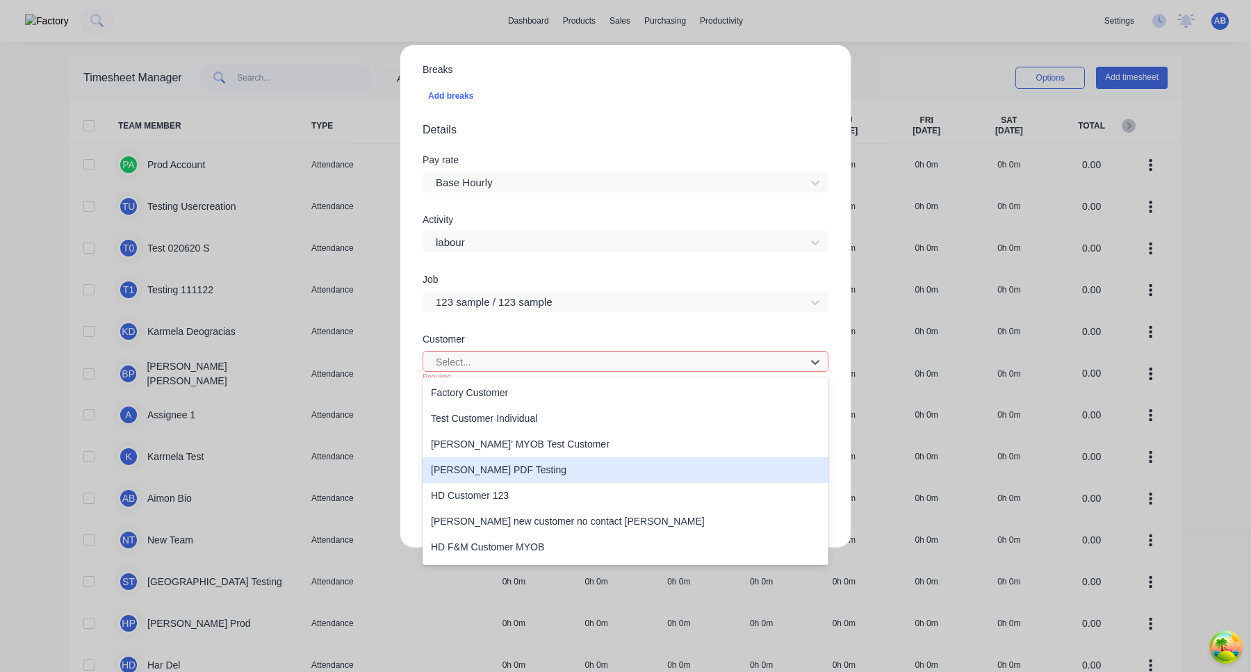
click at [571, 475] on div "Harry PDF Testing" at bounding box center [626, 470] width 406 height 26
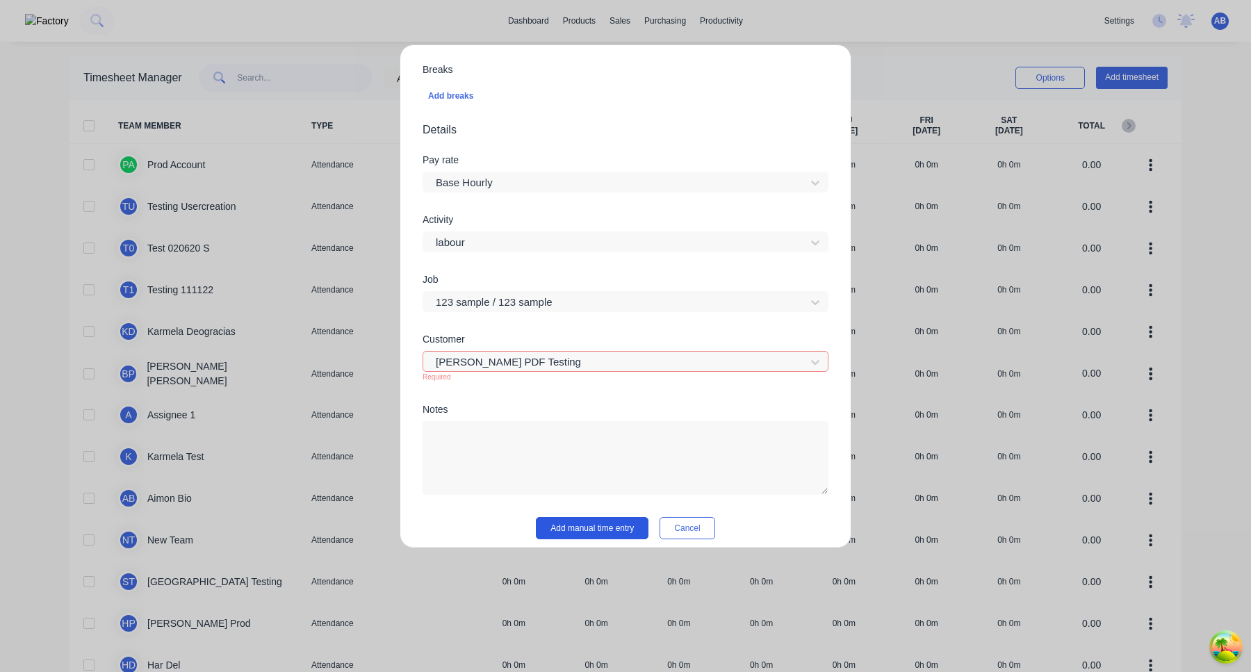
click at [583, 530] on button "Add manual time entry" at bounding box center [592, 528] width 113 height 22
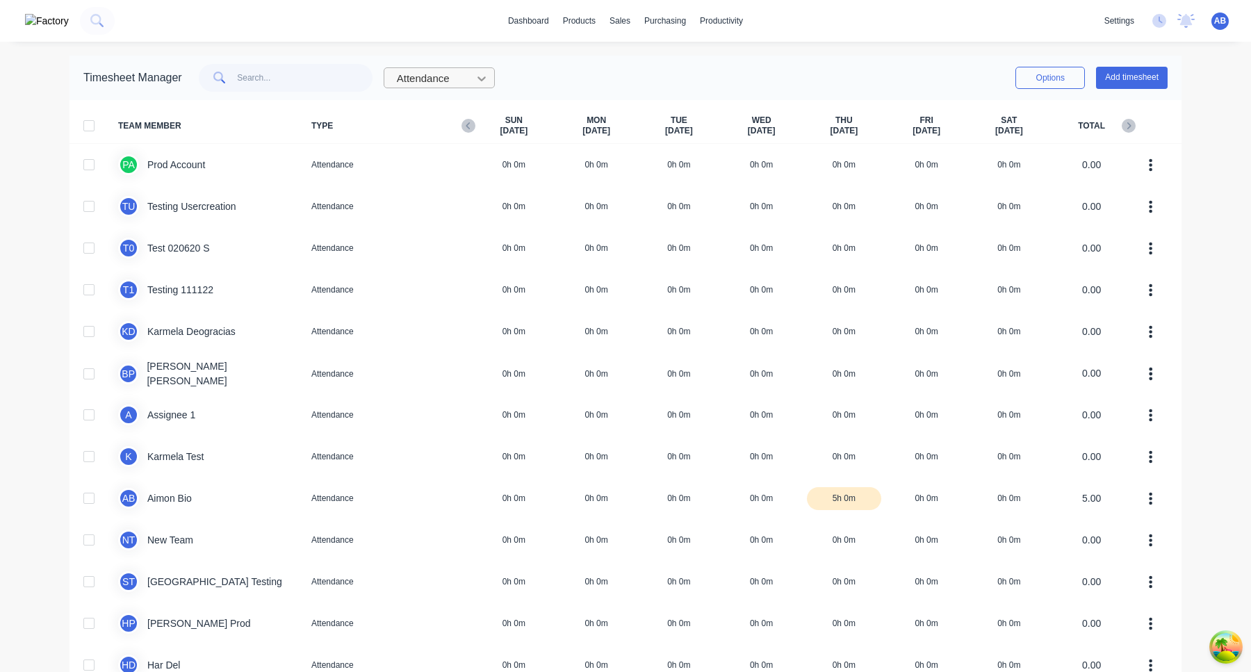
click at [484, 81] on div at bounding box center [481, 78] width 25 height 22
click at [482, 108] on div "Work" at bounding box center [439, 110] width 111 height 26
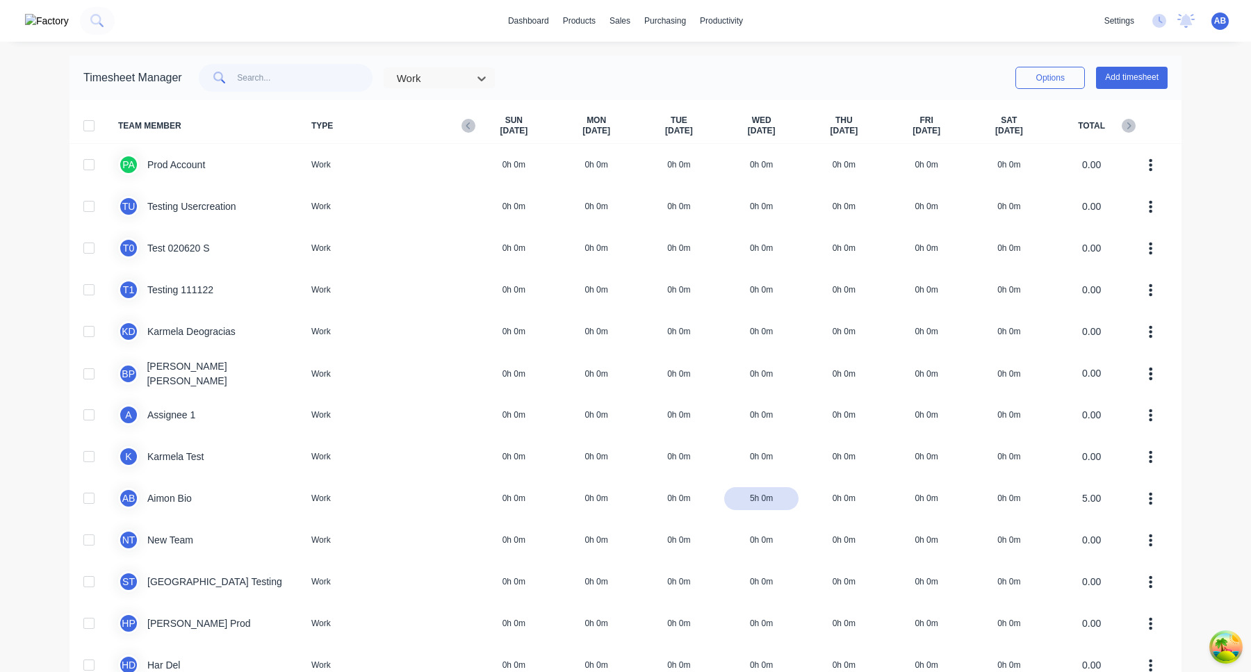
click at [485, 66] on div "option Work, selected. Work" at bounding box center [338, 78] width 313 height 28
click at [485, 74] on div at bounding box center [481, 78] width 25 height 22
click at [483, 131] on div "Attendance" at bounding box center [439, 135] width 111 height 26
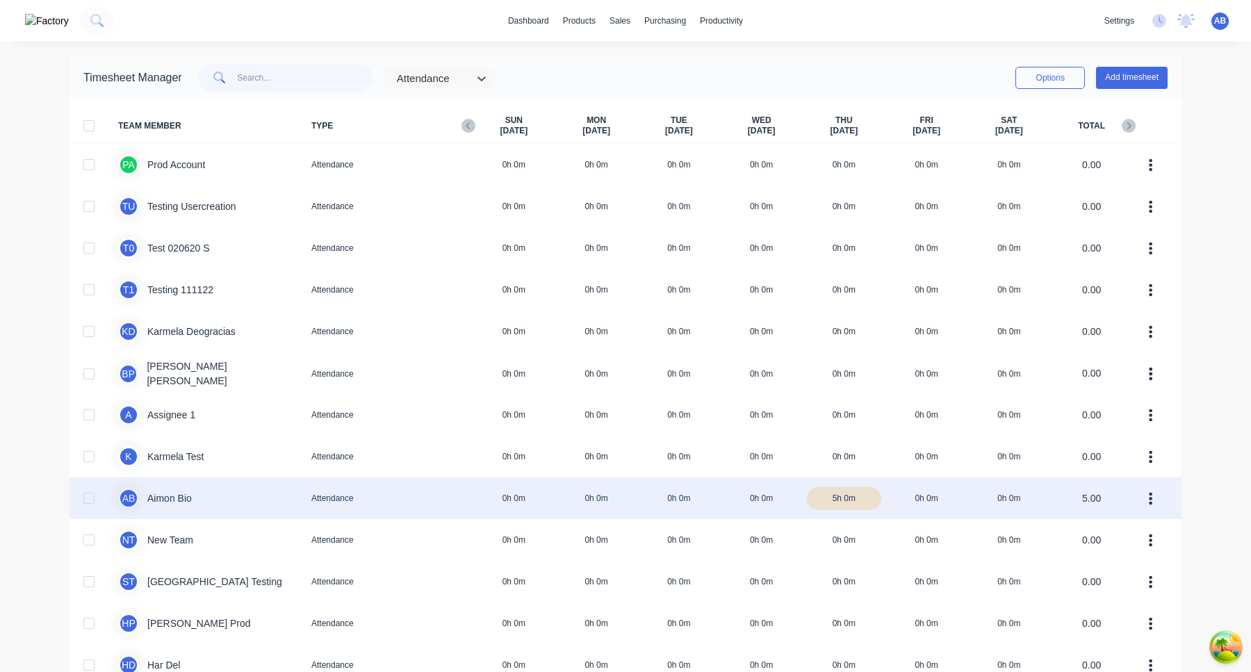
click at [95, 495] on div at bounding box center [89, 498] width 28 height 28
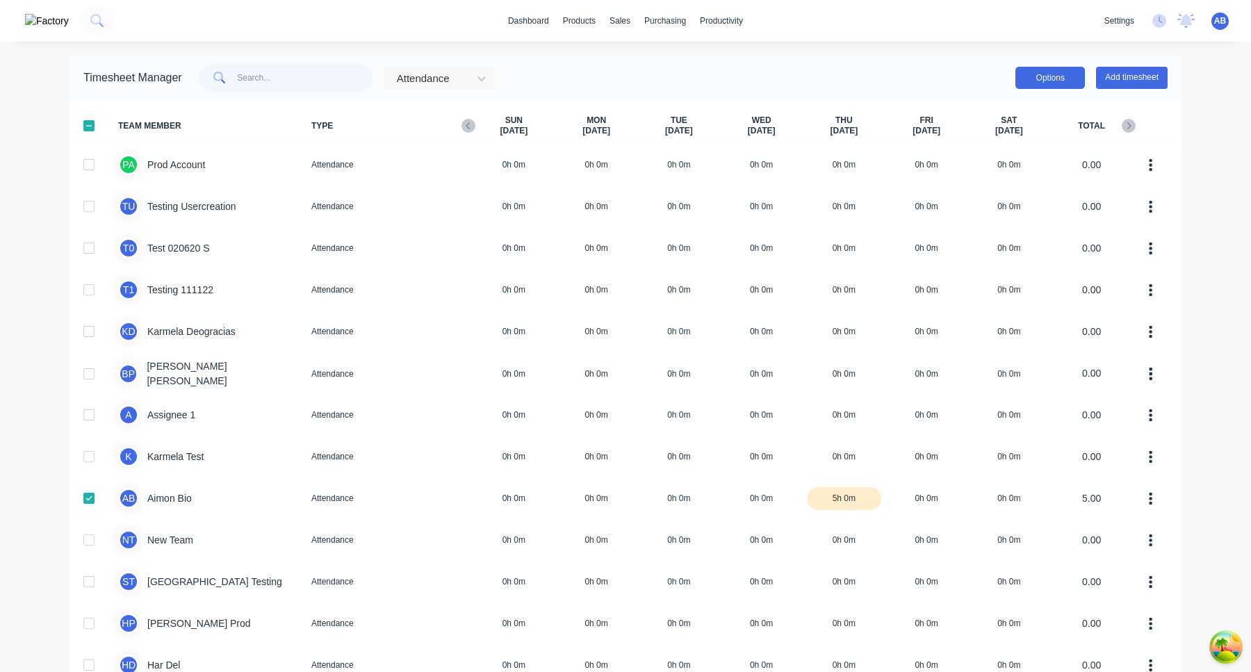
click at [663, 83] on button "Options" at bounding box center [1050, 78] width 70 height 22
click at [663, 202] on div "Export" at bounding box center [1018, 197] width 107 height 20
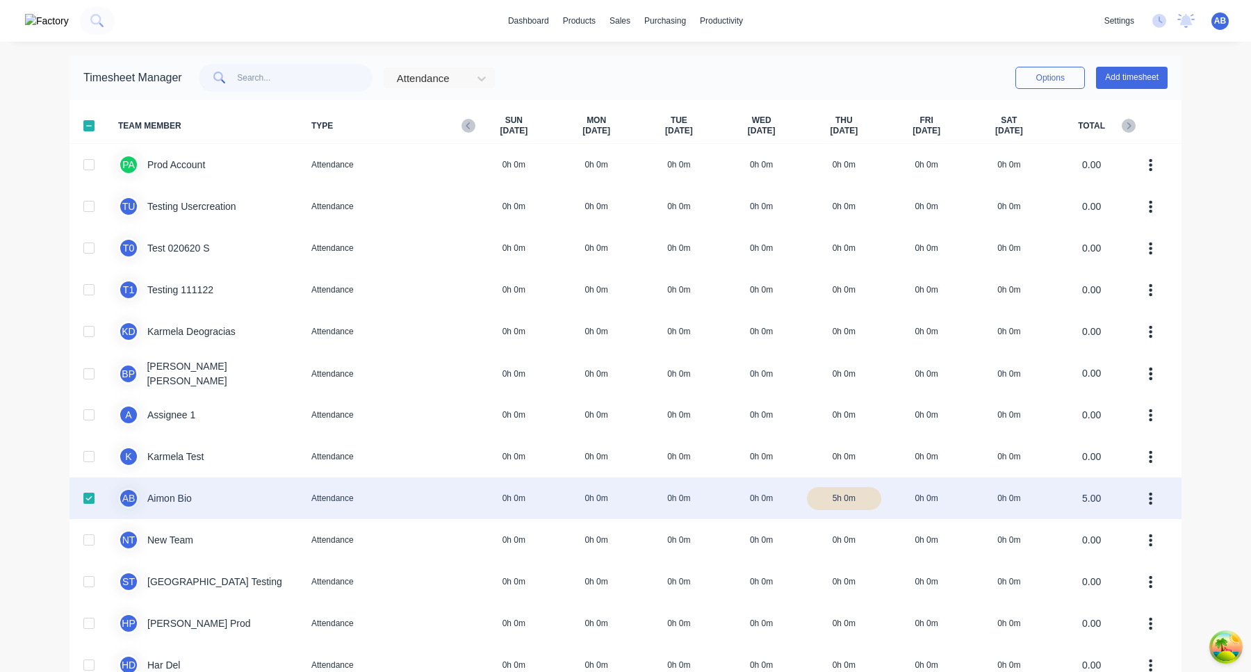
click at [492, 490] on div "A B Aimon Bio Attendance 0h 0m 0h 0m 0h 0m 0h 0m 5h 0m 0h 0m 0h 0m 5.00" at bounding box center [626, 498] width 1112 height 42
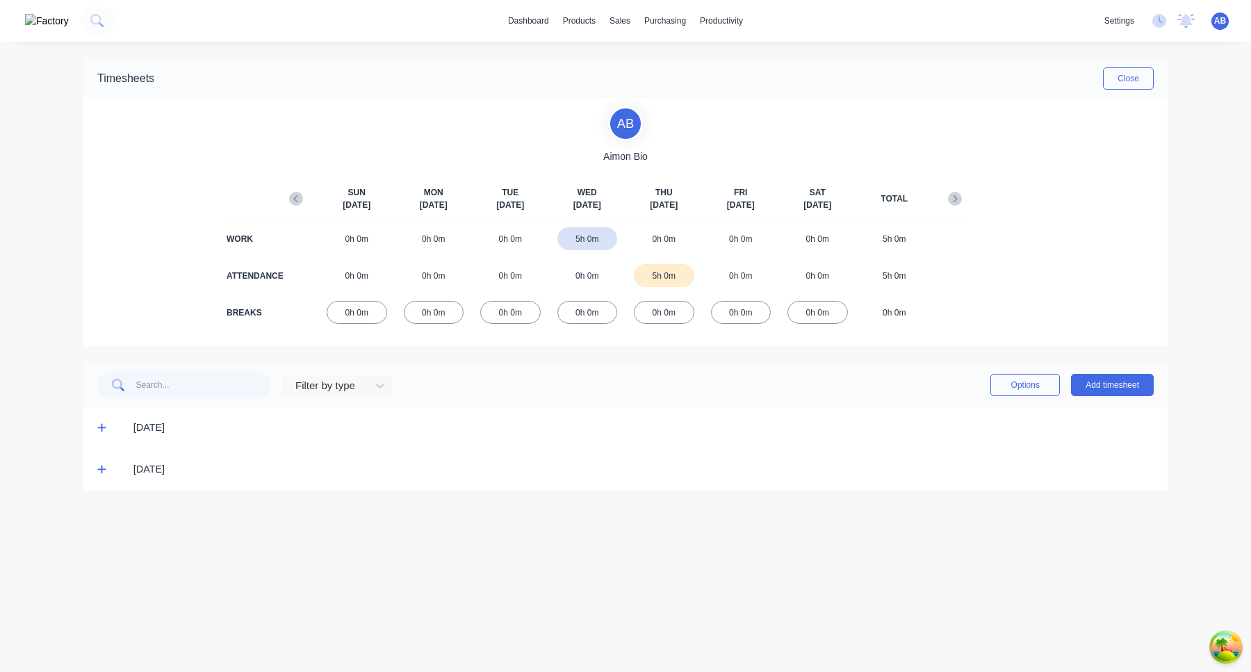
click at [101, 431] on icon at bounding box center [101, 428] width 8 height 8
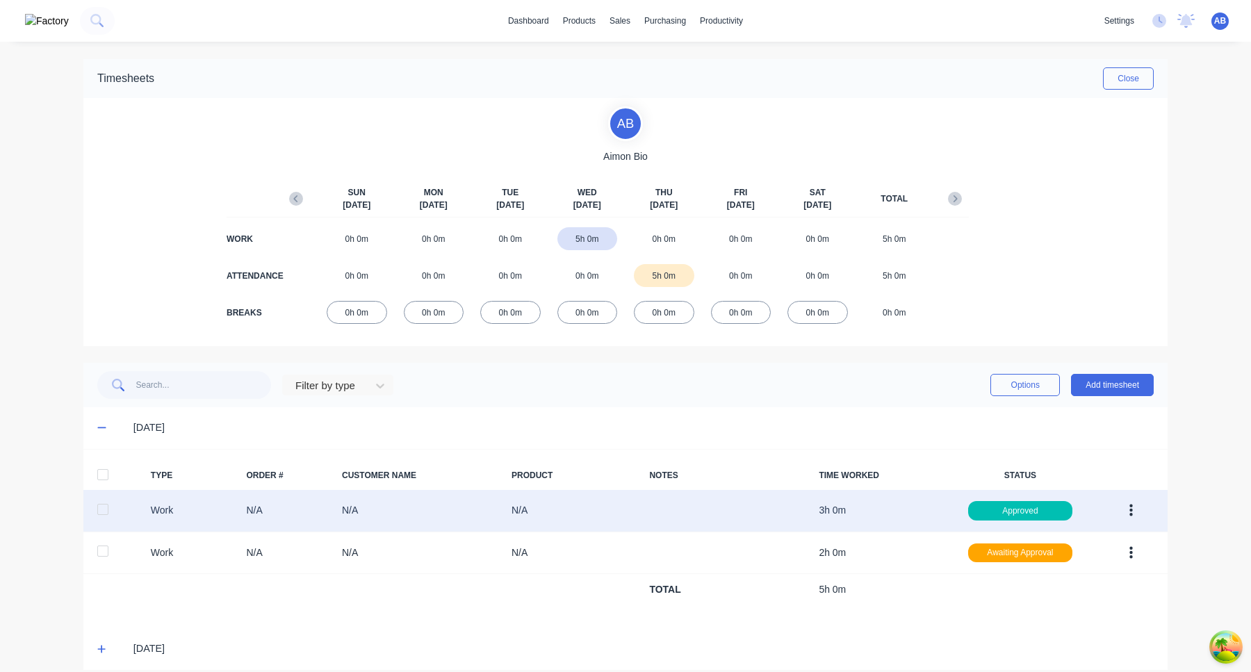
scroll to position [15, 0]
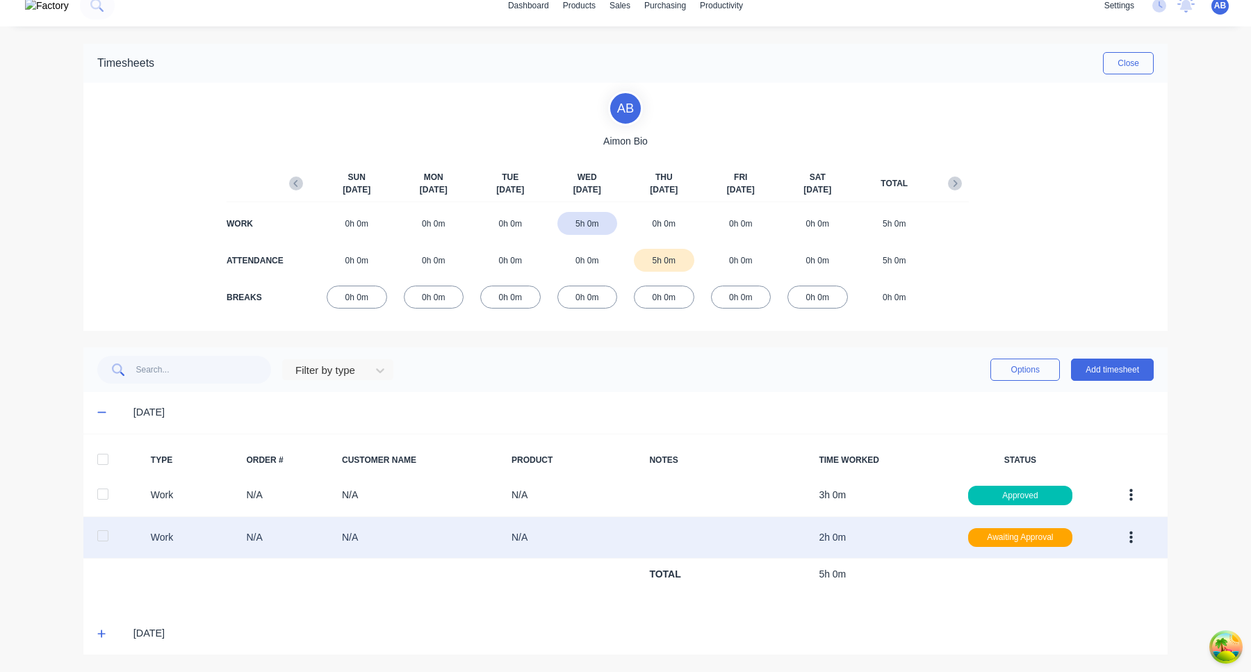
click at [663, 539] on icon "button" at bounding box center [1130, 537] width 3 height 15
click at [663, 544] on div "Approve" at bounding box center [1081, 541] width 107 height 20
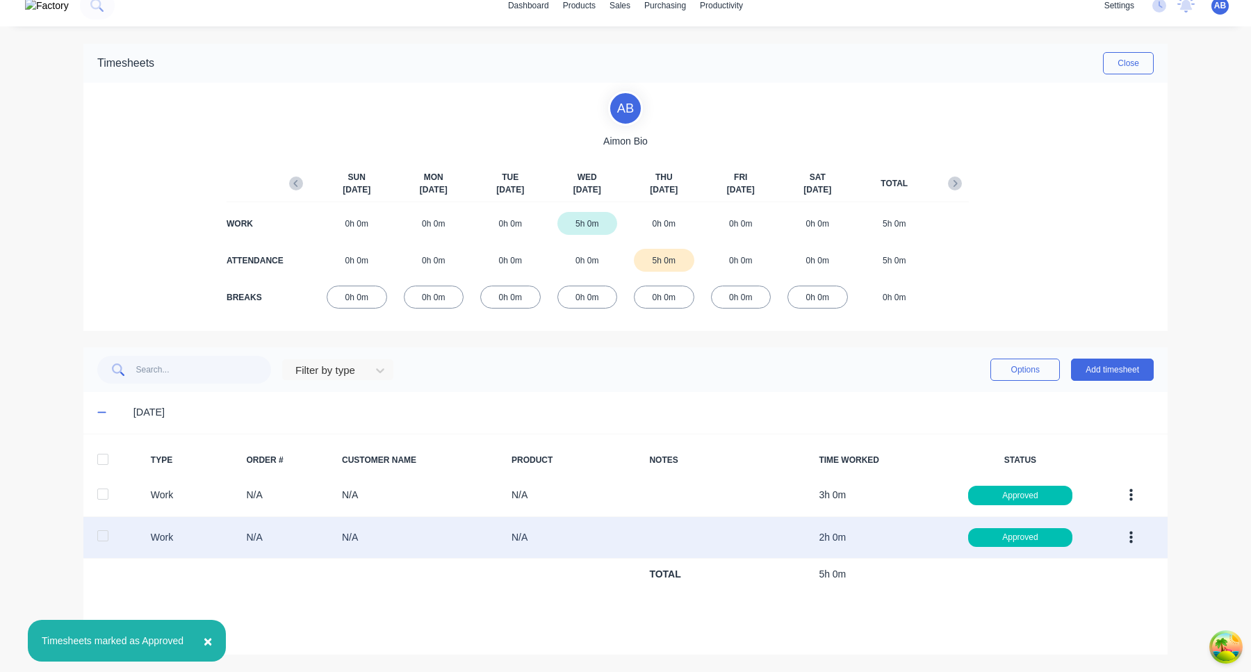
click at [663, 397] on div "10/09/25" at bounding box center [625, 413] width 1084 height 42
click at [218, 635] on button "×" at bounding box center [208, 640] width 36 height 33
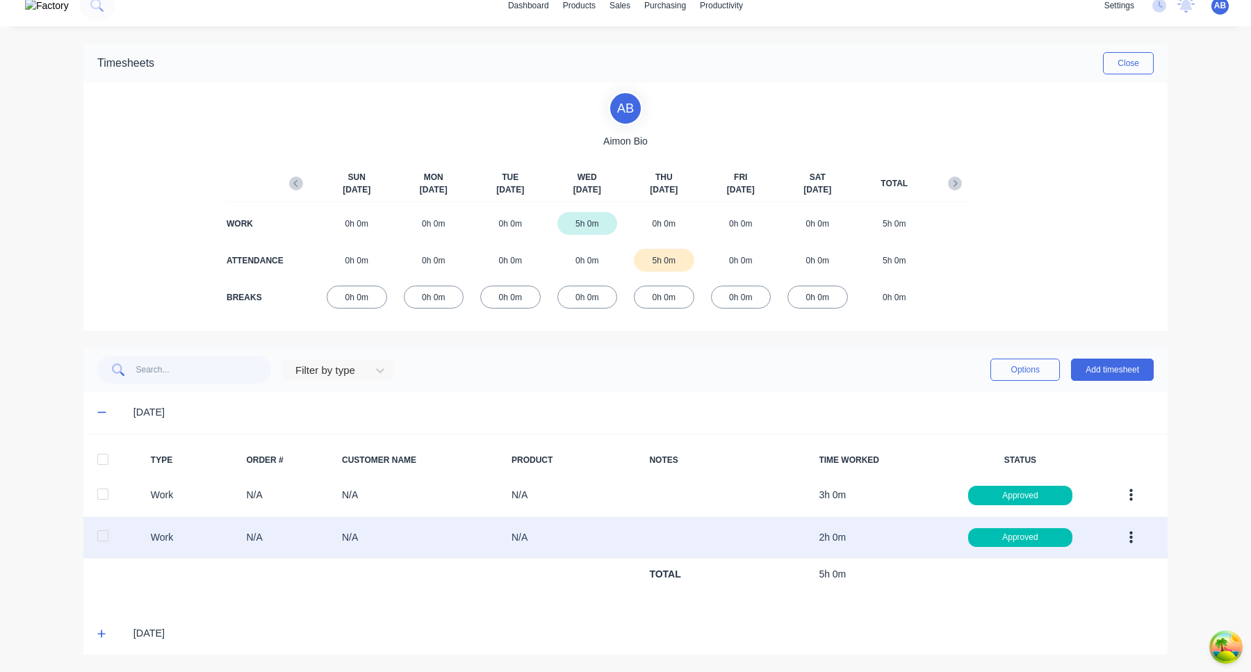
click at [105, 632] on icon at bounding box center [101, 634] width 9 height 10
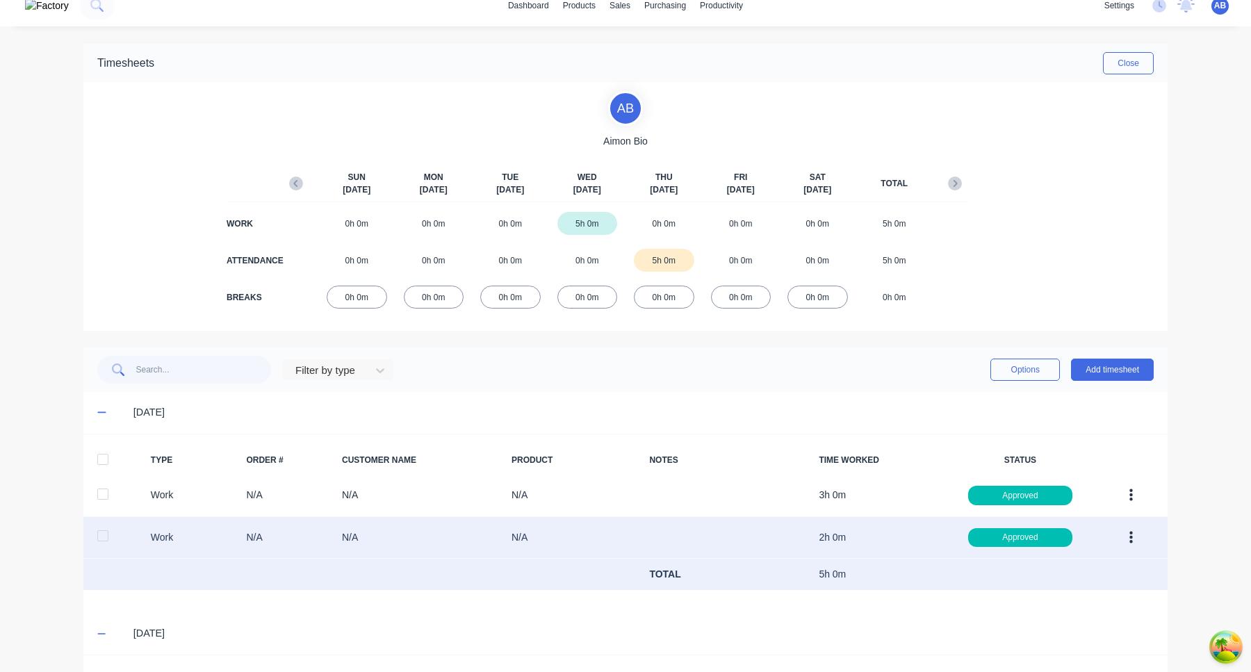
scroll to position [153, 0]
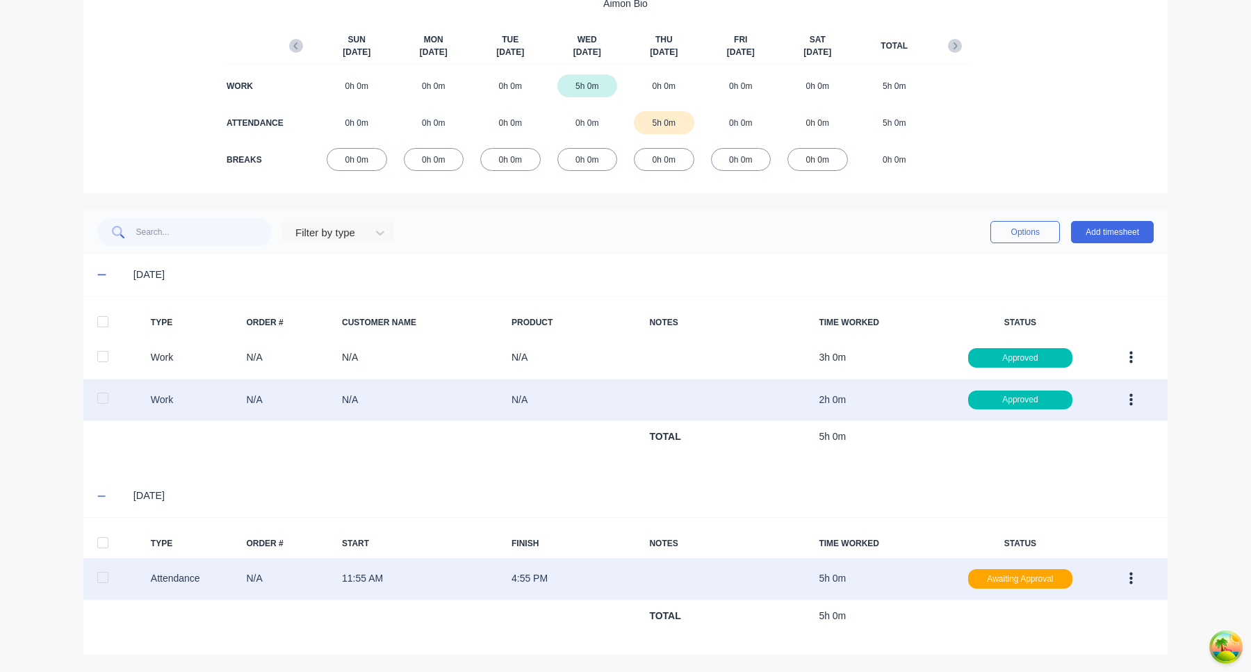
click at [663, 575] on icon "button" at bounding box center [1130, 578] width 3 height 15
click at [663, 582] on div "Approve" at bounding box center [1081, 582] width 107 height 20
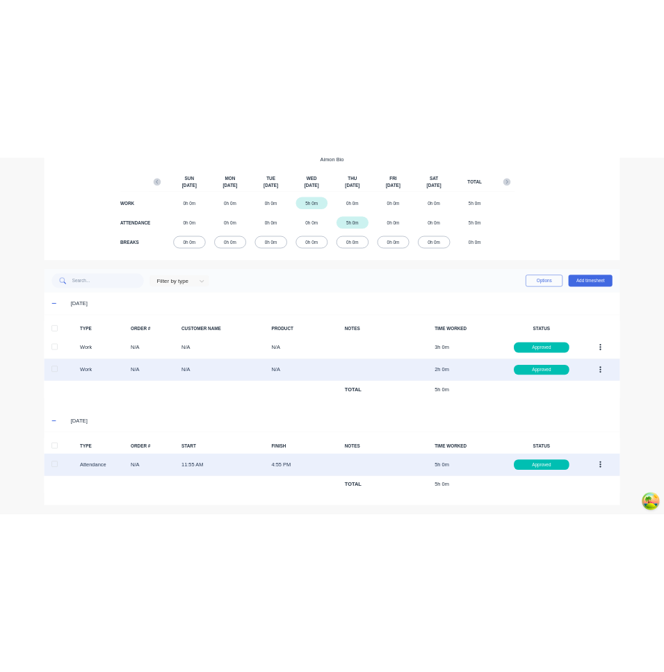
scroll to position [0, 0]
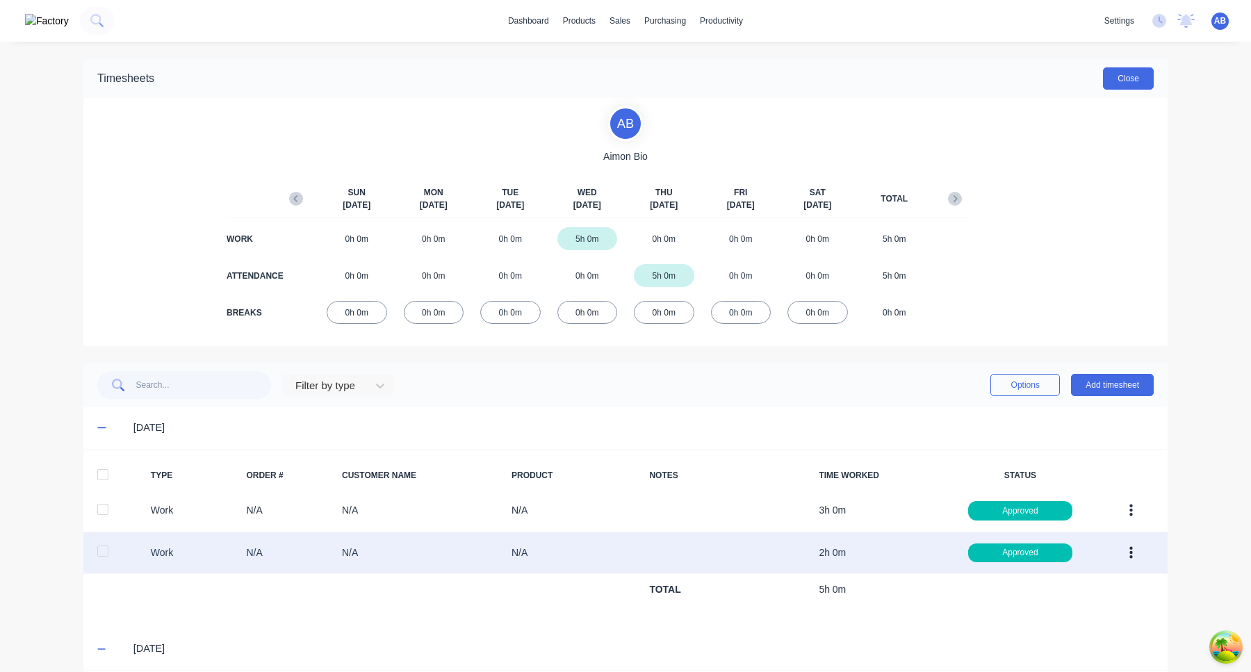
click at [663, 81] on button "Close" at bounding box center [1128, 78] width 51 height 22
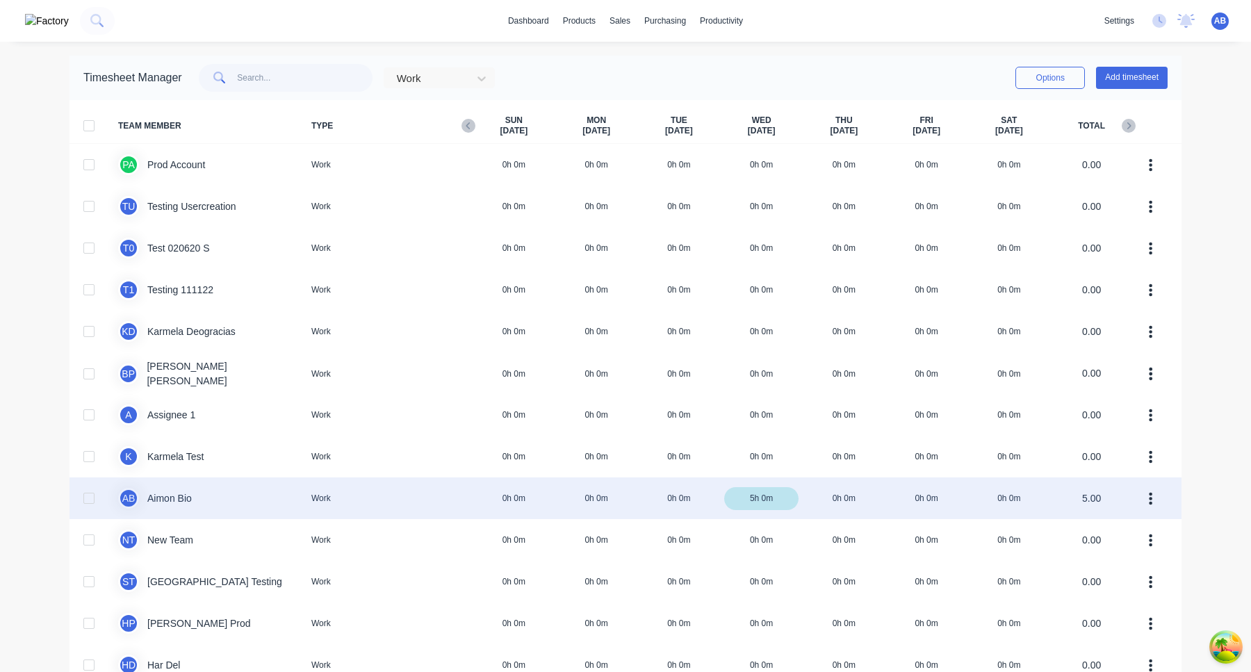
click at [88, 500] on div at bounding box center [89, 498] width 28 height 28
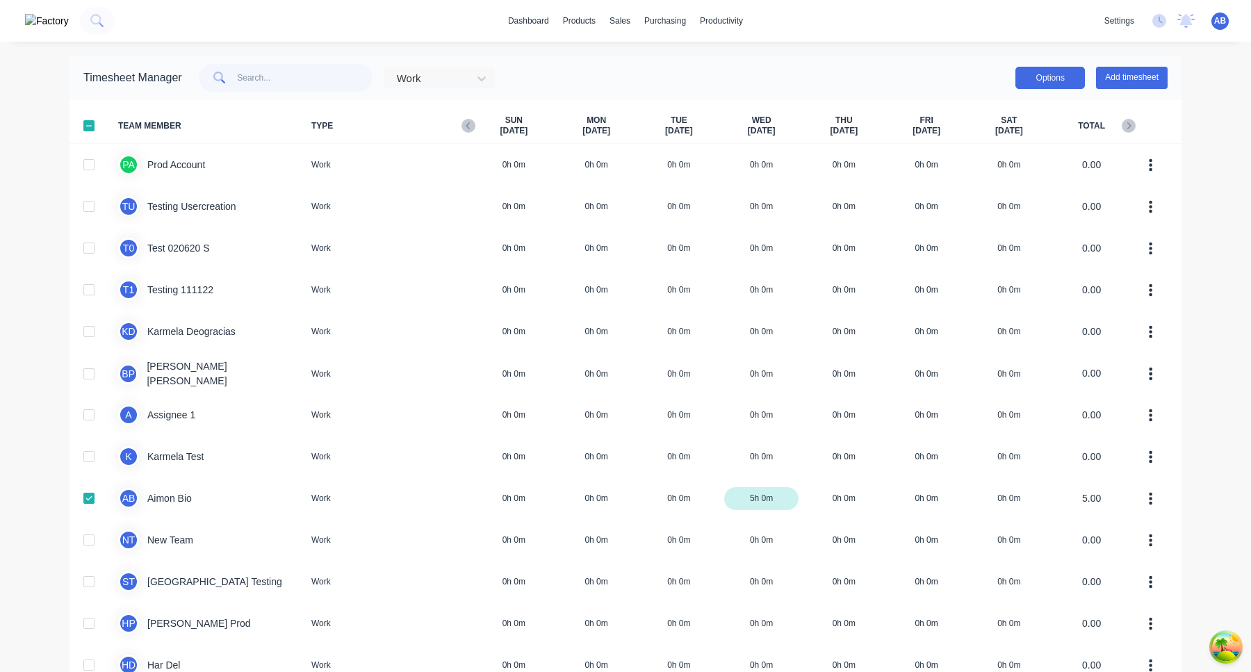
click at [663, 75] on button "Options" at bounding box center [1050, 78] width 70 height 22
click at [663, 202] on div "Export" at bounding box center [1018, 197] width 107 height 20
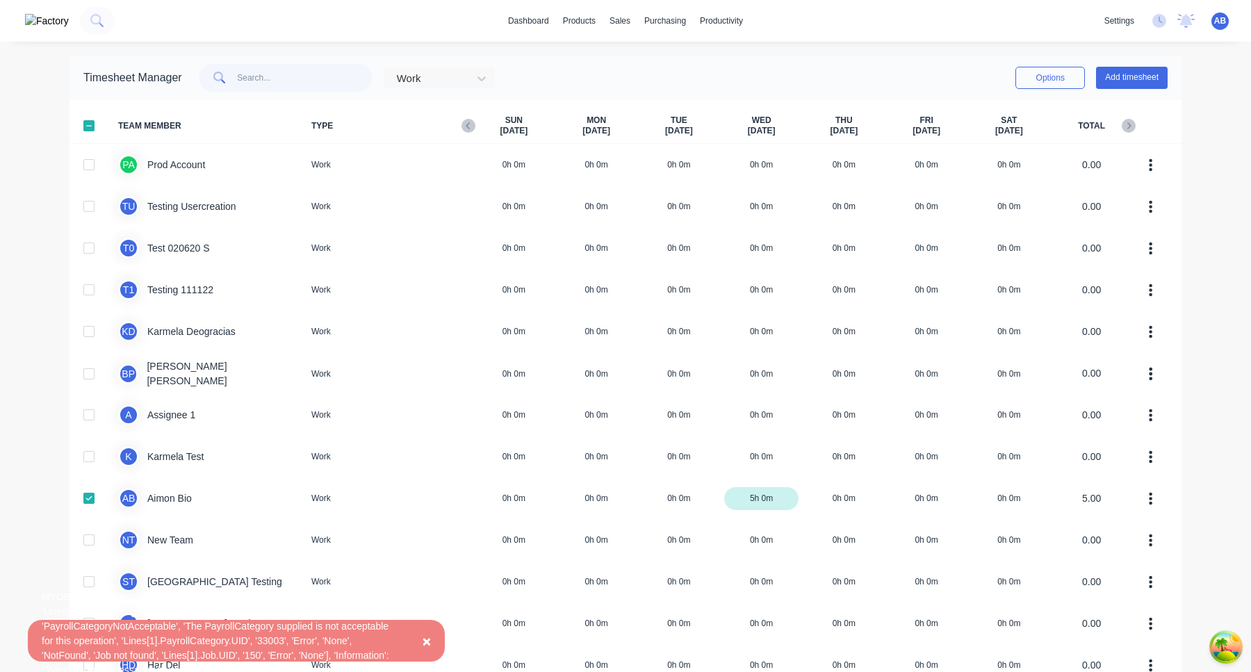
click at [377, 628] on div "MYOB error: {'Errors': ['NotFound', 'PayrollCategory not found', 'Lines[1].Payr…" at bounding box center [222, 641] width 361 height 102
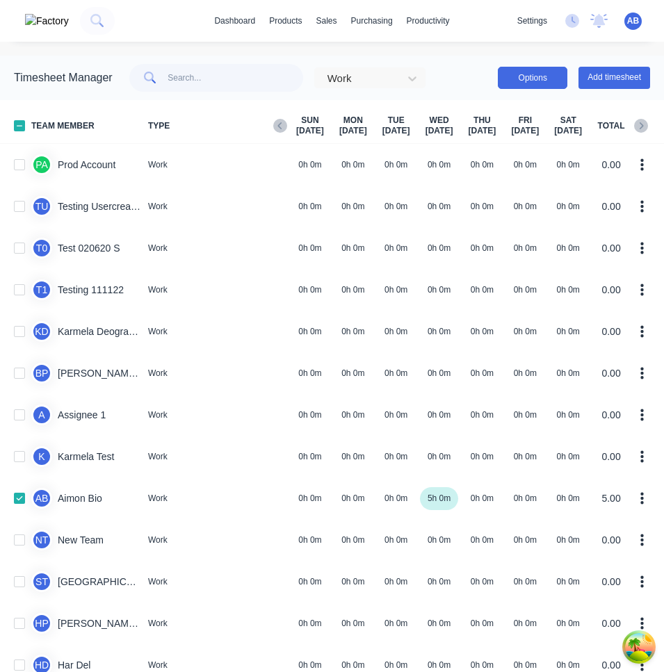
click at [541, 79] on button "Options" at bounding box center [533, 78] width 70 height 22
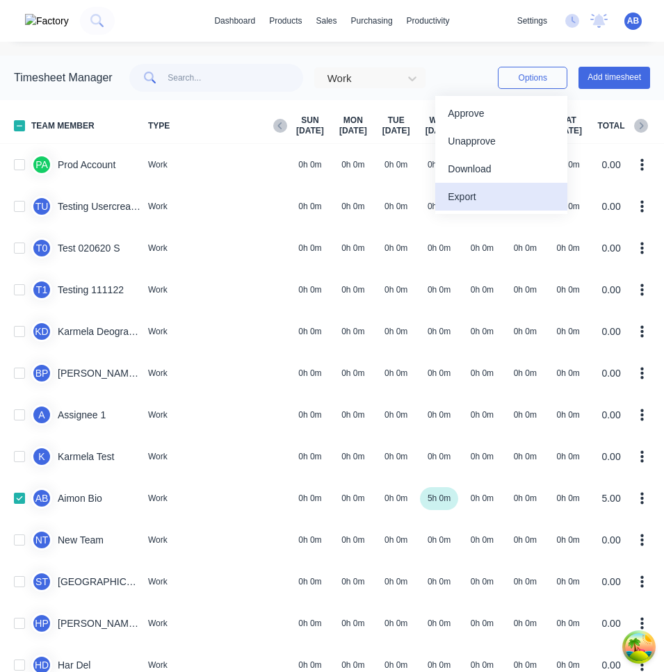
click at [527, 195] on div "Export" at bounding box center [501, 197] width 107 height 20
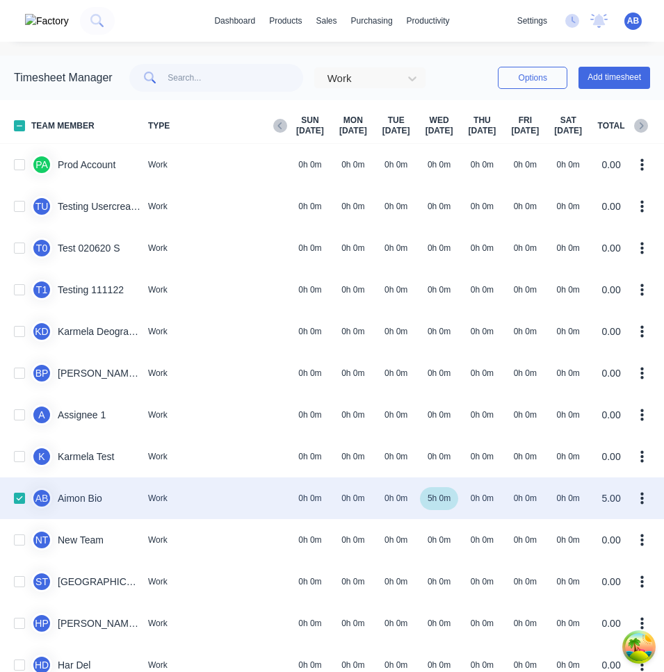
click at [638, 499] on button "button" at bounding box center [642, 498] width 29 height 28
click at [344, 501] on div "A B Aimon Bio Work 0h 0m 0h 0m 0h 0m 5h 0m 0h 0m 0h 0m 0h 0m 5.00" at bounding box center [332, 498] width 664 height 42
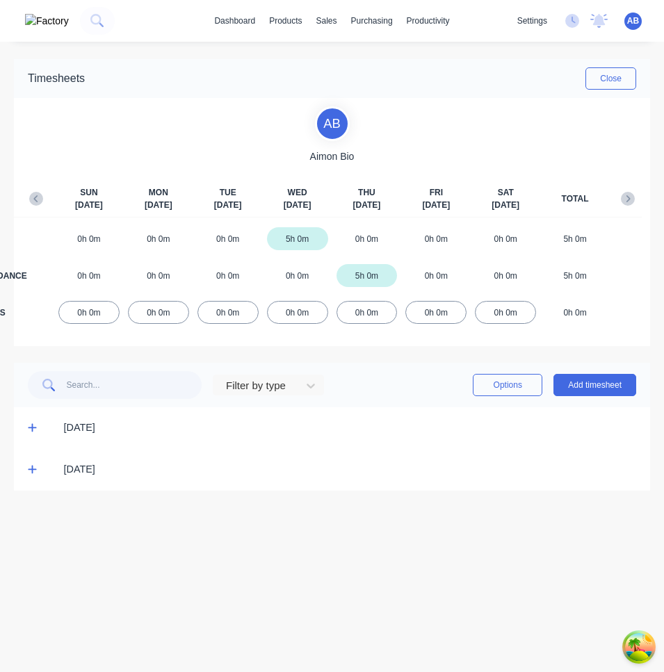
click at [31, 430] on icon at bounding box center [32, 428] width 9 height 10
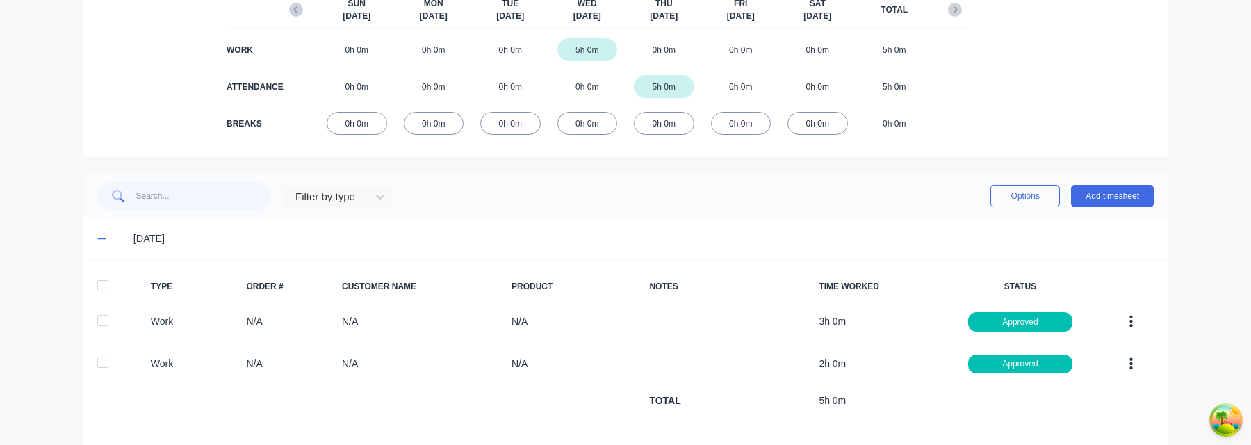
scroll to position [243, 0]
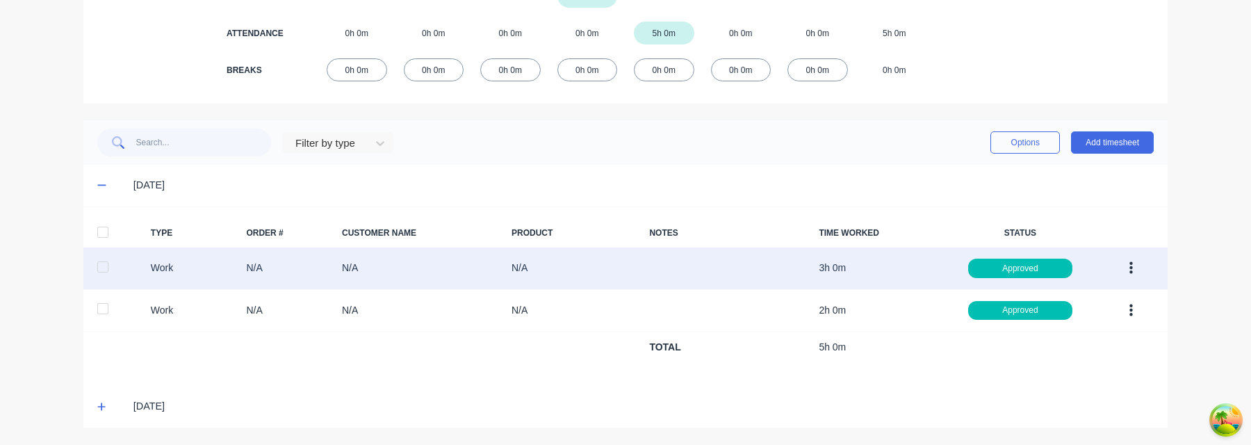
click at [663, 265] on button "button" at bounding box center [1131, 268] width 33 height 25
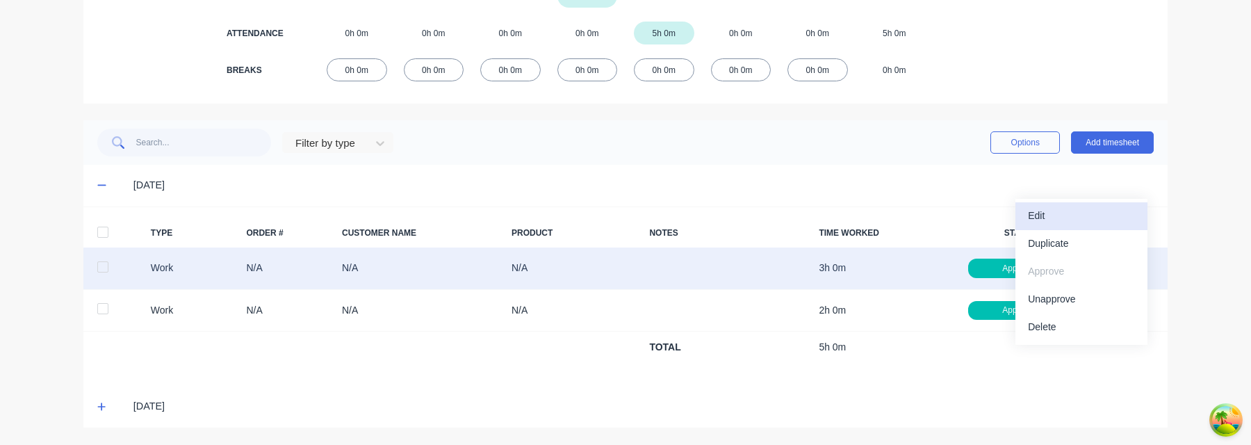
click at [663, 223] on div "Edit" at bounding box center [1081, 216] width 107 height 20
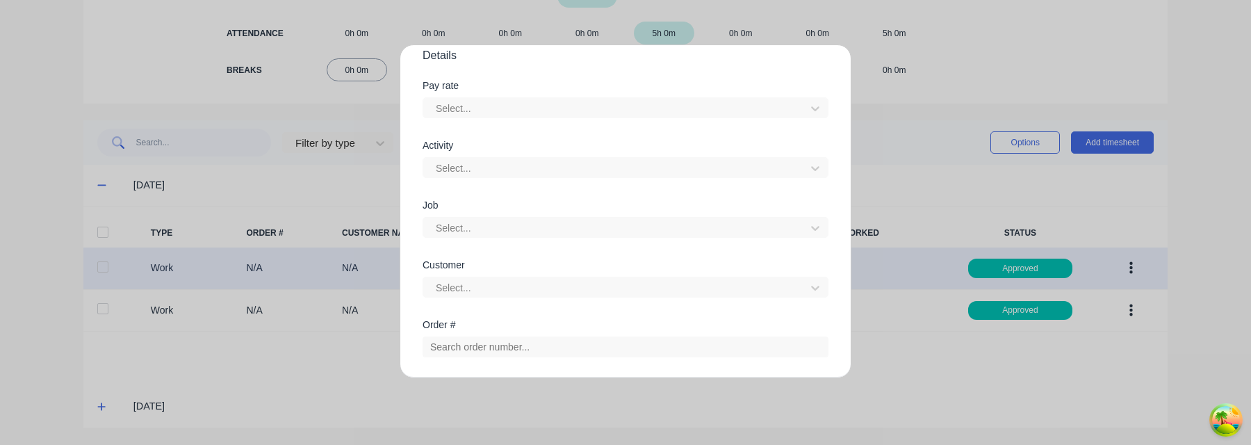
scroll to position [419, 0]
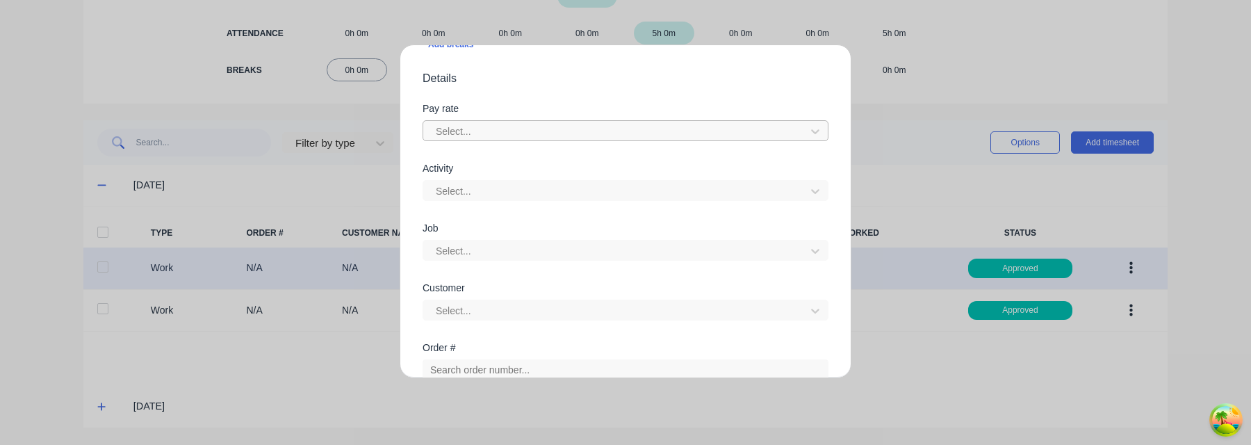
click at [626, 126] on div at bounding box center [616, 131] width 364 height 17
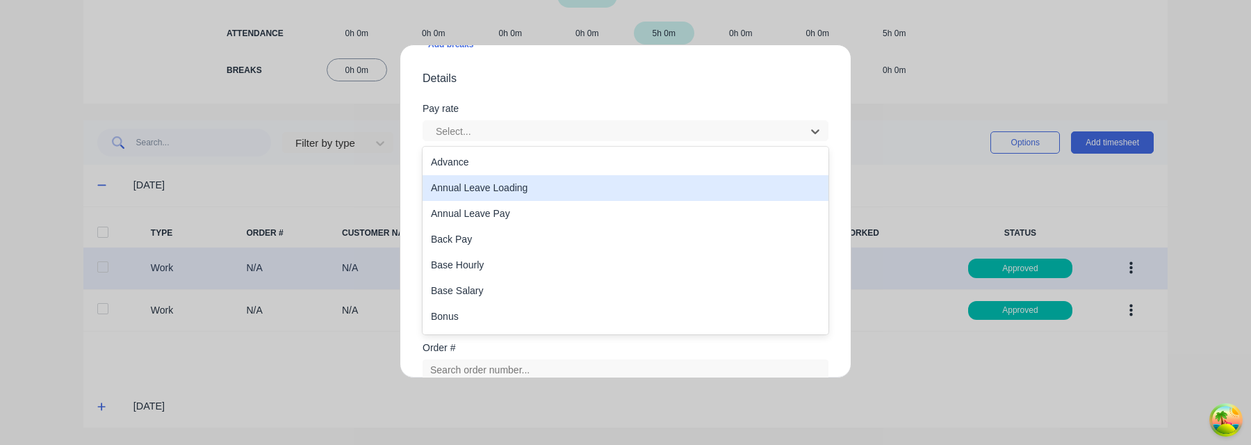
click at [597, 194] on div "Annual Leave Loading" at bounding box center [626, 188] width 406 height 26
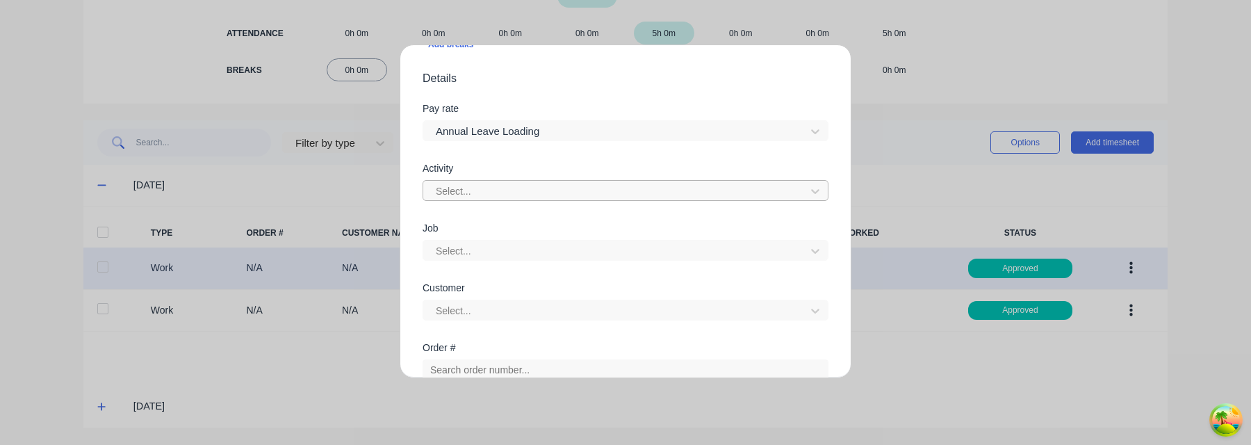
click at [596, 193] on div at bounding box center [616, 191] width 364 height 17
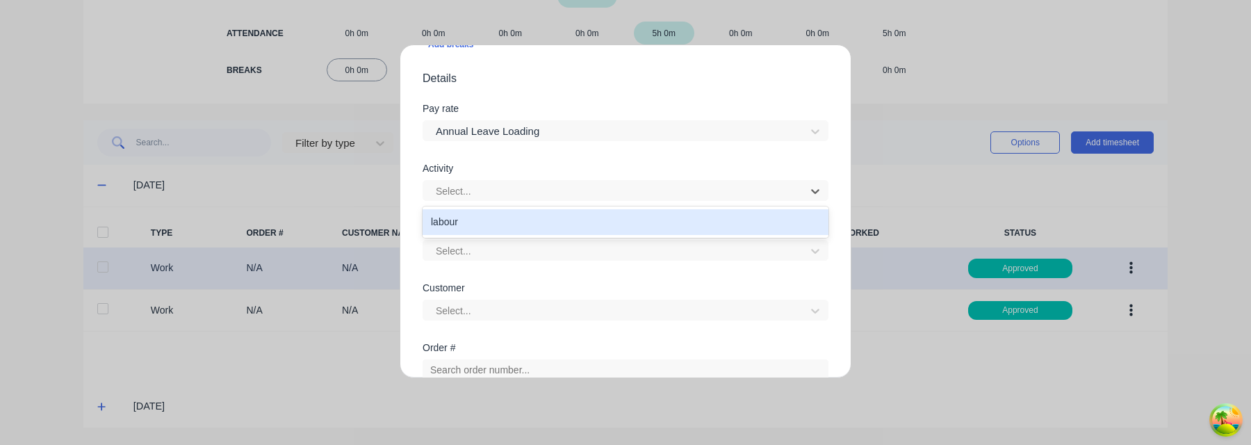
click at [594, 217] on div "labour" at bounding box center [626, 222] width 406 height 26
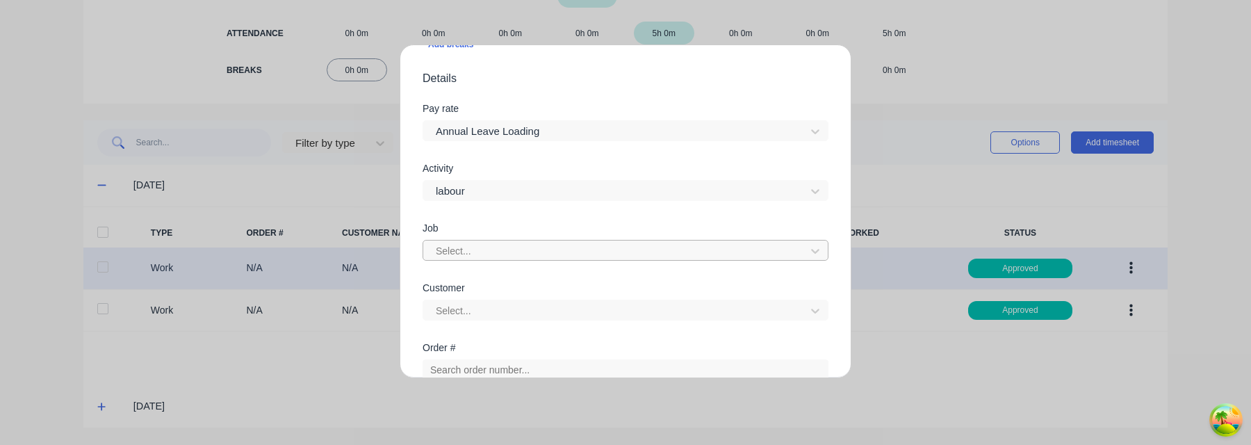
scroll to position [15, 0]
click at [594, 251] on div at bounding box center [616, 251] width 364 height 17
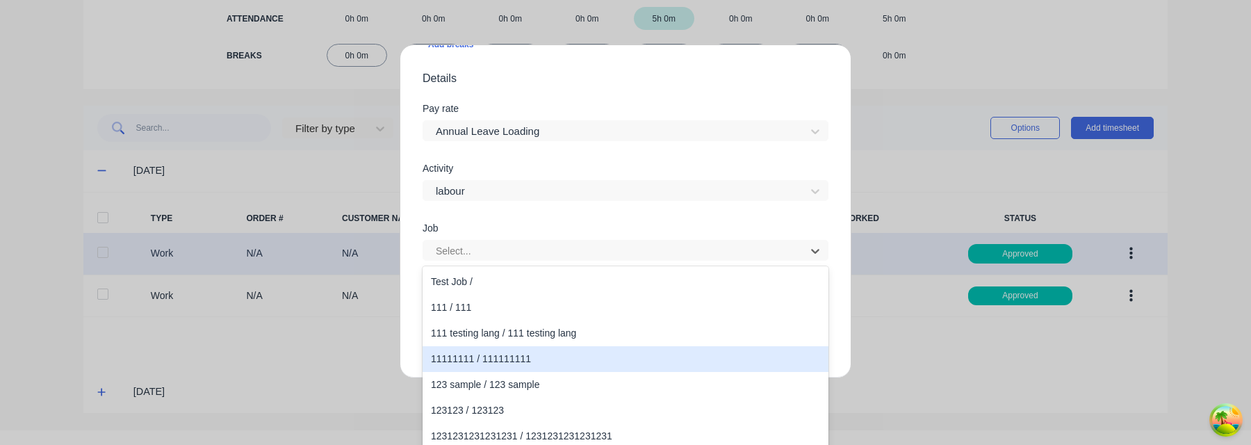
click at [578, 365] on div "11111111 / 111111111" at bounding box center [626, 359] width 406 height 26
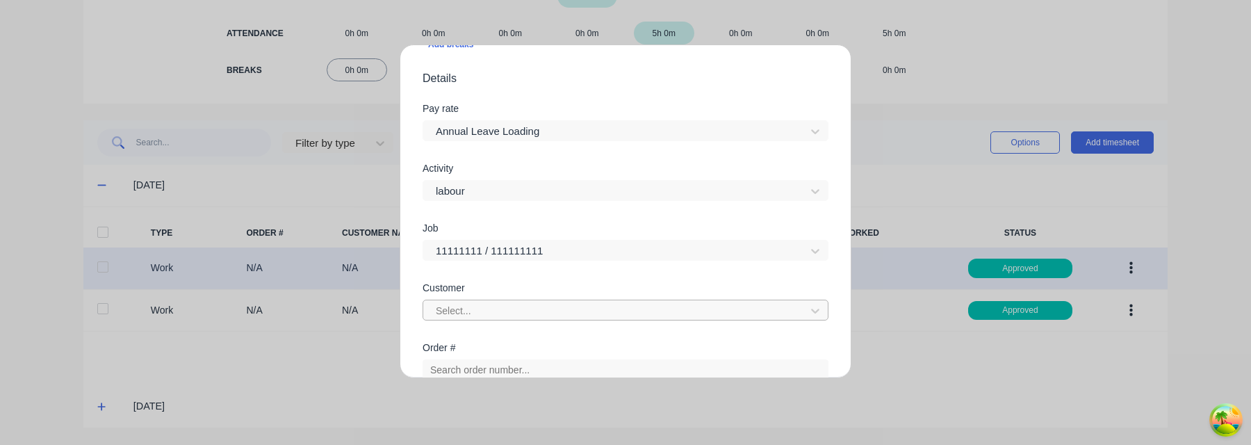
click at [621, 316] on div at bounding box center [616, 310] width 364 height 17
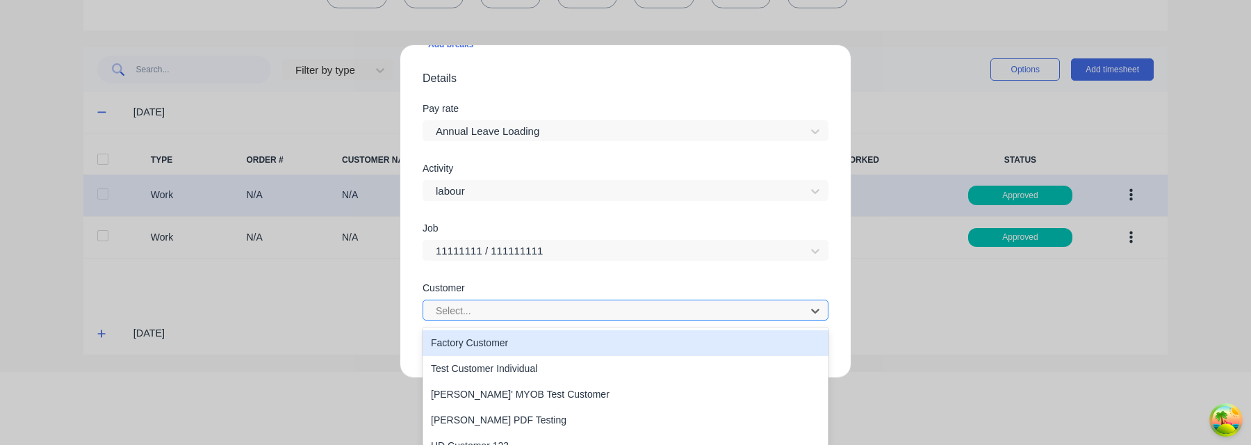
scroll to position [74, 0]
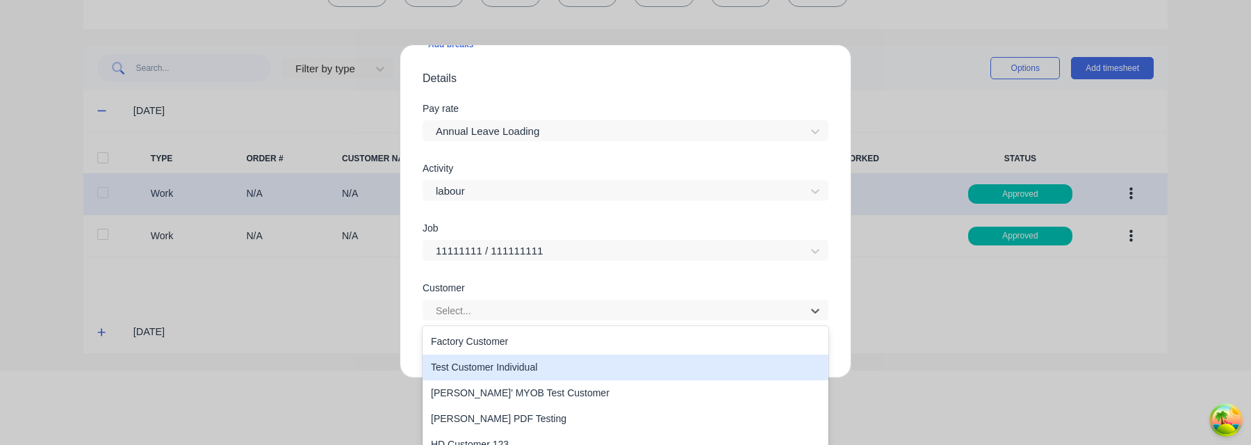
click at [603, 379] on div "Test Customer Individual" at bounding box center [626, 367] width 406 height 26
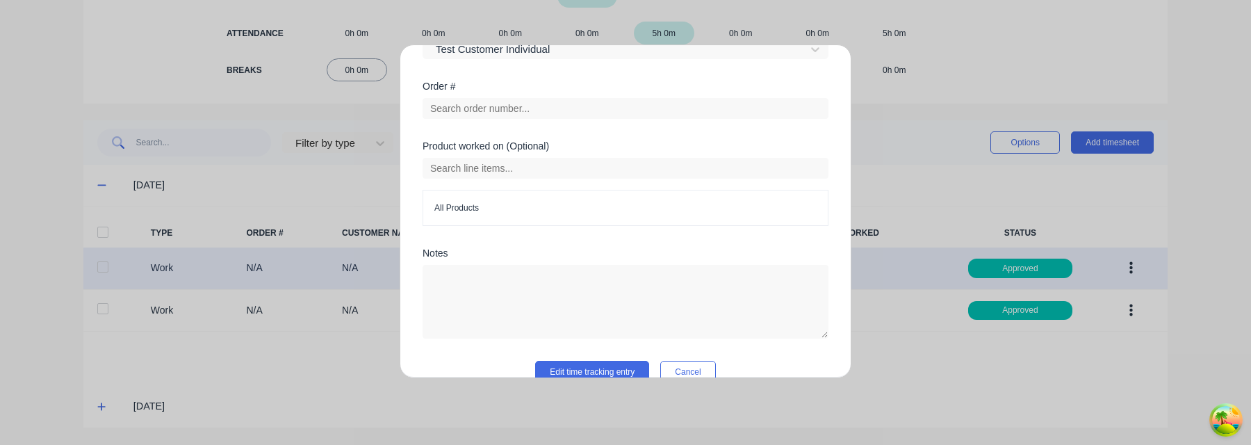
scroll to position [705, 0]
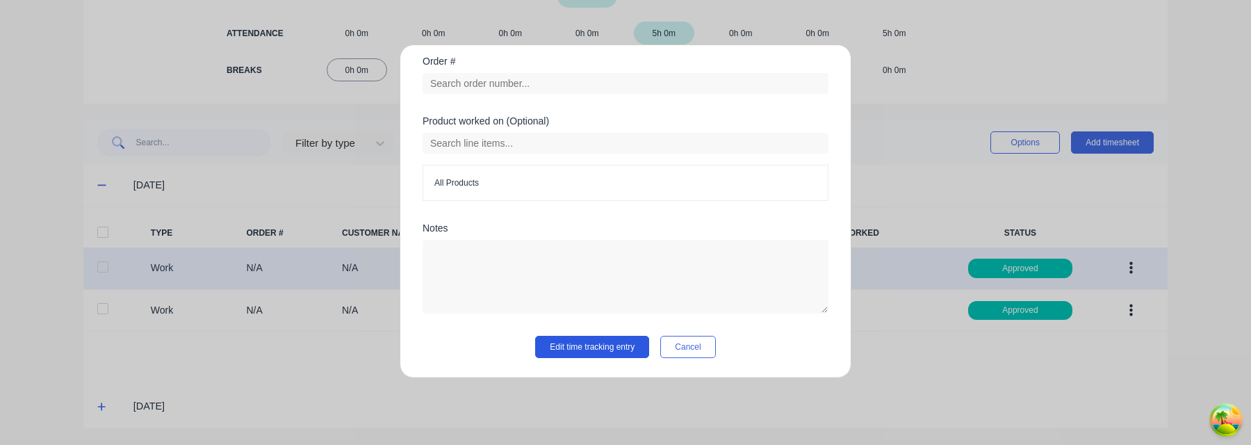
click at [606, 351] on button "Edit time tracking entry" at bounding box center [592, 347] width 114 height 22
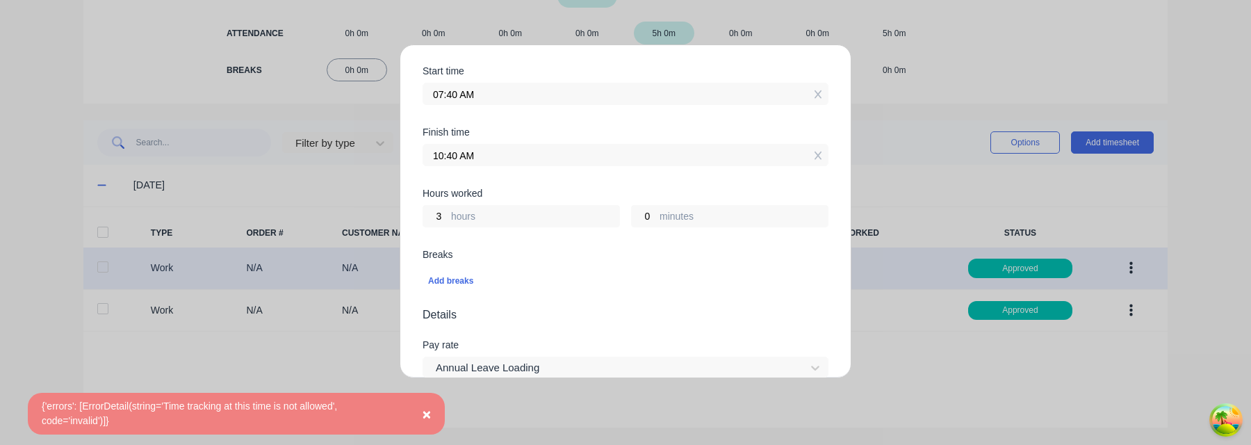
scroll to position [6, 0]
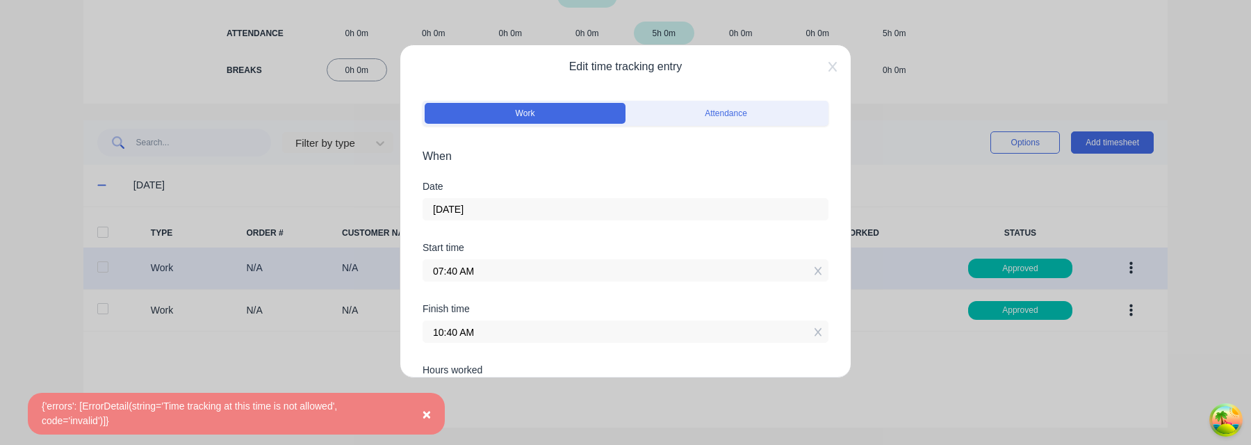
click at [462, 272] on input "07:40 AM" at bounding box center [625, 270] width 404 height 21
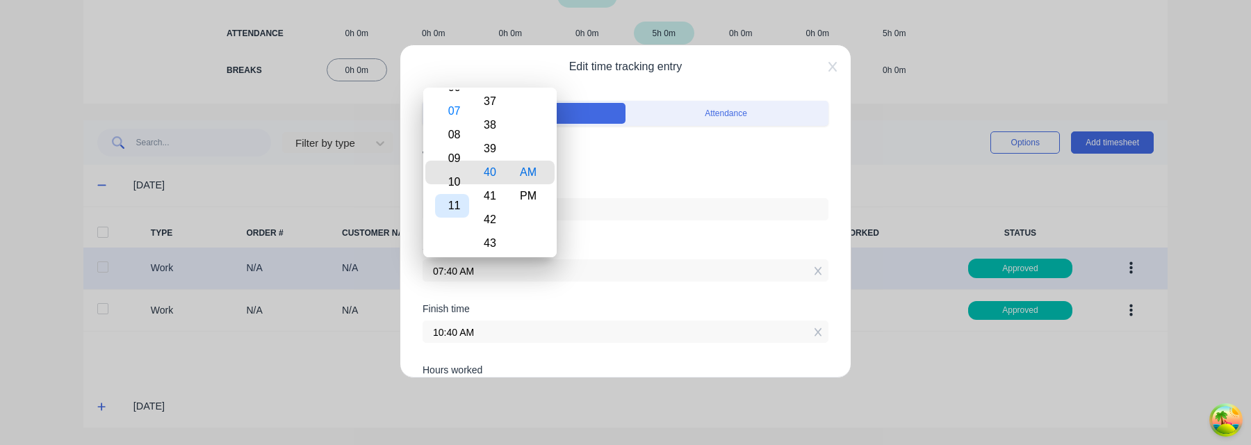
type input "10:40 AM"
type input "0"
click at [461, 190] on div "11" at bounding box center [452, 196] width 34 height 24
type input "11:40 AM"
click at [621, 237] on div "Date 10/09/2025" at bounding box center [626, 211] width 406 height 61
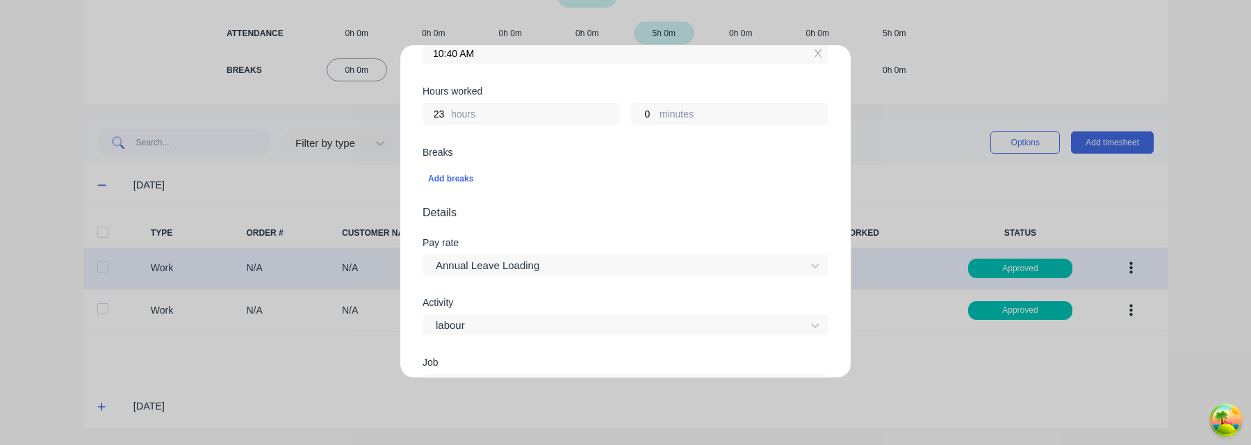
scroll to position [286, 0]
click at [432, 106] on input "23" at bounding box center [435, 112] width 24 height 21
type input "1"
type input "12:40 PM"
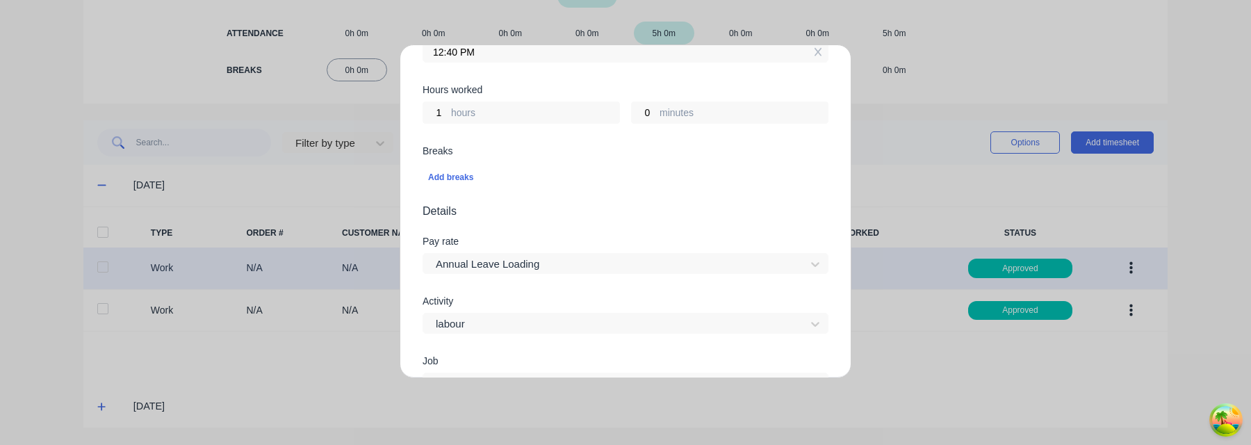
click at [580, 214] on span "Details" at bounding box center [626, 211] width 406 height 17
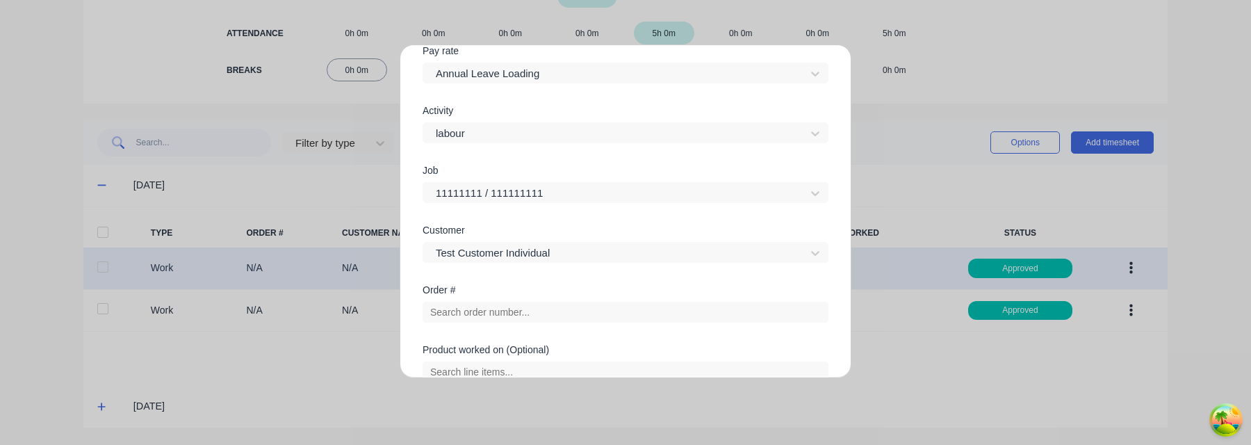
scroll to position [705, 0]
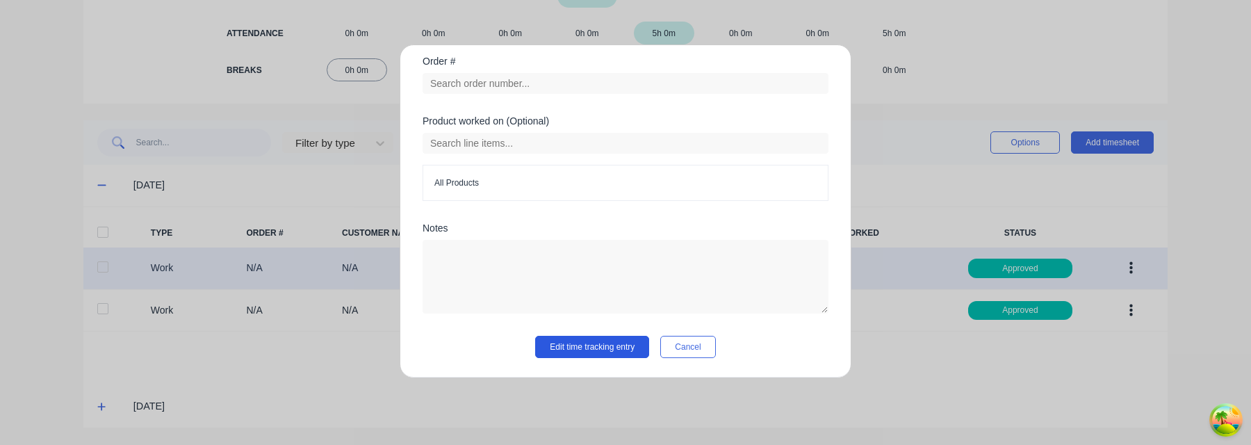
click at [609, 343] on button "Edit time tracking entry" at bounding box center [592, 347] width 114 height 22
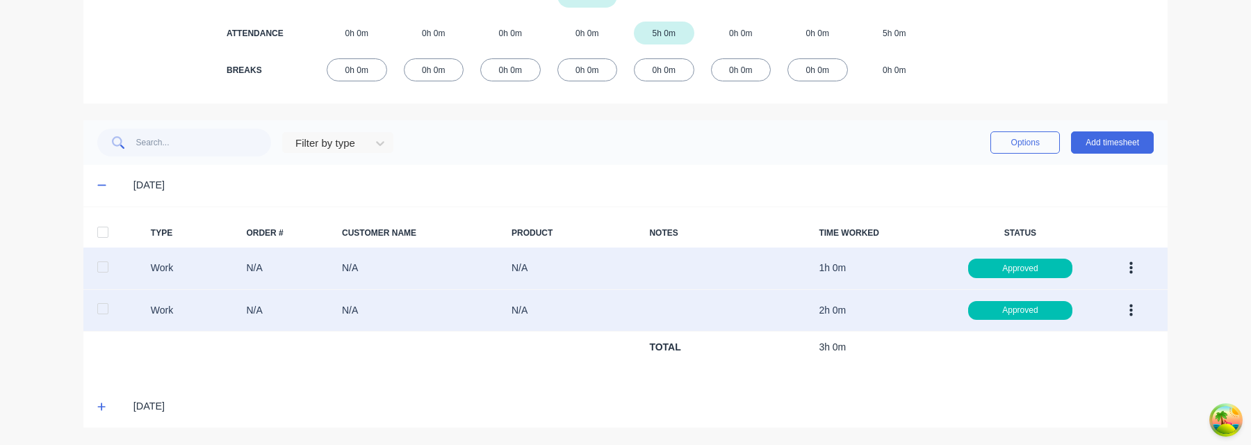
click at [663, 313] on icon "button" at bounding box center [1130, 310] width 3 height 13
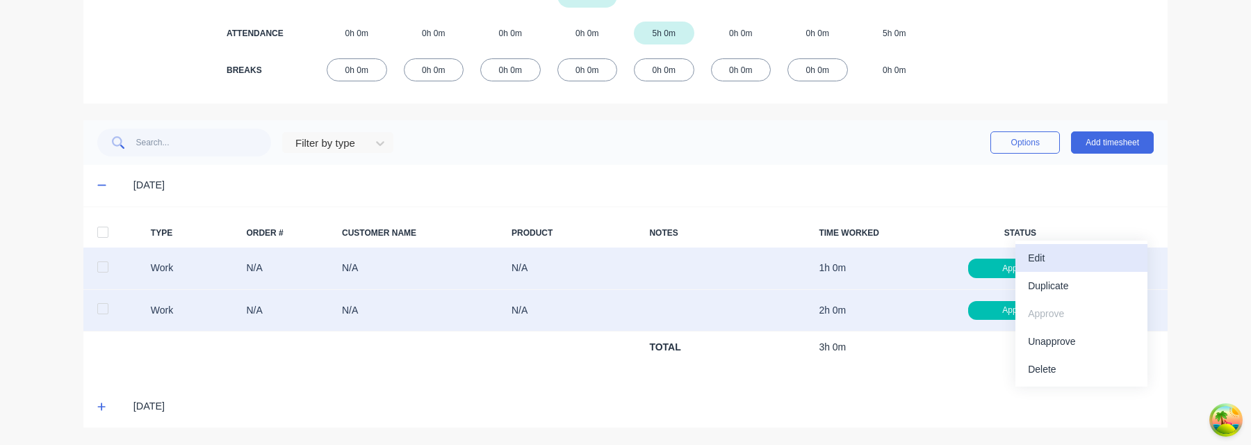
click at [663, 256] on div "Edit" at bounding box center [1081, 258] width 107 height 20
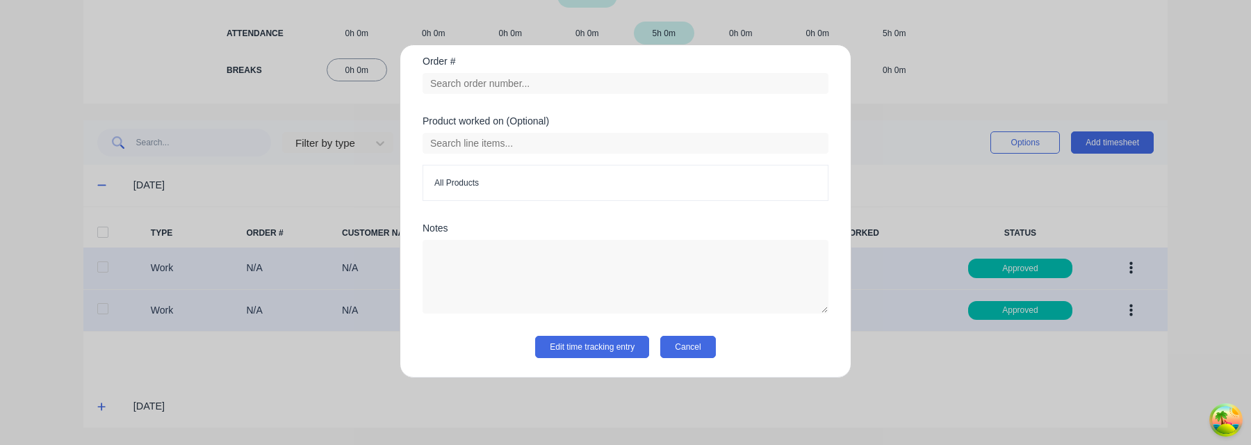
click at [663, 343] on button "Cancel" at bounding box center [687, 347] width 55 height 22
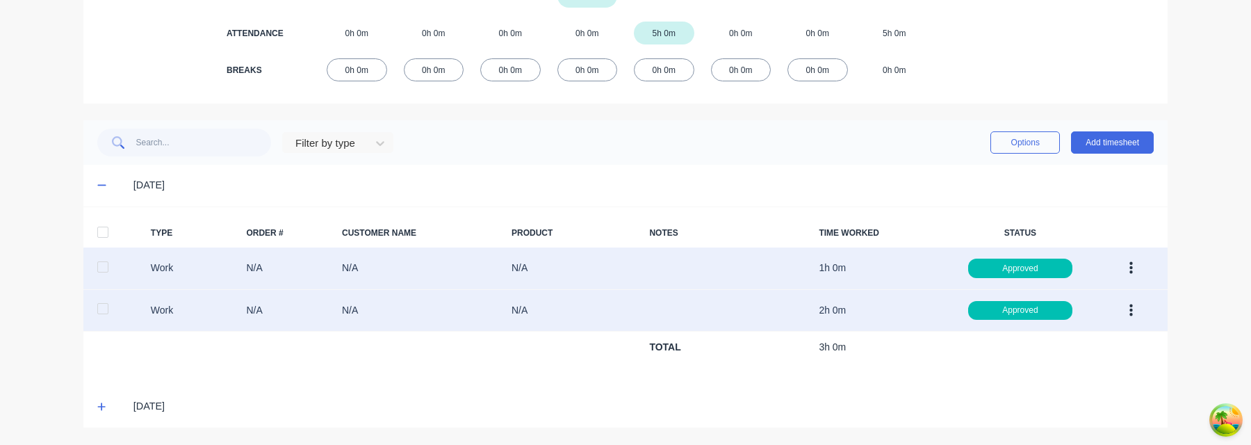
scroll to position [0, 0]
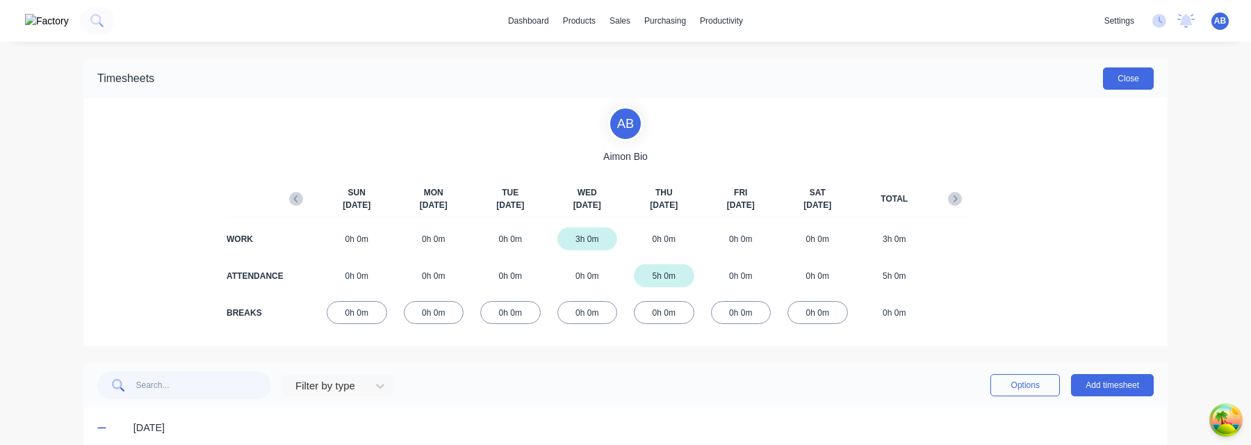
click at [663, 85] on button "Close" at bounding box center [1128, 78] width 51 height 22
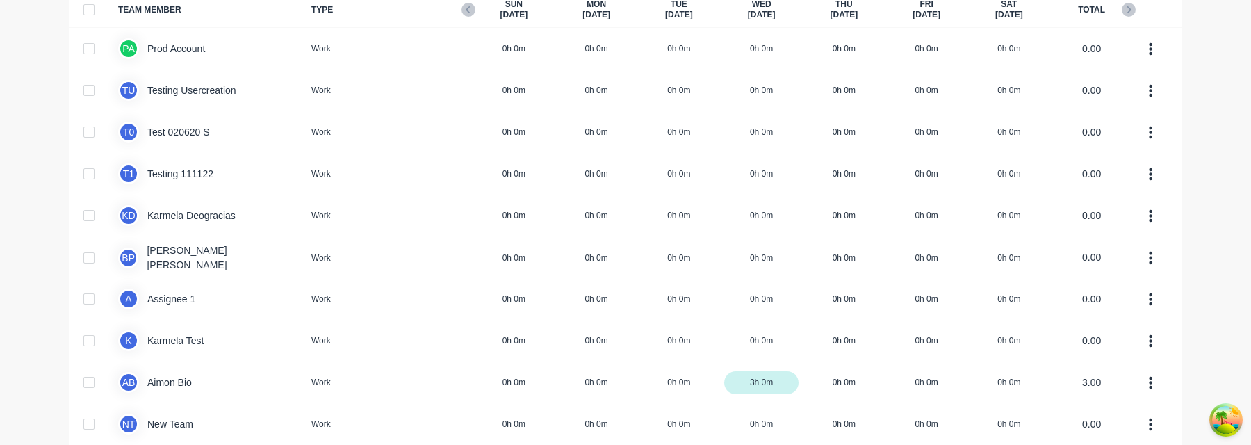
scroll to position [347, 0]
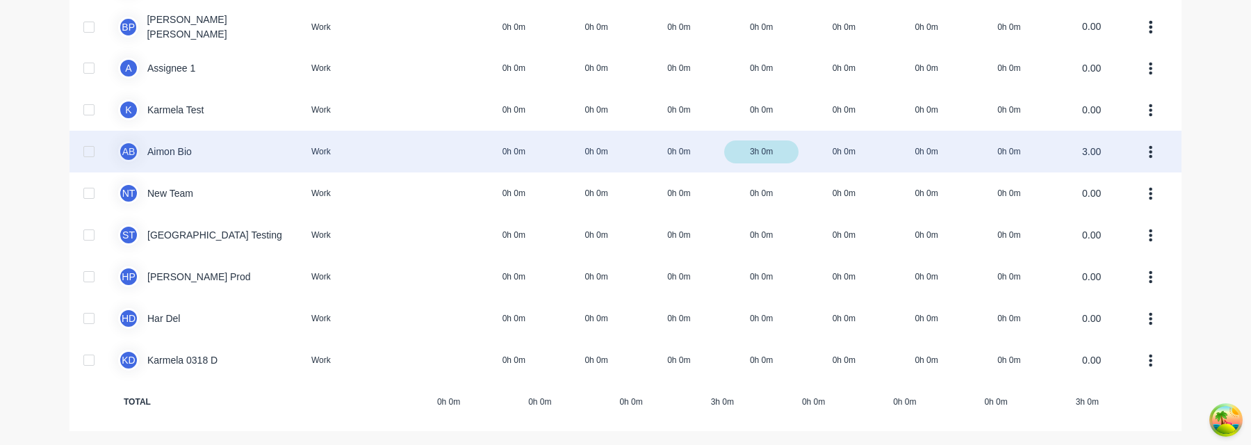
click at [84, 158] on div at bounding box center [89, 152] width 28 height 28
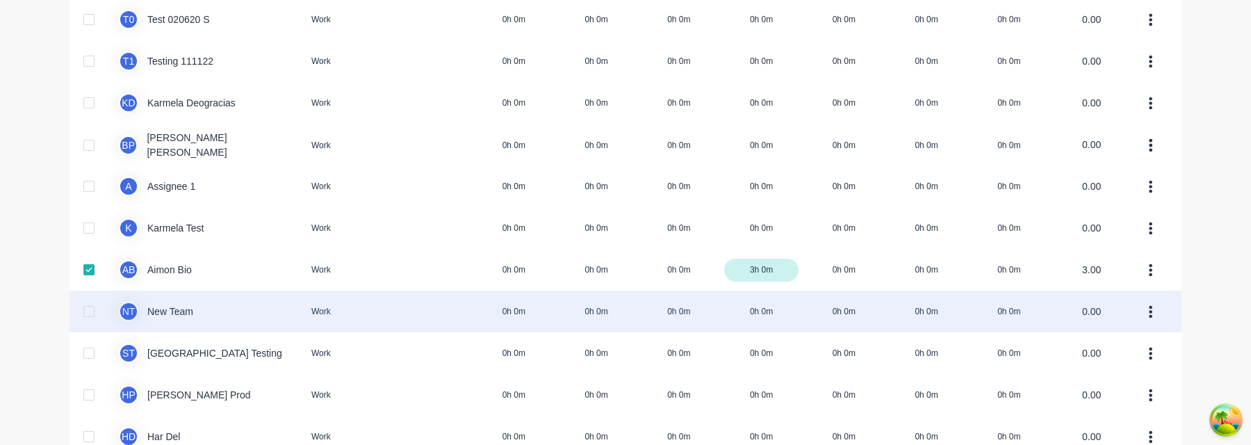
scroll to position [0, 0]
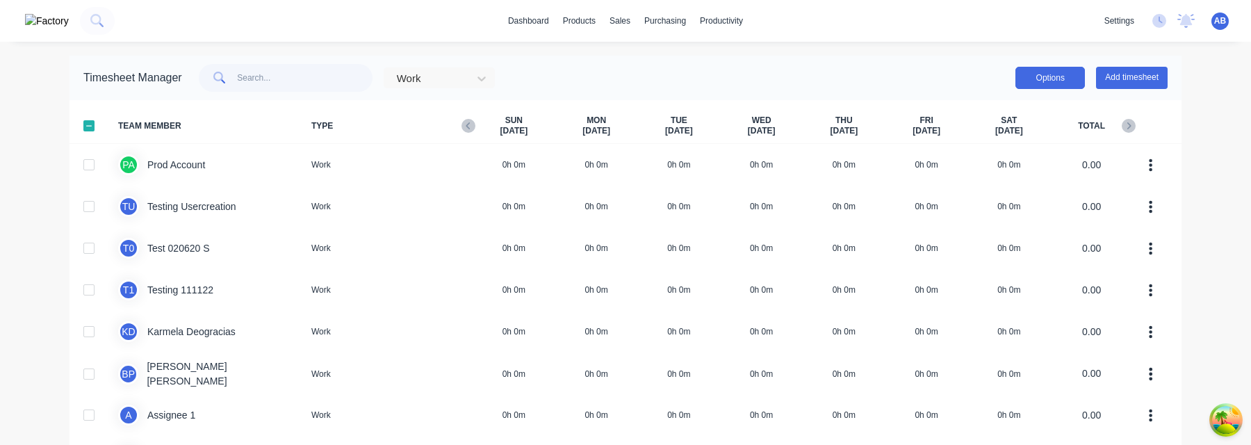
click at [663, 81] on button "Options" at bounding box center [1050, 78] width 70 height 22
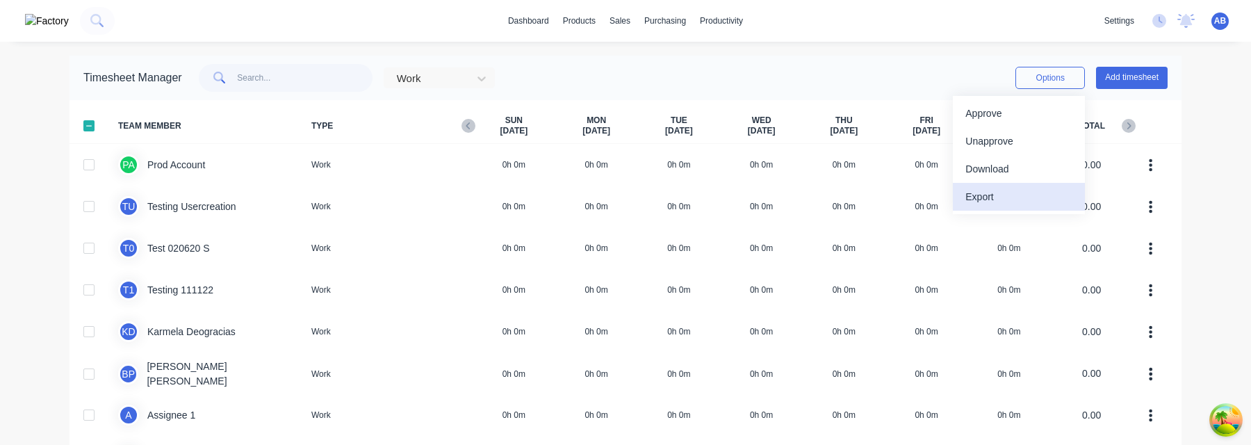
click at [663, 194] on div "Export" at bounding box center [1018, 197] width 107 height 20
click at [457, 76] on div at bounding box center [430, 78] width 70 height 17
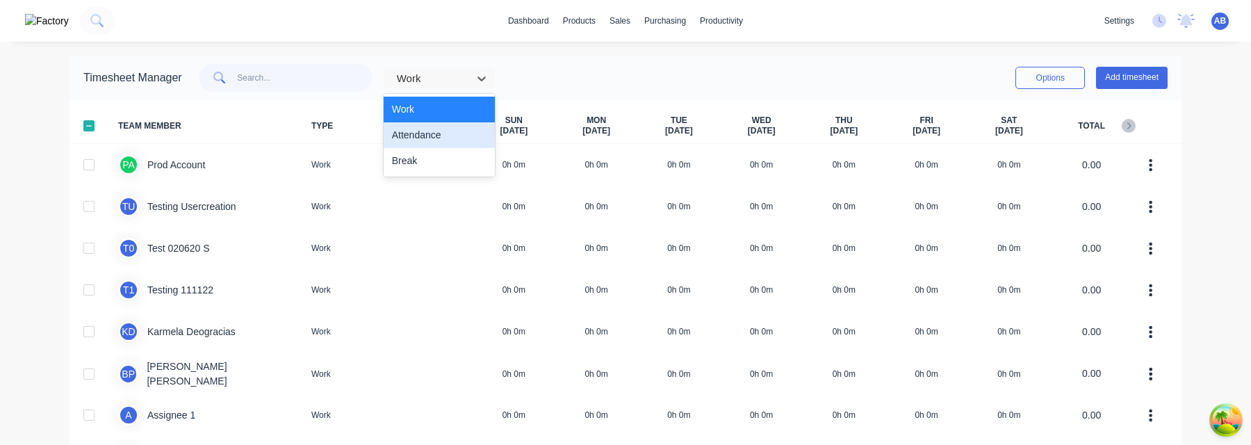
click at [457, 127] on div "Attendance" at bounding box center [439, 135] width 111 height 26
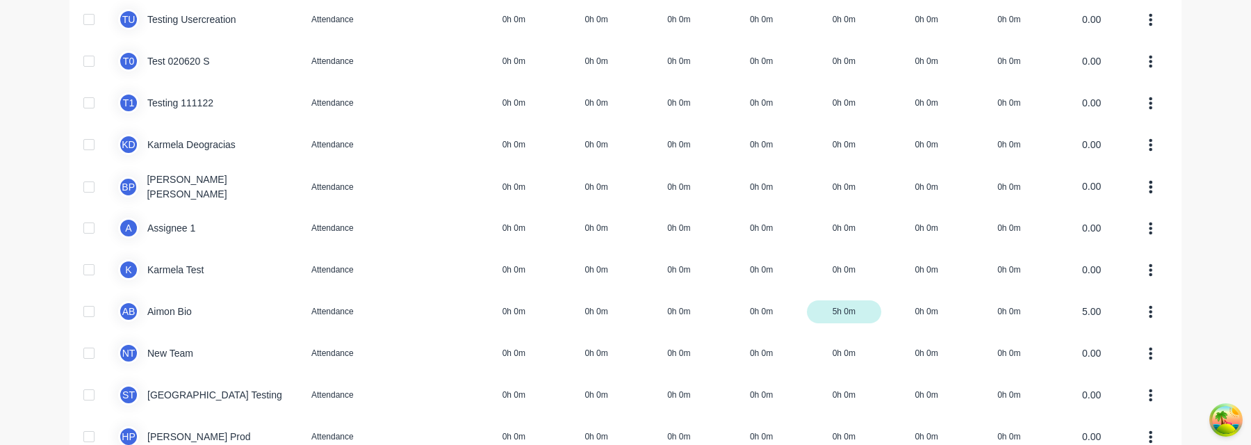
scroll to position [240, 0]
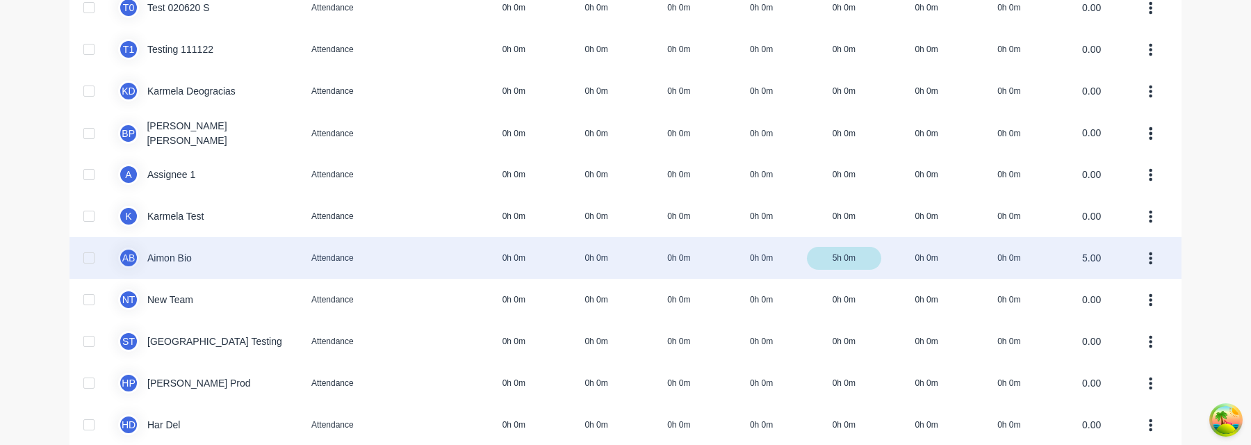
click at [88, 265] on div at bounding box center [89, 258] width 28 height 28
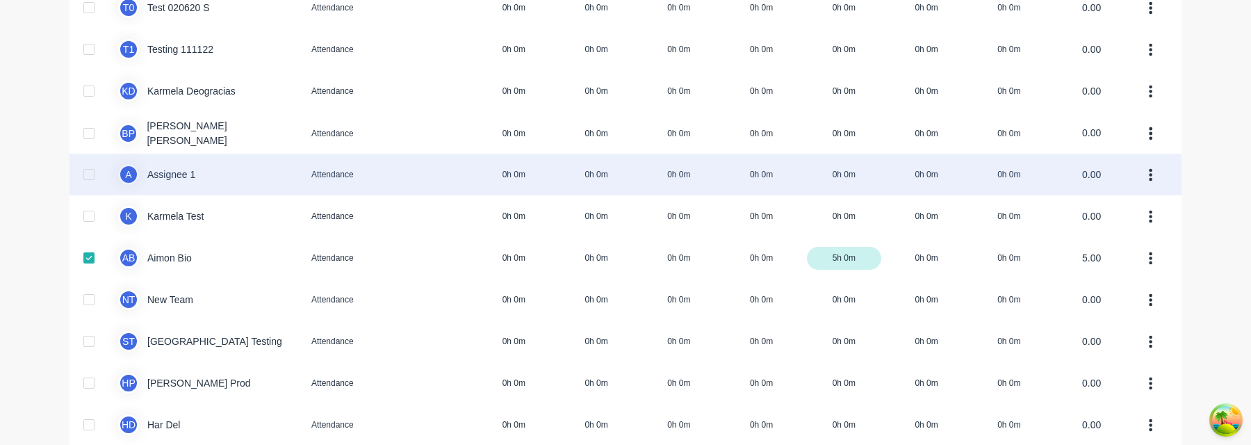
scroll to position [0, 0]
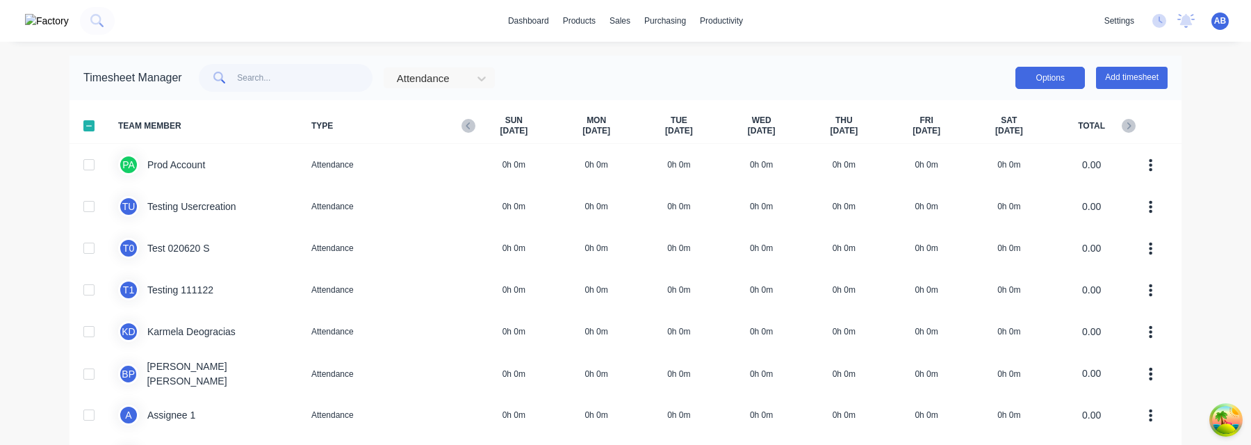
click at [663, 75] on button "Options" at bounding box center [1050, 78] width 70 height 22
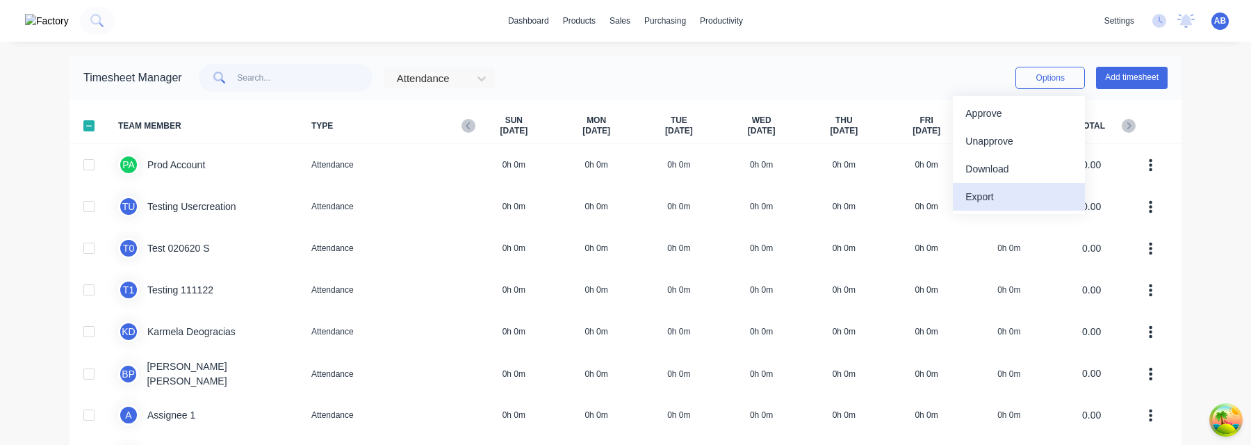
click at [663, 197] on div "Export" at bounding box center [1018, 197] width 107 height 20
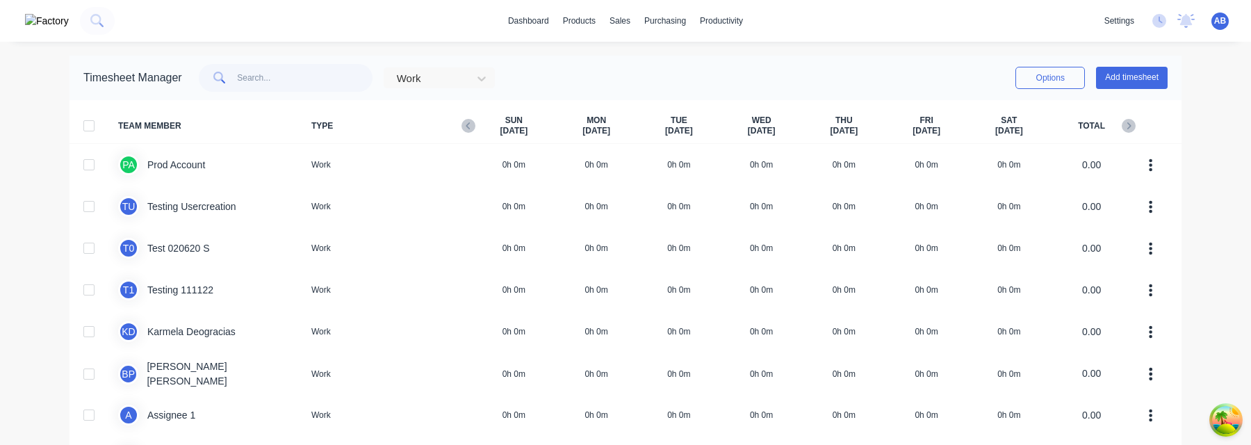
click at [1223, 24] on span "AB" at bounding box center [1220, 21] width 12 height 13
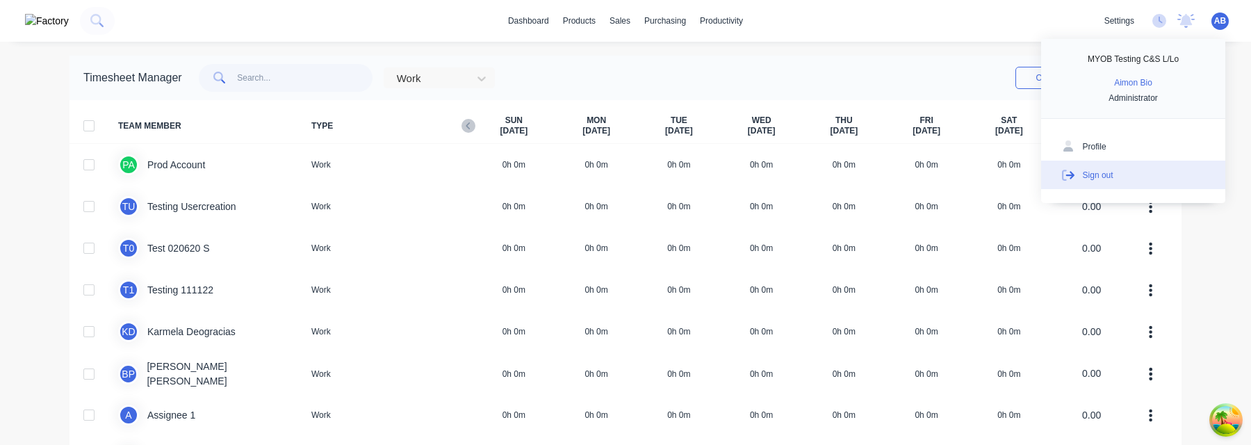
click at [1149, 174] on button "Sign out" at bounding box center [1133, 175] width 184 height 28
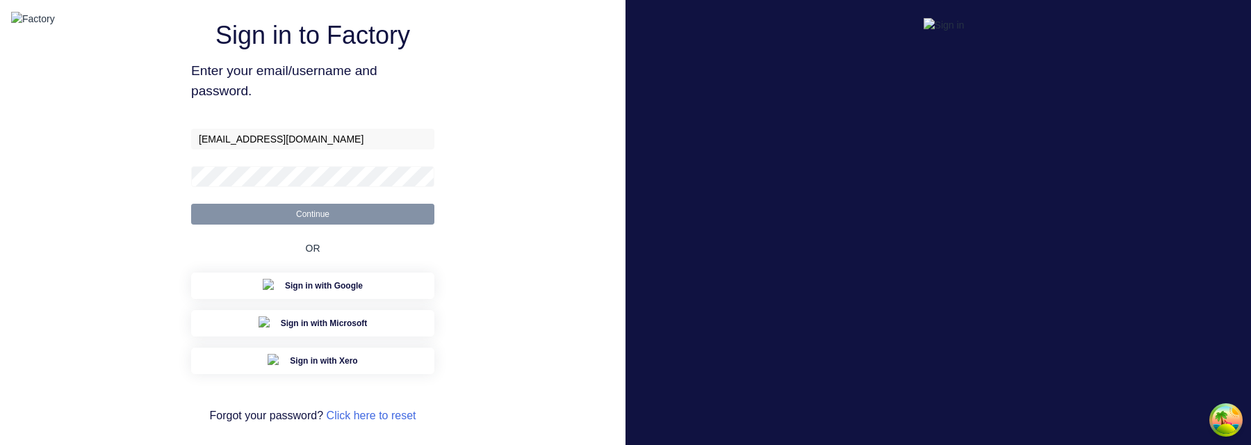
click at [273, 147] on div "Sign in to Factory Enter your email/username and password. [EMAIL_ADDRESS][DOMA…" at bounding box center [312, 233] width 243 height 414
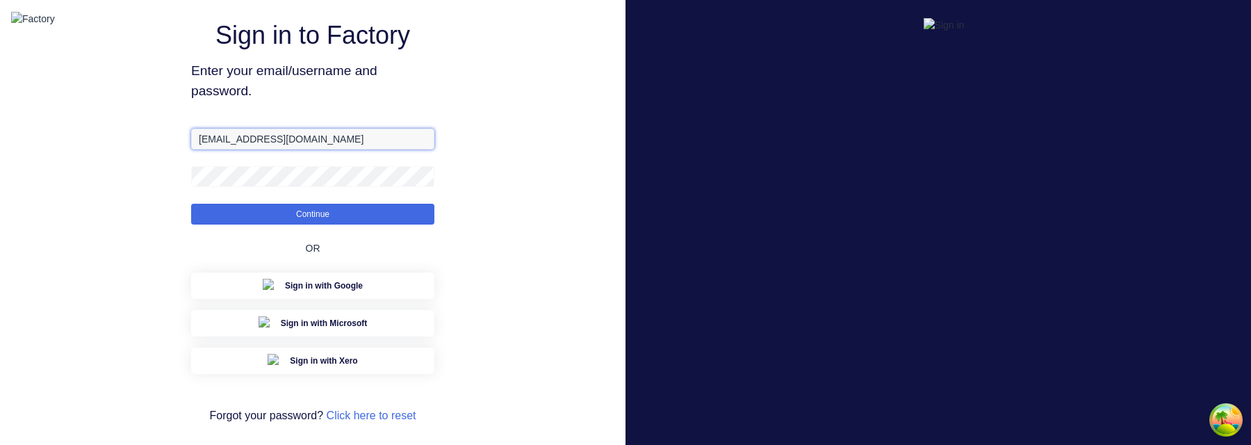
click at [273, 149] on input "[EMAIL_ADDRESS][DOMAIN_NAME]" at bounding box center [312, 139] width 243 height 21
paste input "+1"
type input "[EMAIL_ADDRESS][DOMAIN_NAME]"
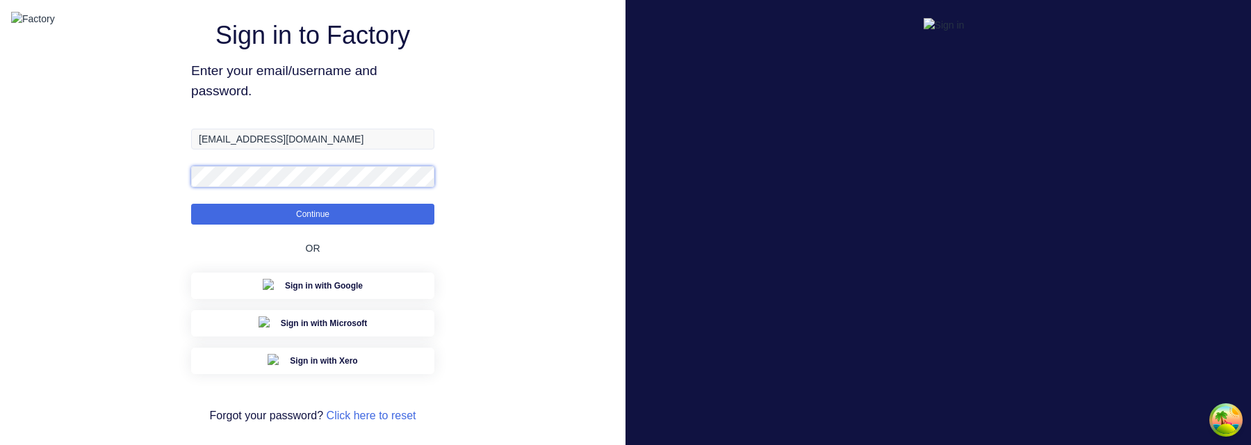
click at [191, 204] on button "Continue" at bounding box center [312, 214] width 243 height 21
